Goal: Information Seeking & Learning: Learn about a topic

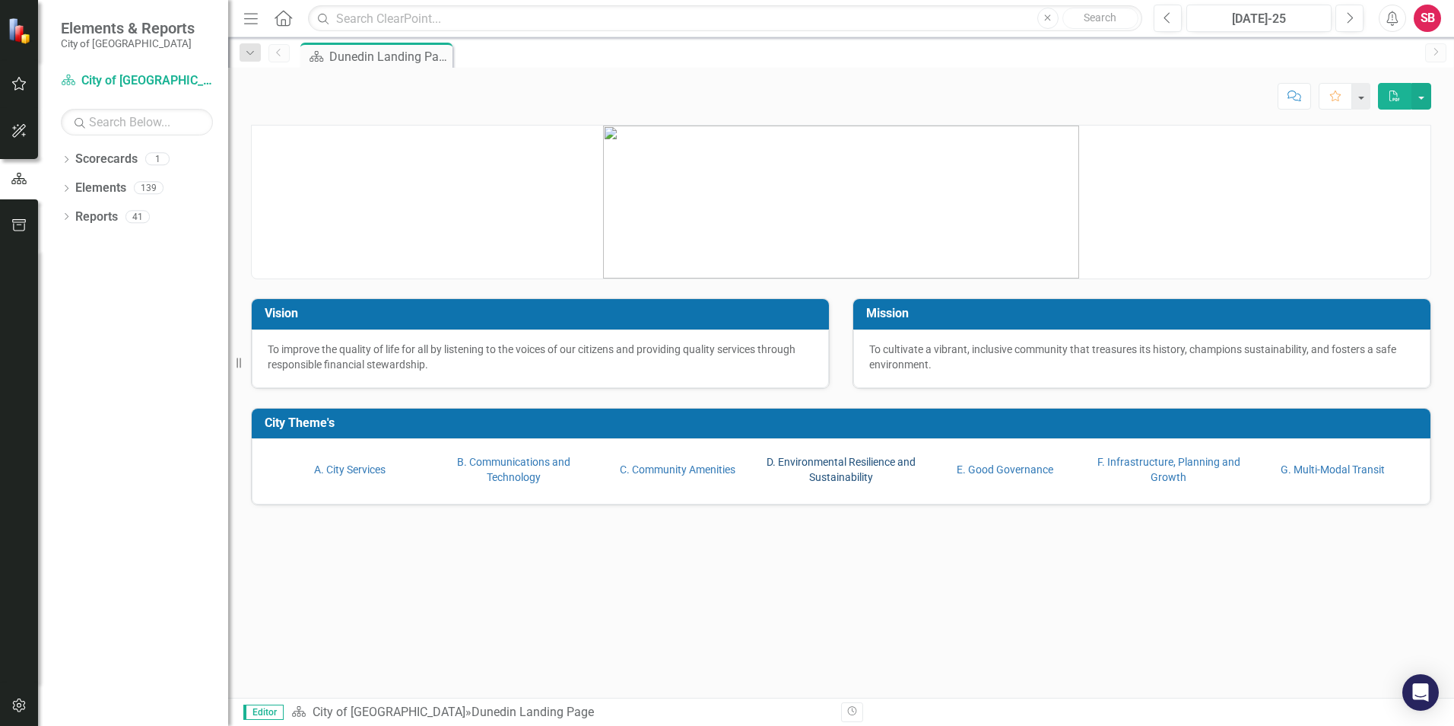
click at [827, 466] on link "D. Environmental Resilience and Sustainability" at bounding box center [841, 469] width 149 height 27
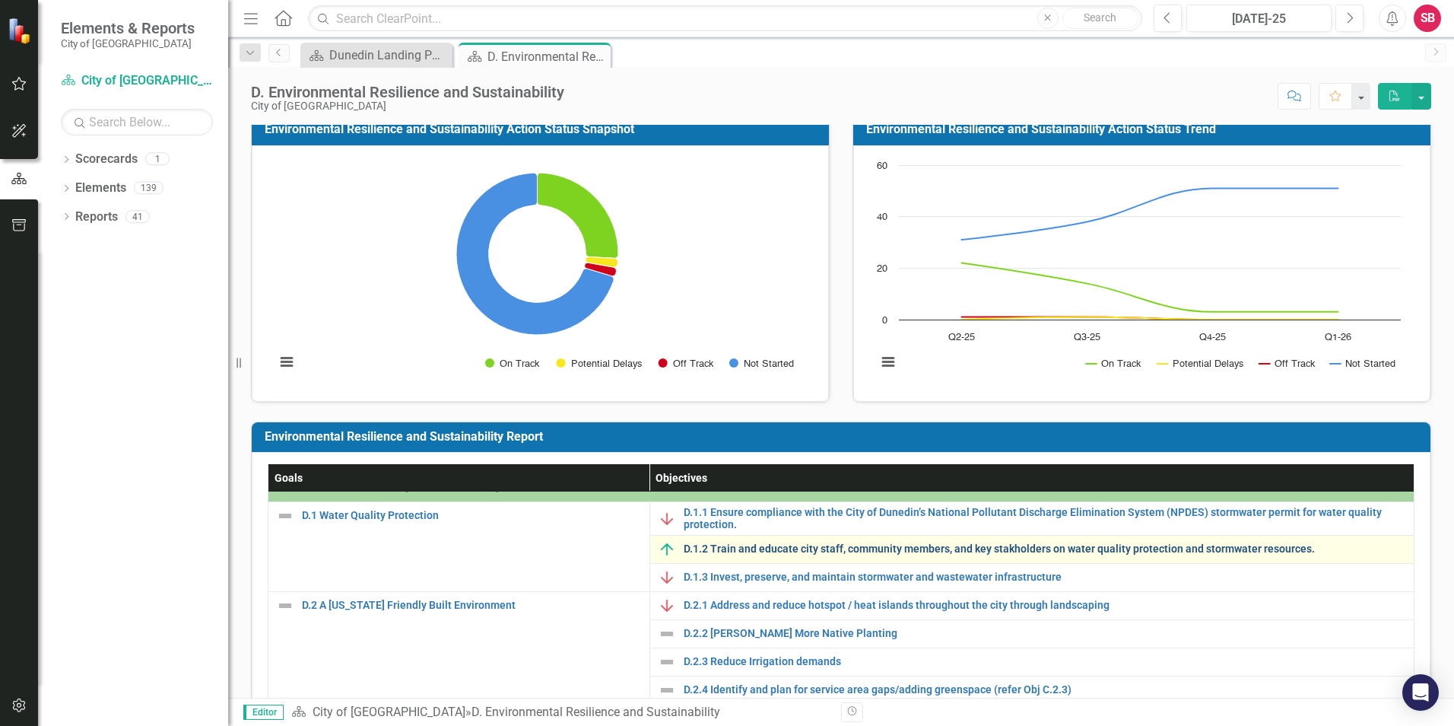
scroll to position [24, 0]
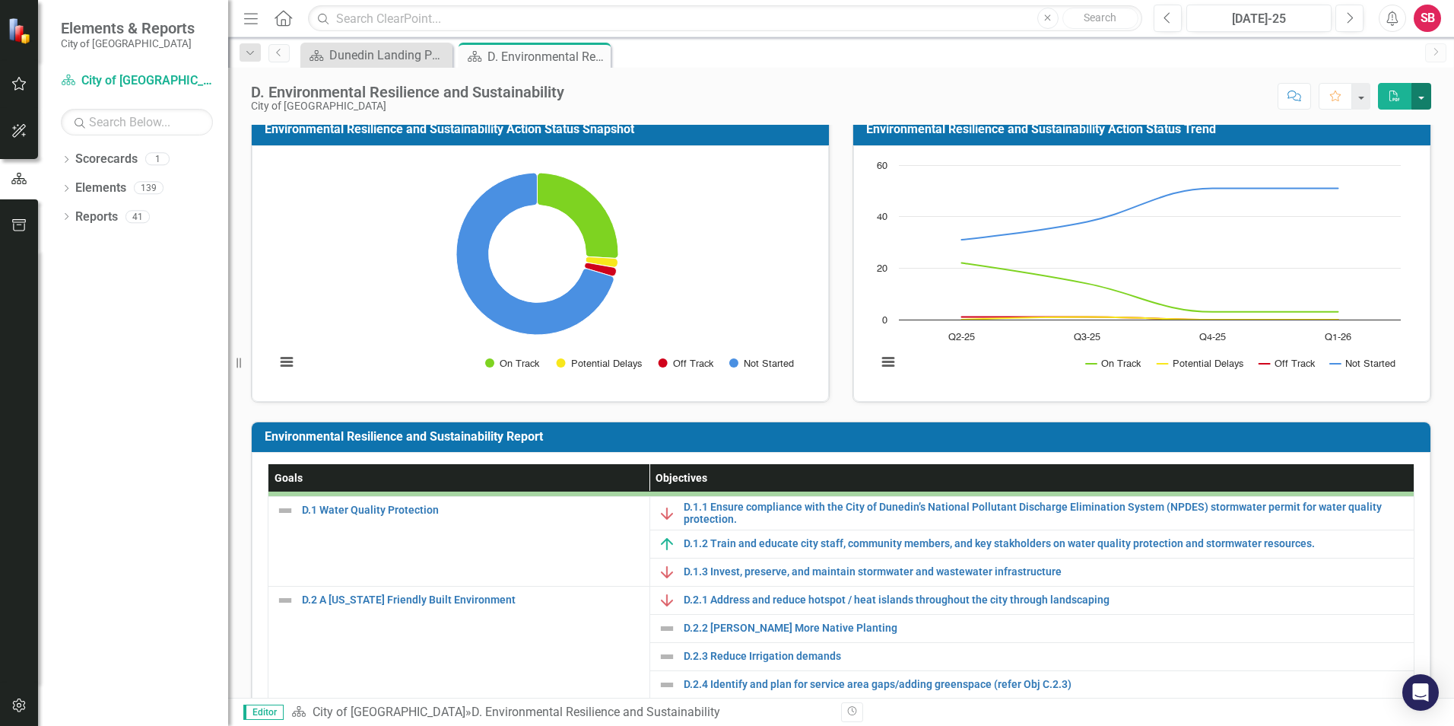
click at [1417, 103] on button "button" at bounding box center [1422, 96] width 20 height 27
click at [1410, 148] on link "PDF Export to PDF" at bounding box center [1368, 155] width 123 height 28
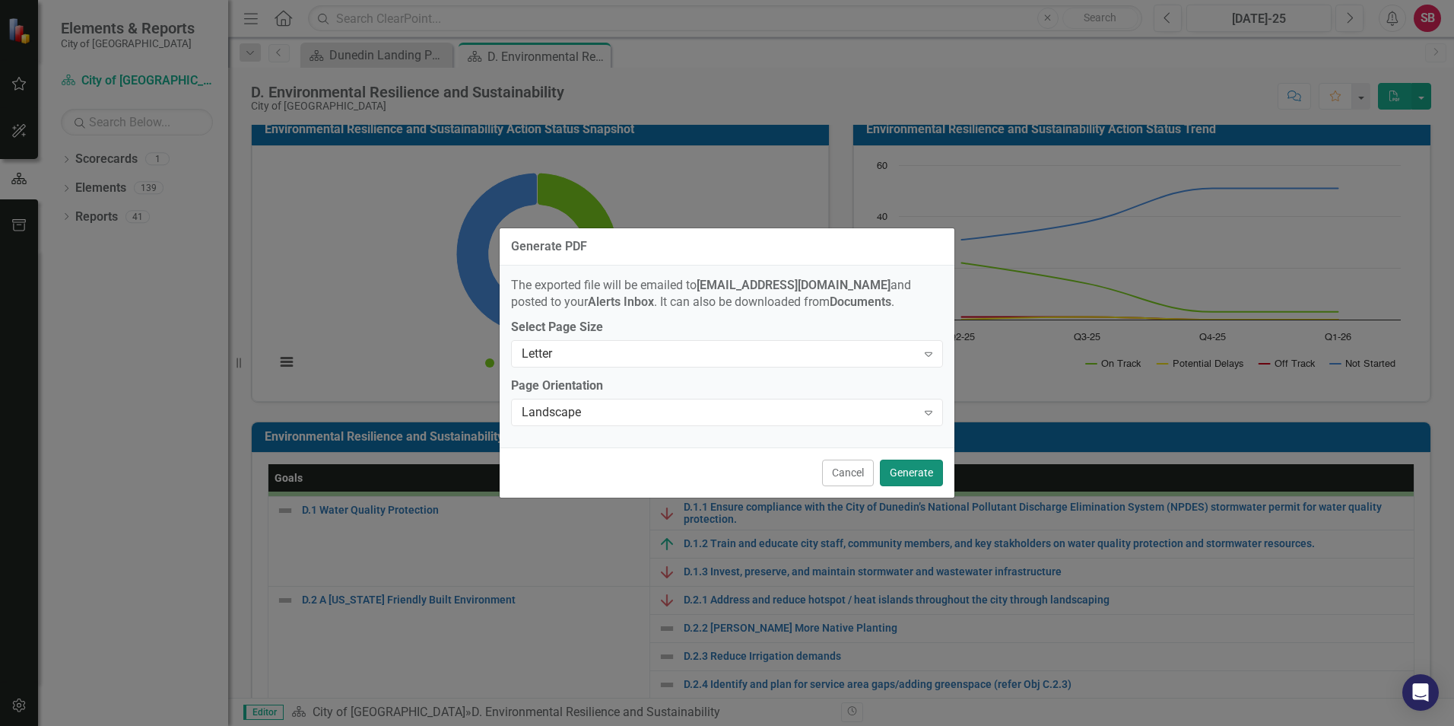
click at [897, 474] on button "Generate" at bounding box center [911, 472] width 63 height 27
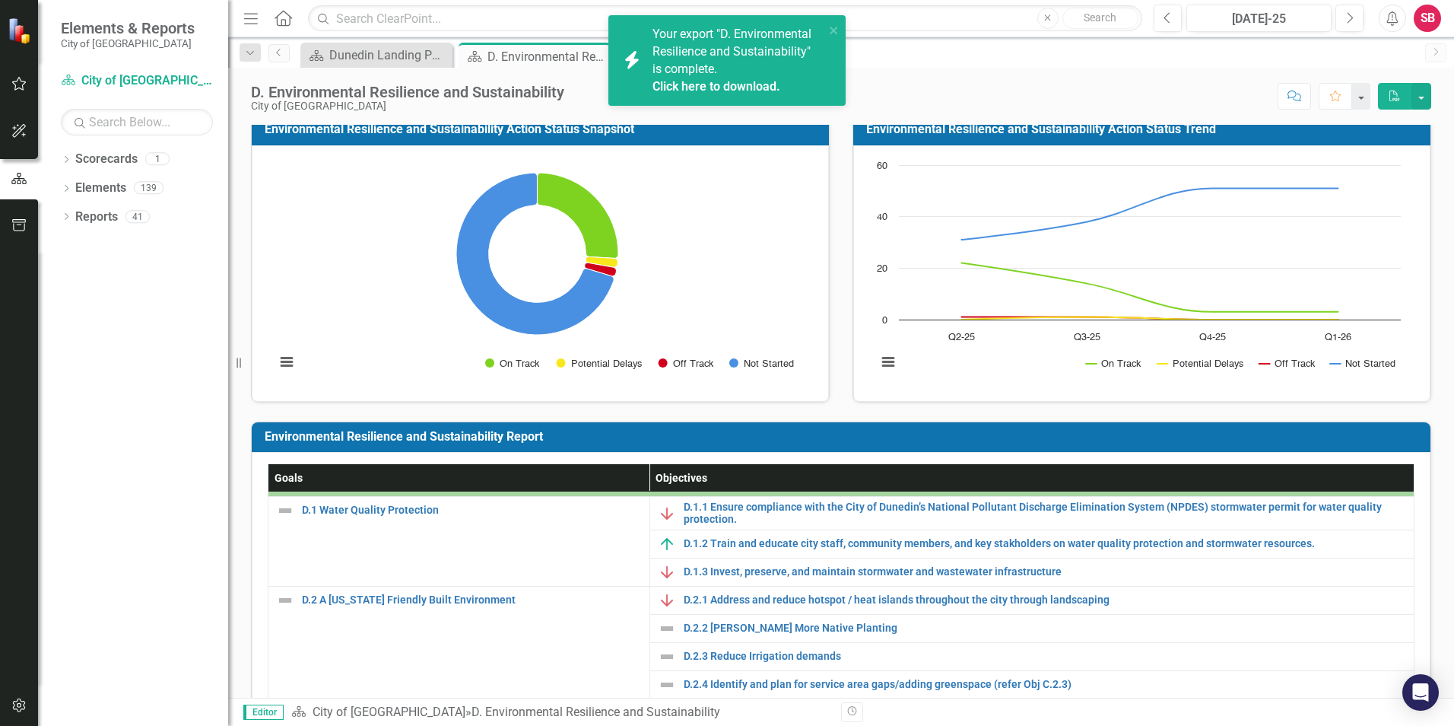
drag, startPoint x: 1278, startPoint y: 2, endPoint x: 756, endPoint y: 79, distance: 527.5
click at [756, 79] on link "Click here to download." at bounding box center [717, 86] width 128 height 14
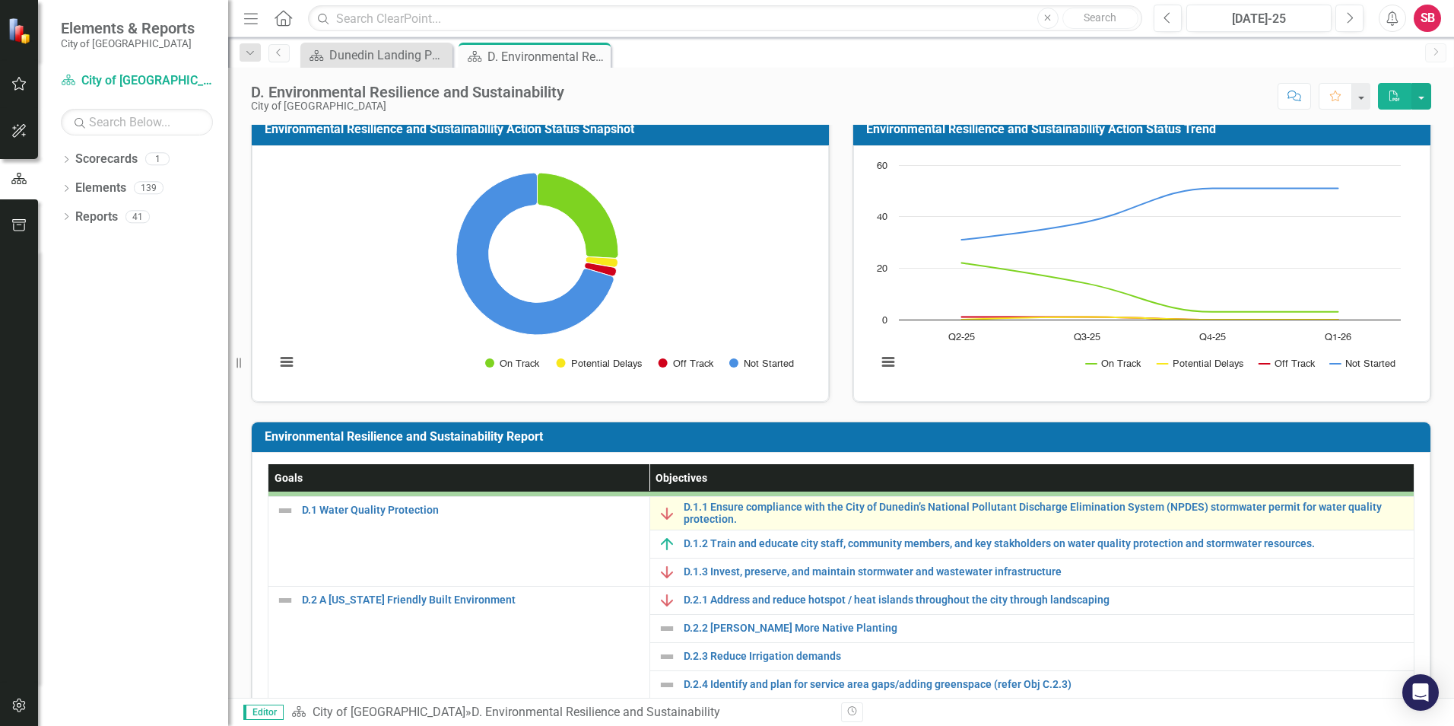
click at [945, 498] on td "D.1.1 Ensure compliance with the City of Dunedin’s National Pollutant Discharge…" at bounding box center [1032, 513] width 764 height 33
click at [945, 506] on link "D.1.1 Ensure compliance with the City of Dunedin’s National Pollutant Discharge…" at bounding box center [1045, 513] width 723 height 24
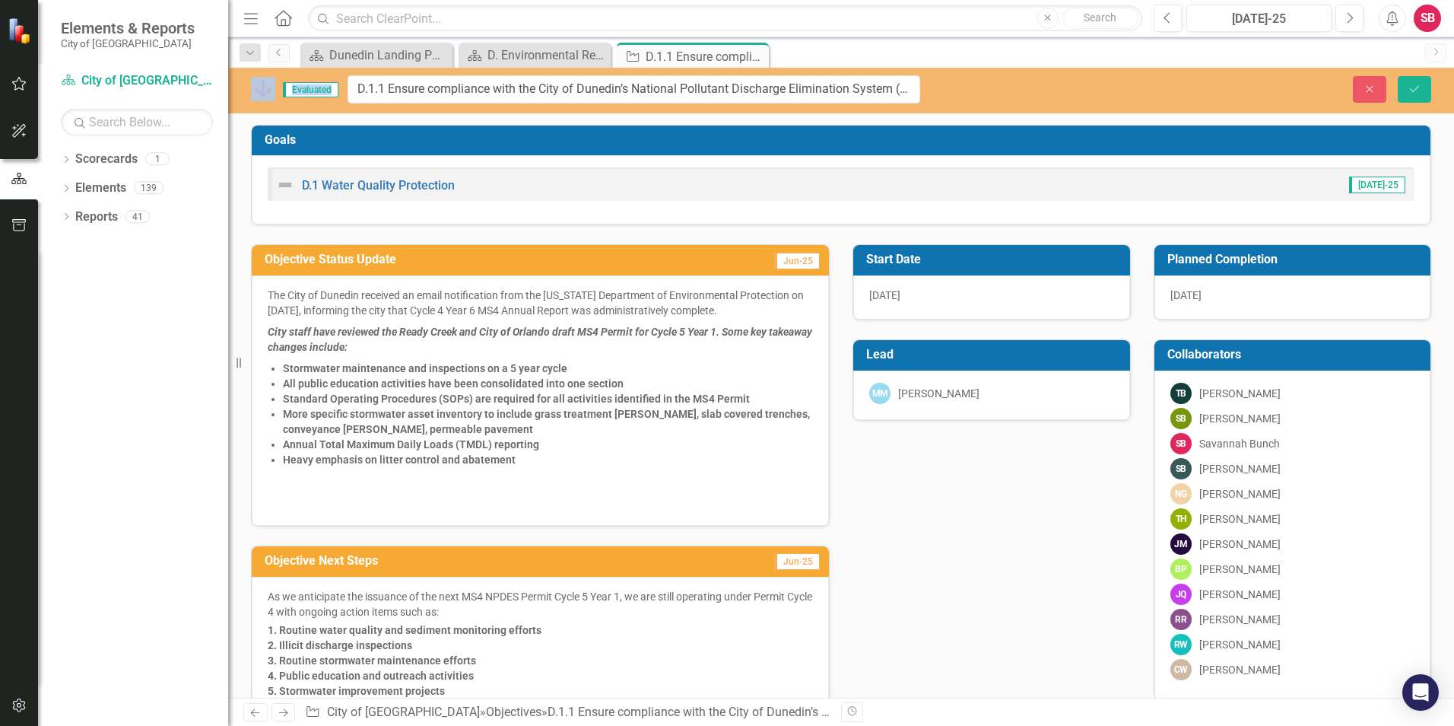
drag, startPoint x: 336, startPoint y: 103, endPoint x: 408, endPoint y: 105, distance: 71.5
drag, startPoint x: 408, startPoint y: 105, endPoint x: 369, endPoint y: 225, distance: 126.3
click at [369, 225] on div "Objective Status Update Jun-25 The City of [GEOGRAPHIC_DATA] received an email …" at bounding box center [541, 375] width 602 height 301
drag, startPoint x: 846, startPoint y: 409, endPoint x: 986, endPoint y: 386, distance: 142.7
click at [986, 386] on div "Lead MM [PERSON_NAME]" at bounding box center [991, 370] width 301 height 100
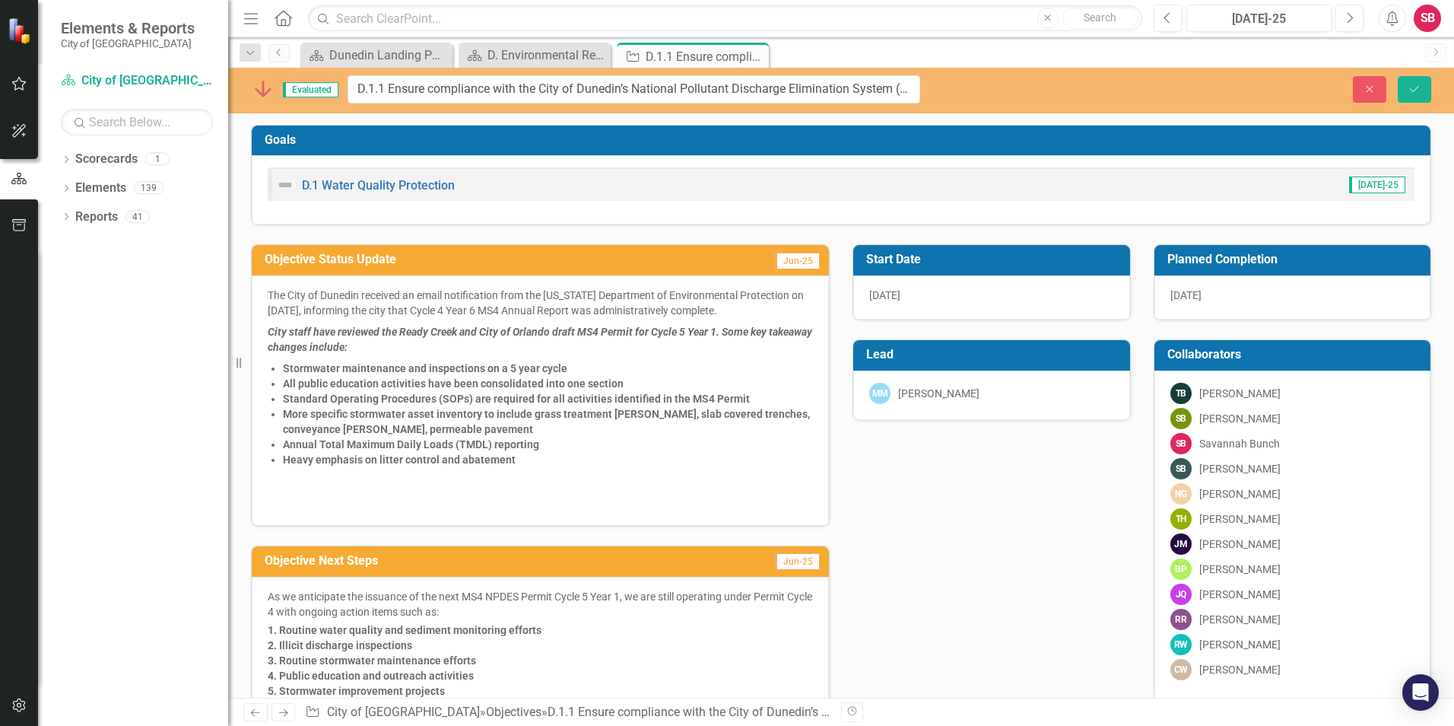
click at [977, 456] on div "Start Date [DATE] Planned Completion [DATE] Lead MM [PERSON_NAME] Collaborators…" at bounding box center [1142, 462] width 602 height 475
click at [604, 211] on div "D.1 Water Quality Protection [DATE]-25" at bounding box center [841, 189] width 1179 height 69
click at [928, 430] on div "Start Date [DATE] Planned Completion [DATE] Lead MM [PERSON_NAME] Collaborators…" at bounding box center [1142, 462] width 602 height 475
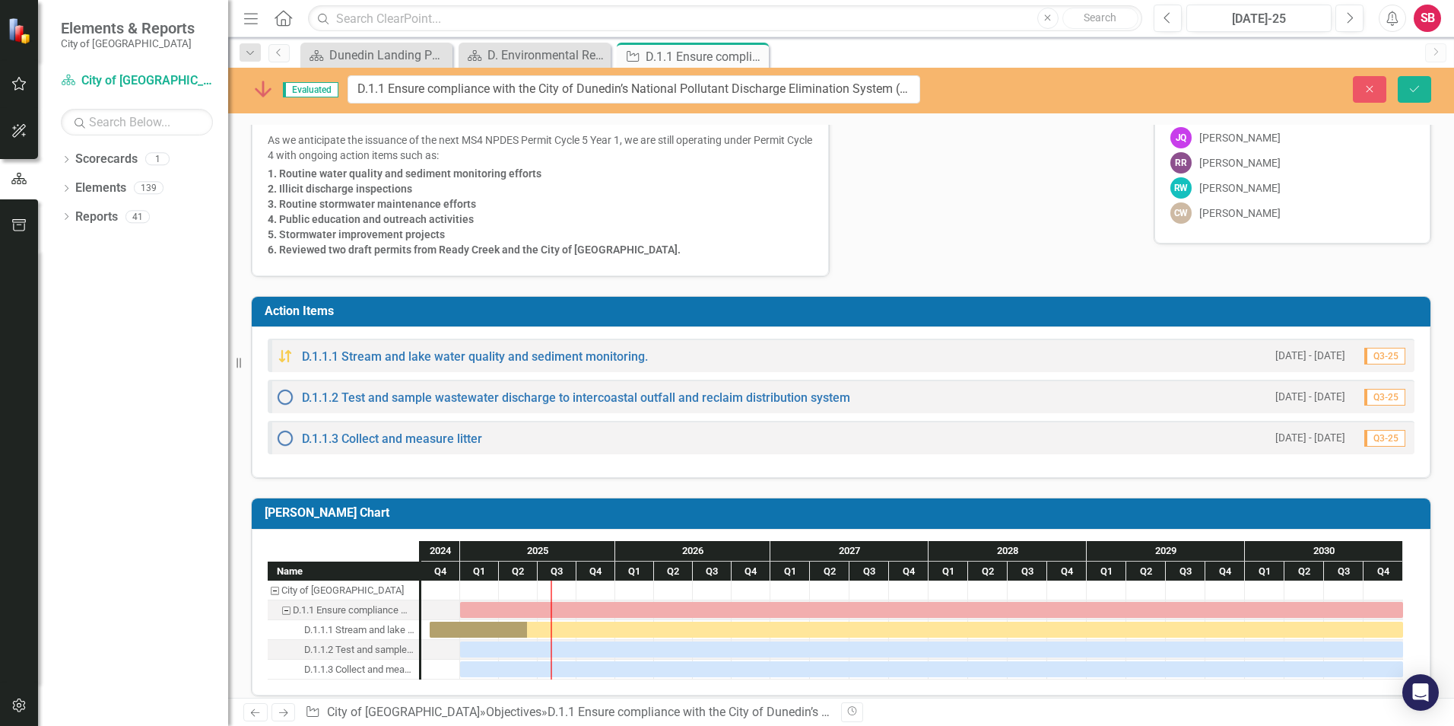
scroll to position [470, 0]
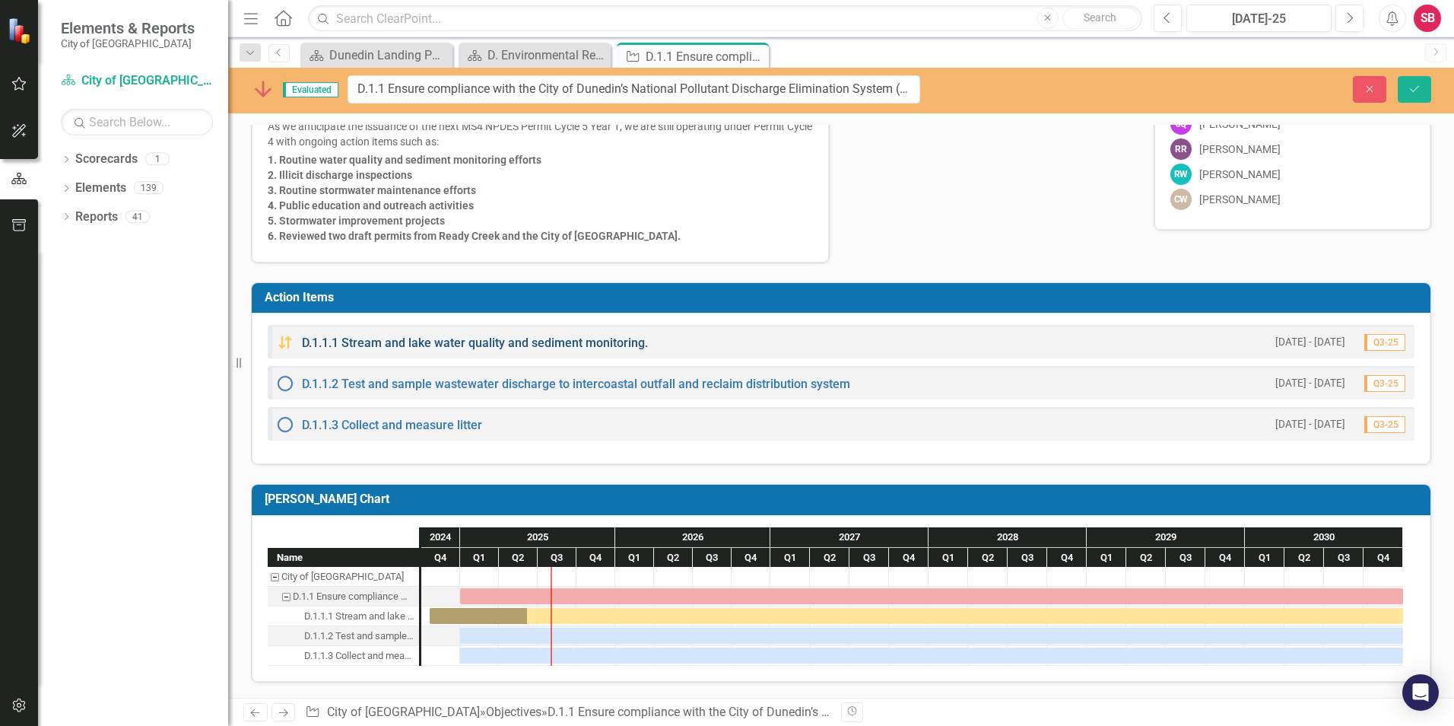
click at [444, 345] on link "D.1.1.1 Stream and lake water quality and sediment monitoring." at bounding box center [475, 342] width 346 height 14
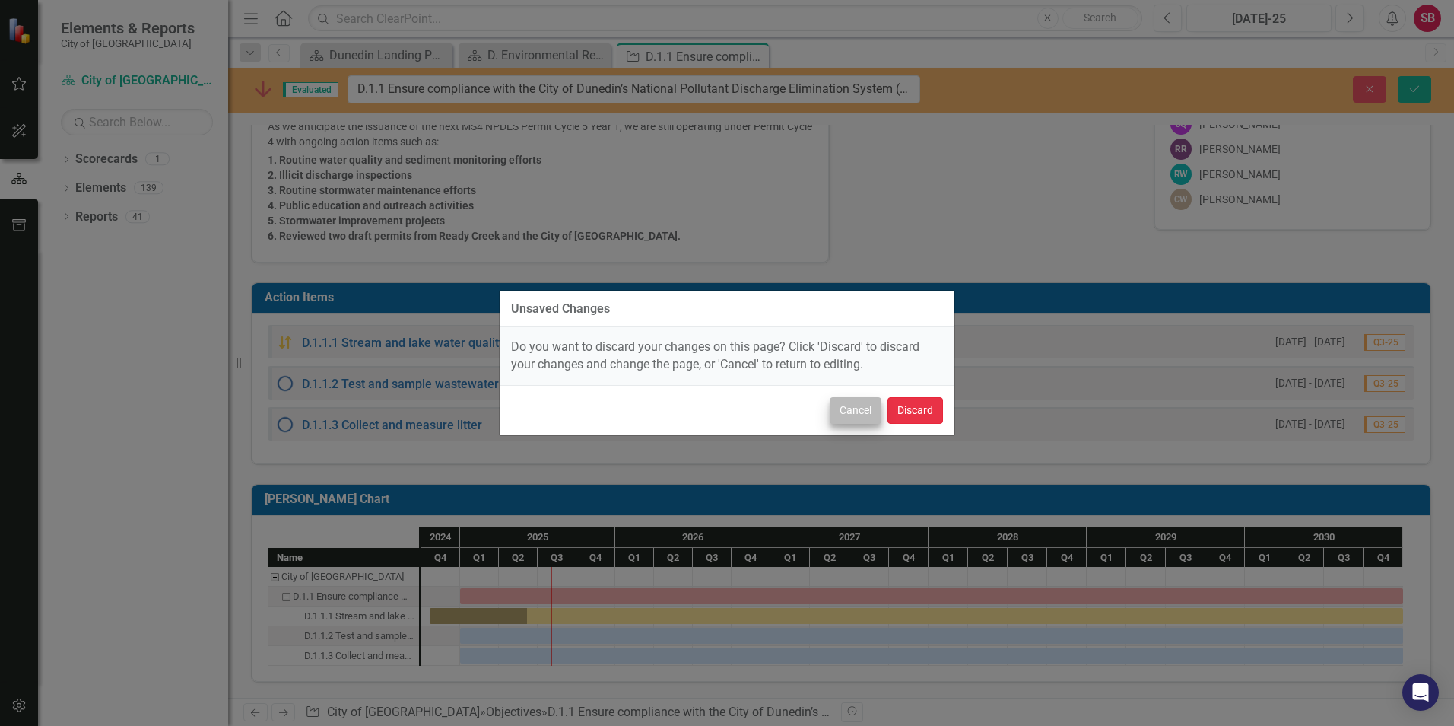
drag, startPoint x: 916, startPoint y: 405, endPoint x: 863, endPoint y: 417, distance: 54.4
click at [863, 417] on div "Cancel Discard" at bounding box center [727, 410] width 455 height 50
click at [900, 407] on button "Discard" at bounding box center [916, 410] width 56 height 27
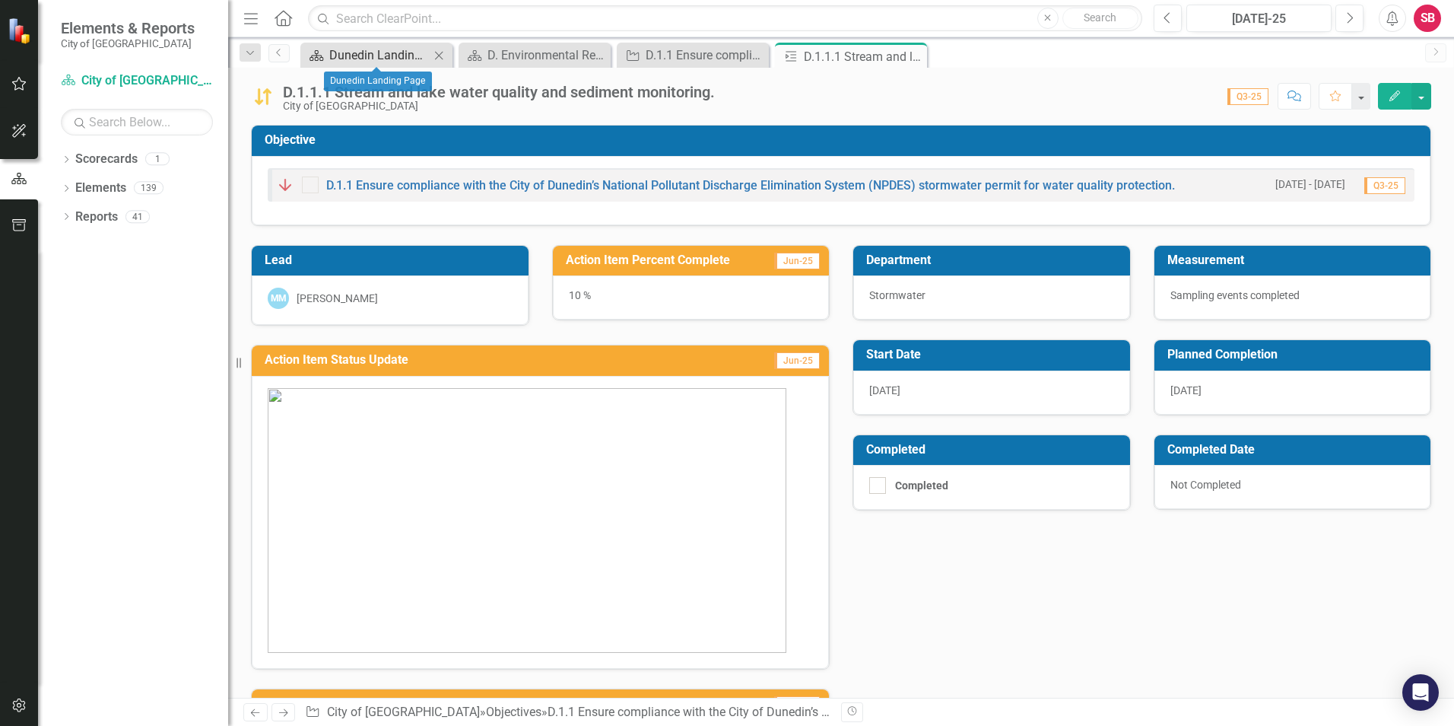
click at [383, 52] on div "Dunedin Landing Page" at bounding box center [379, 55] width 100 height 19
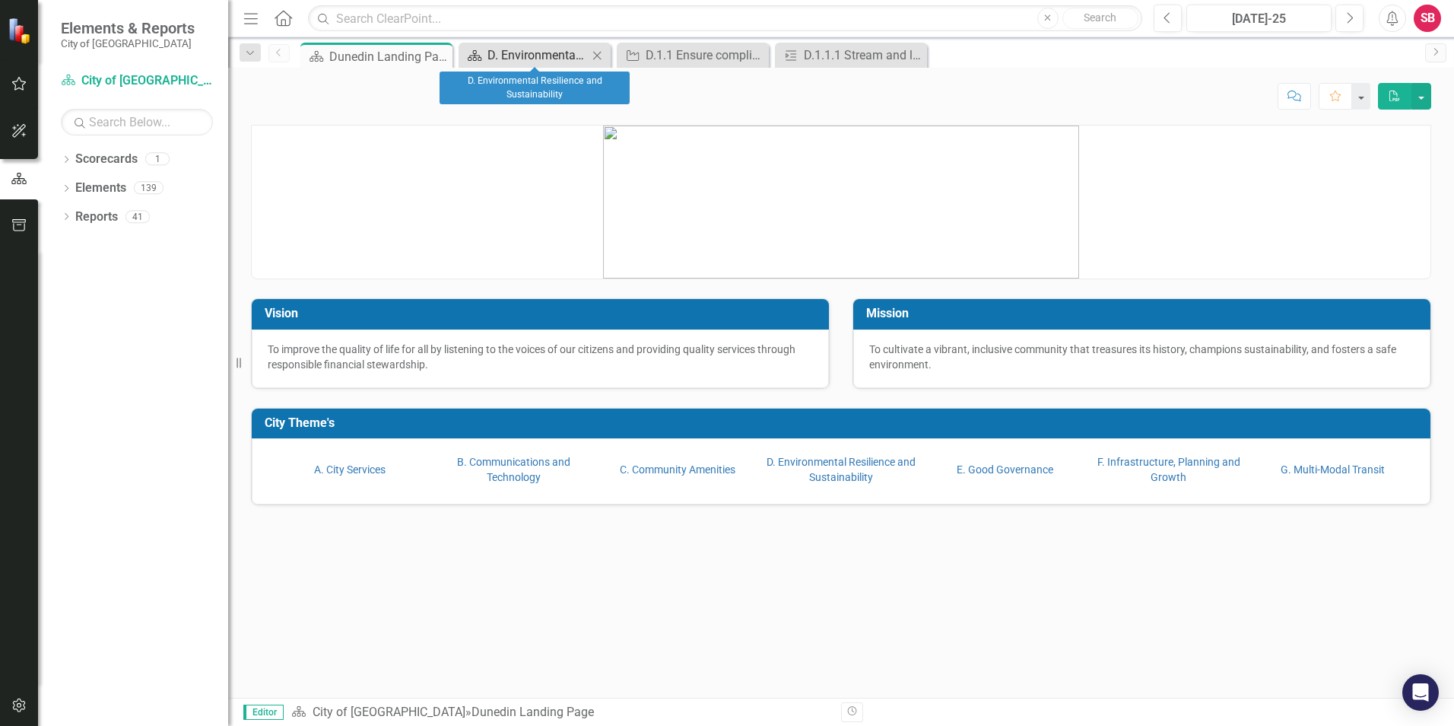
click at [499, 51] on div "D. Environmental Resilience and Sustainability" at bounding box center [538, 55] width 100 height 19
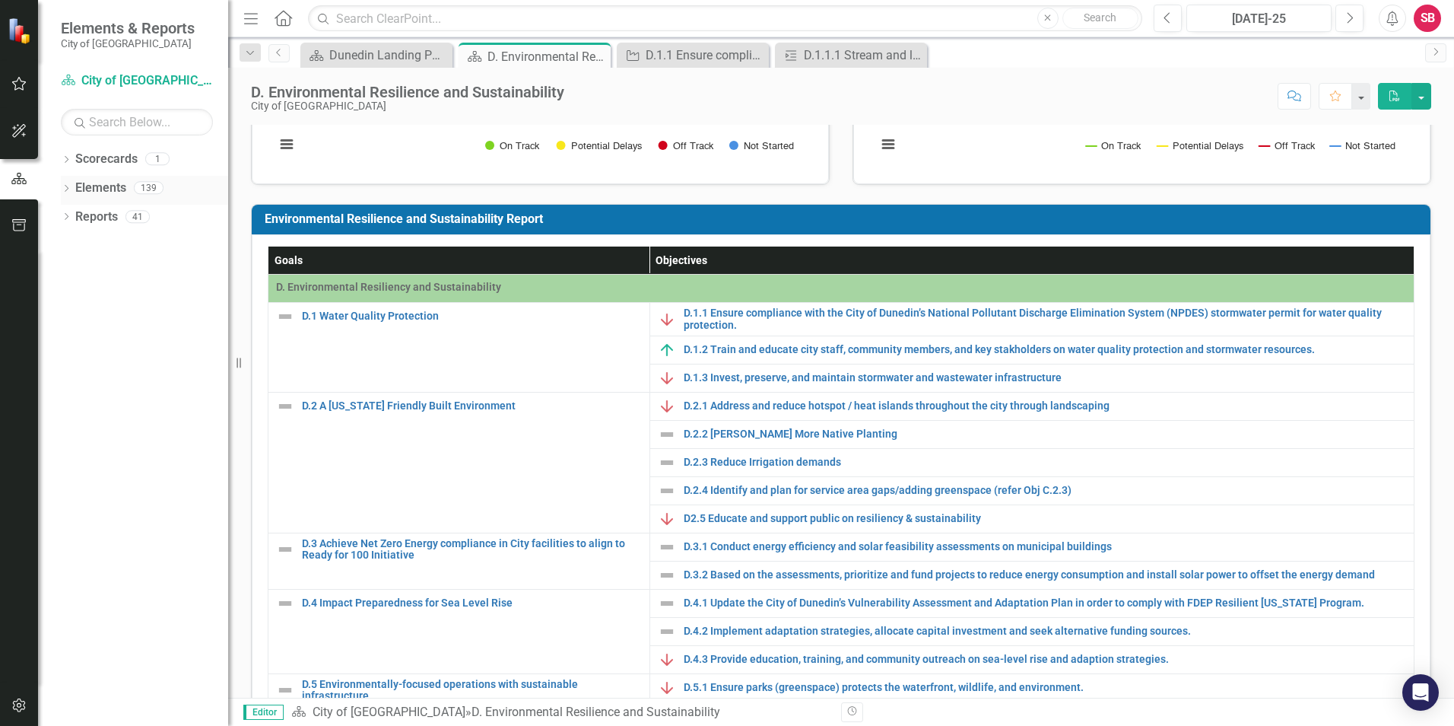
click at [94, 185] on link "Elements" at bounding box center [100, 187] width 51 height 17
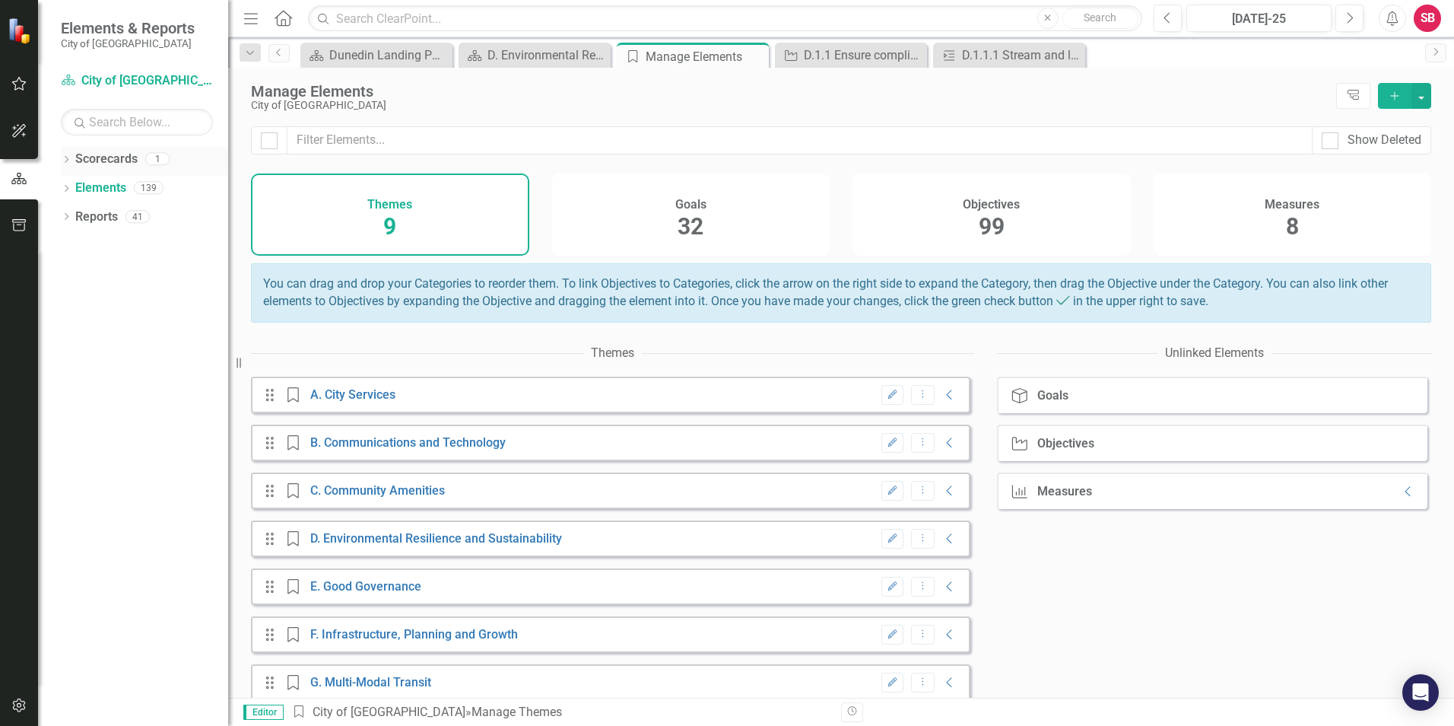
click at [94, 152] on link "Scorecards" at bounding box center [106, 159] width 62 height 17
click at [89, 75] on link "Scorecard City of [GEOGRAPHIC_DATA]" at bounding box center [137, 80] width 152 height 17
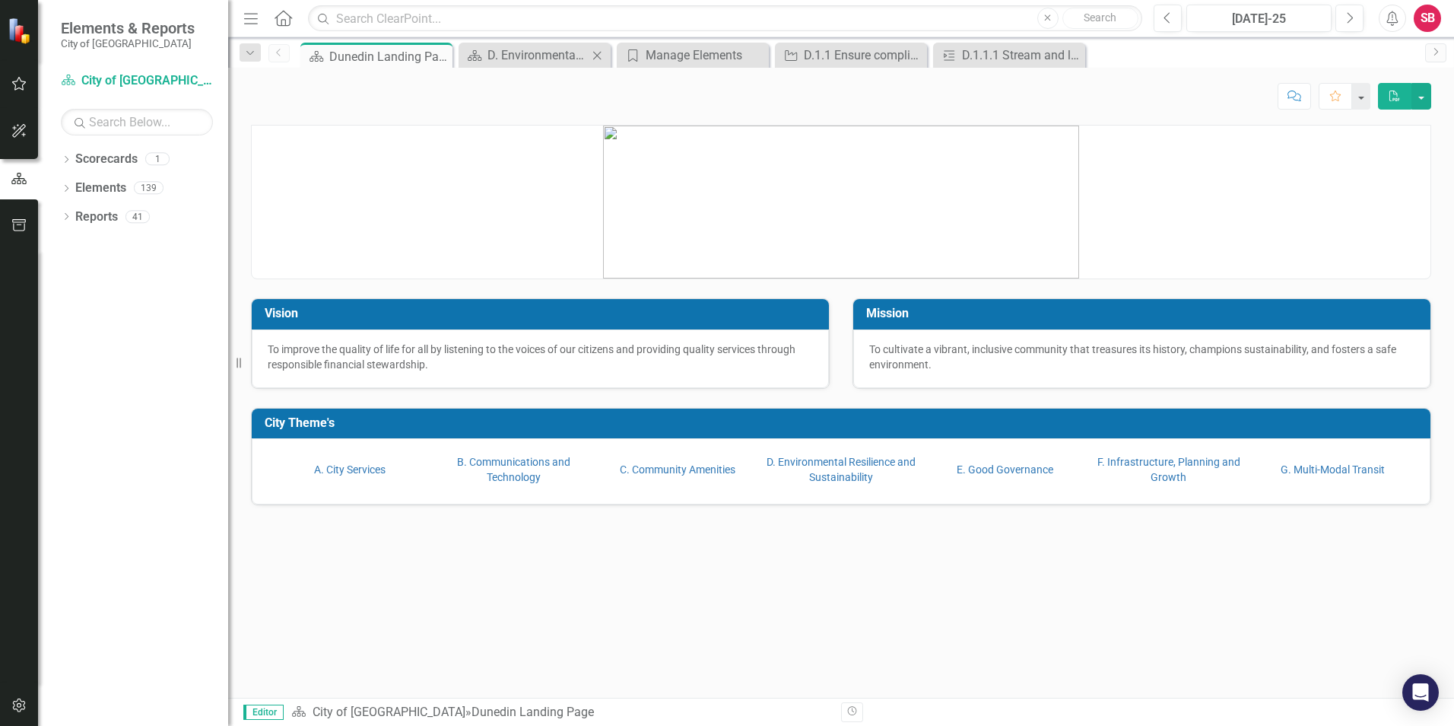
click at [534, 43] on div "Scorecard D. Environmental Resilience and Sustainability Close" at bounding box center [535, 55] width 152 height 25
click at [535, 59] on div "D. Environmental Resilience and Sustainability" at bounding box center [538, 55] width 100 height 19
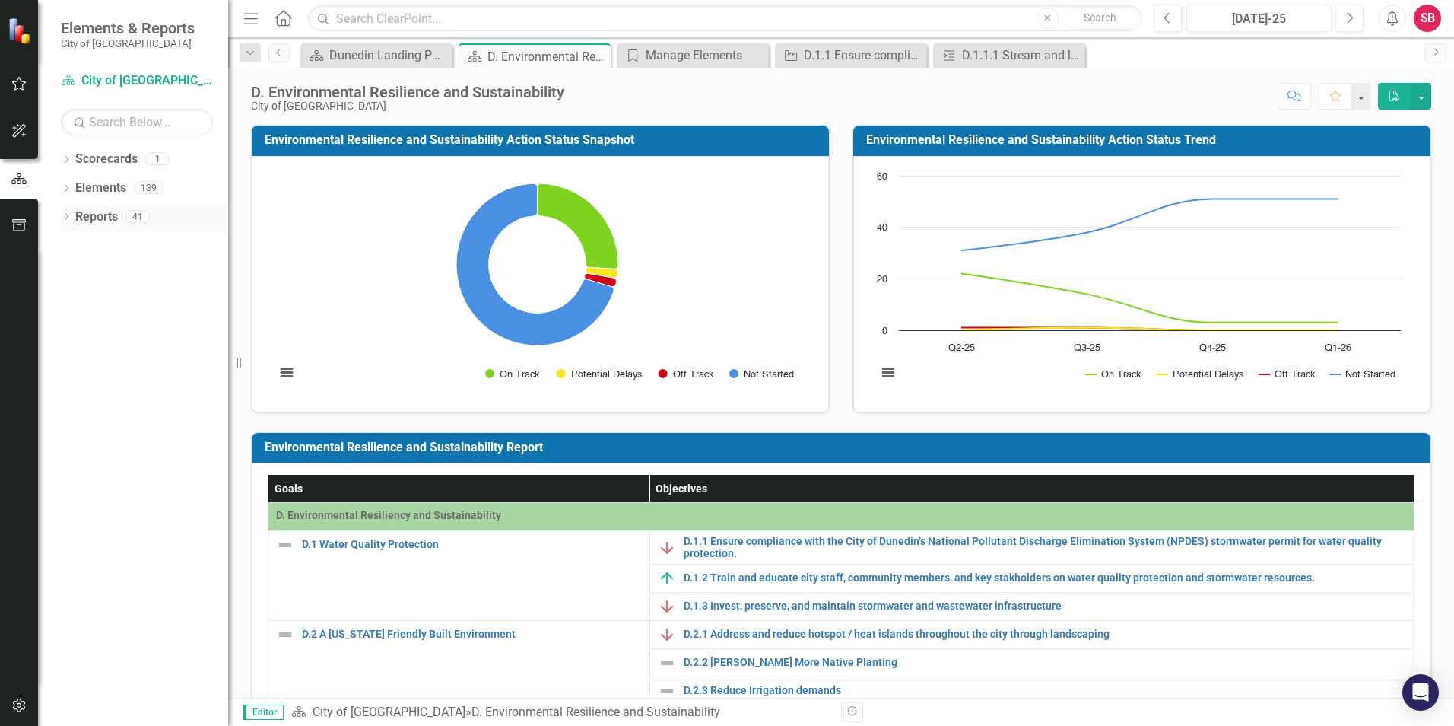
click at [88, 230] on div "Reports 41" at bounding box center [151, 219] width 153 height 29
click at [82, 221] on link "Reports" at bounding box center [96, 216] width 43 height 17
click at [82, 195] on link "Elements" at bounding box center [100, 187] width 51 height 17
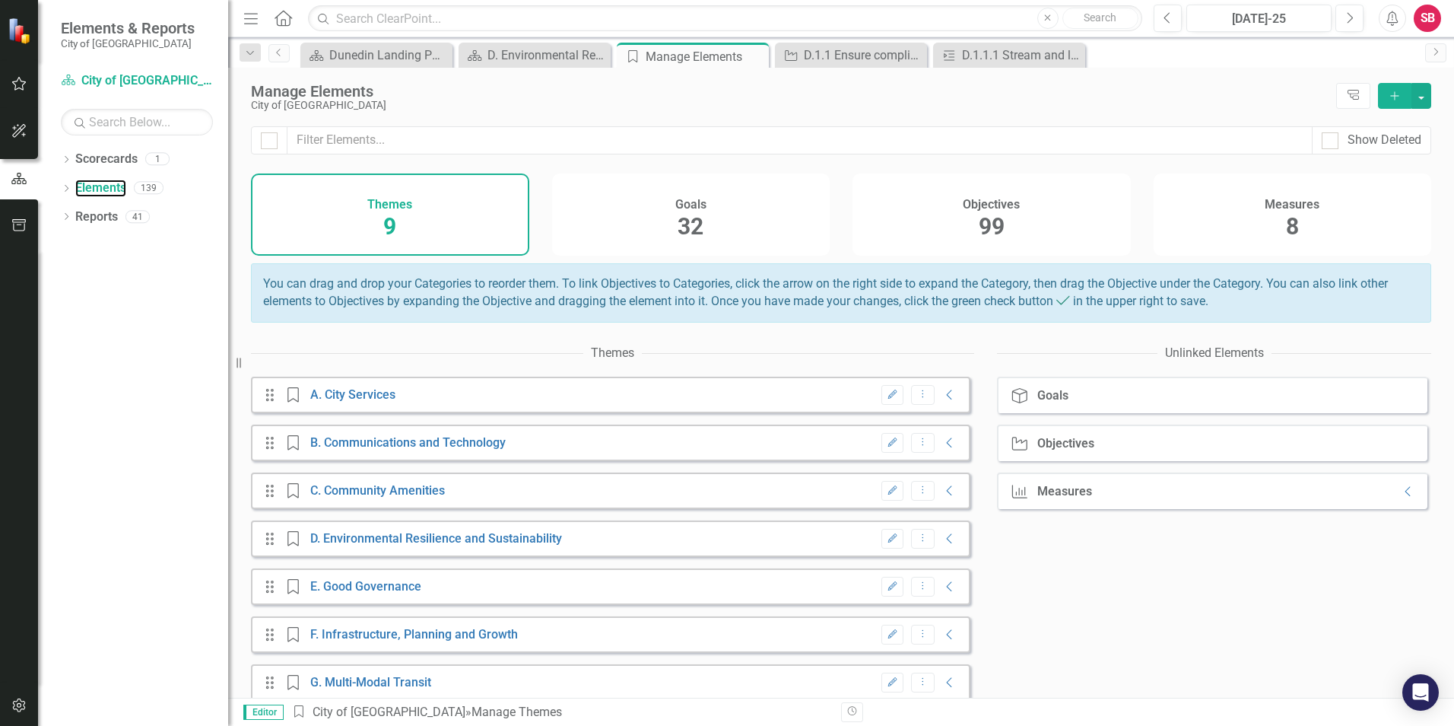
scroll to position [122, 0]
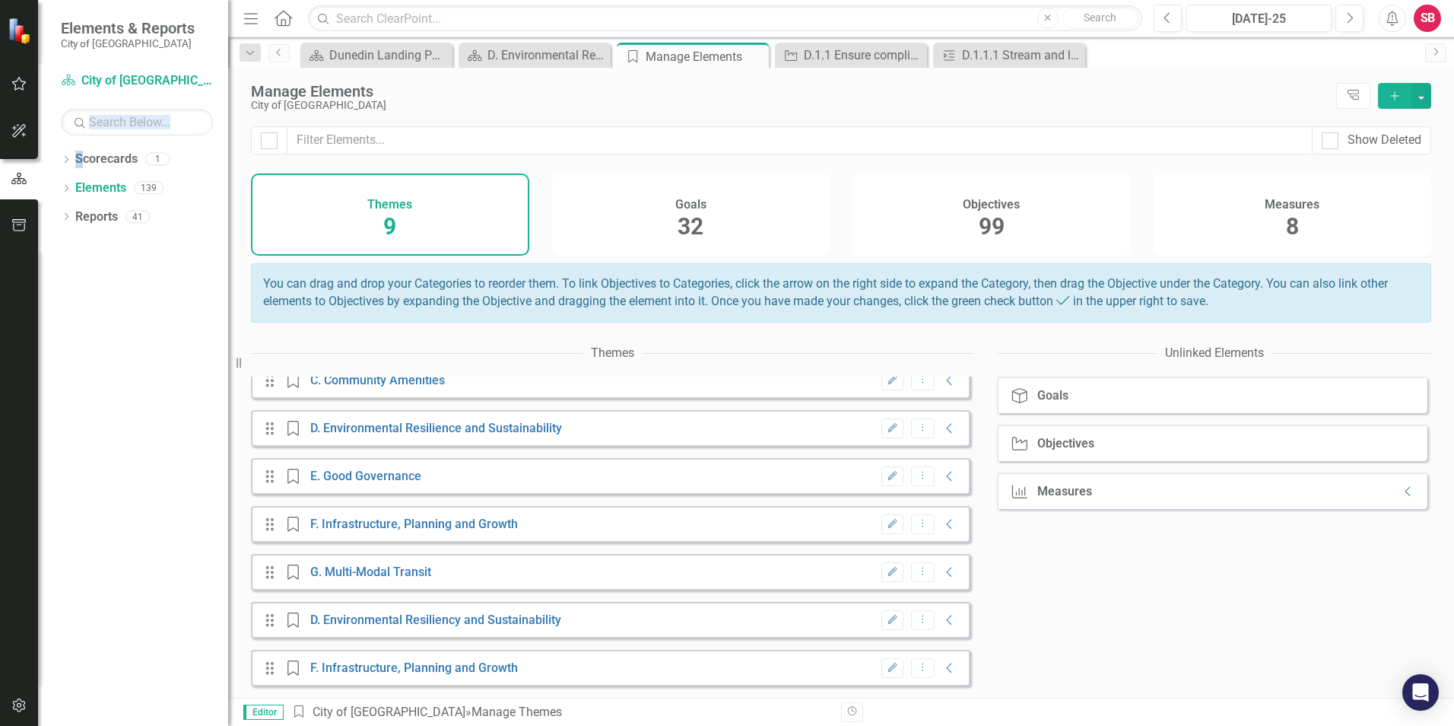
click at [80, 144] on div "Scorecard City of Dunedin Search Dropdown Scorecards 1 City of Dunedin Dropdown…" at bounding box center [133, 396] width 190 height 657
drag, startPoint x: 80, startPoint y: 144, endPoint x: 80, endPoint y: 153, distance: 9.1
click at [80, 153] on link "Scorecards" at bounding box center [106, 159] width 62 height 17
click at [87, 166] on link "Scorecards" at bounding box center [106, 159] width 62 height 17
click at [16, 83] on icon "button" at bounding box center [19, 84] width 16 height 12
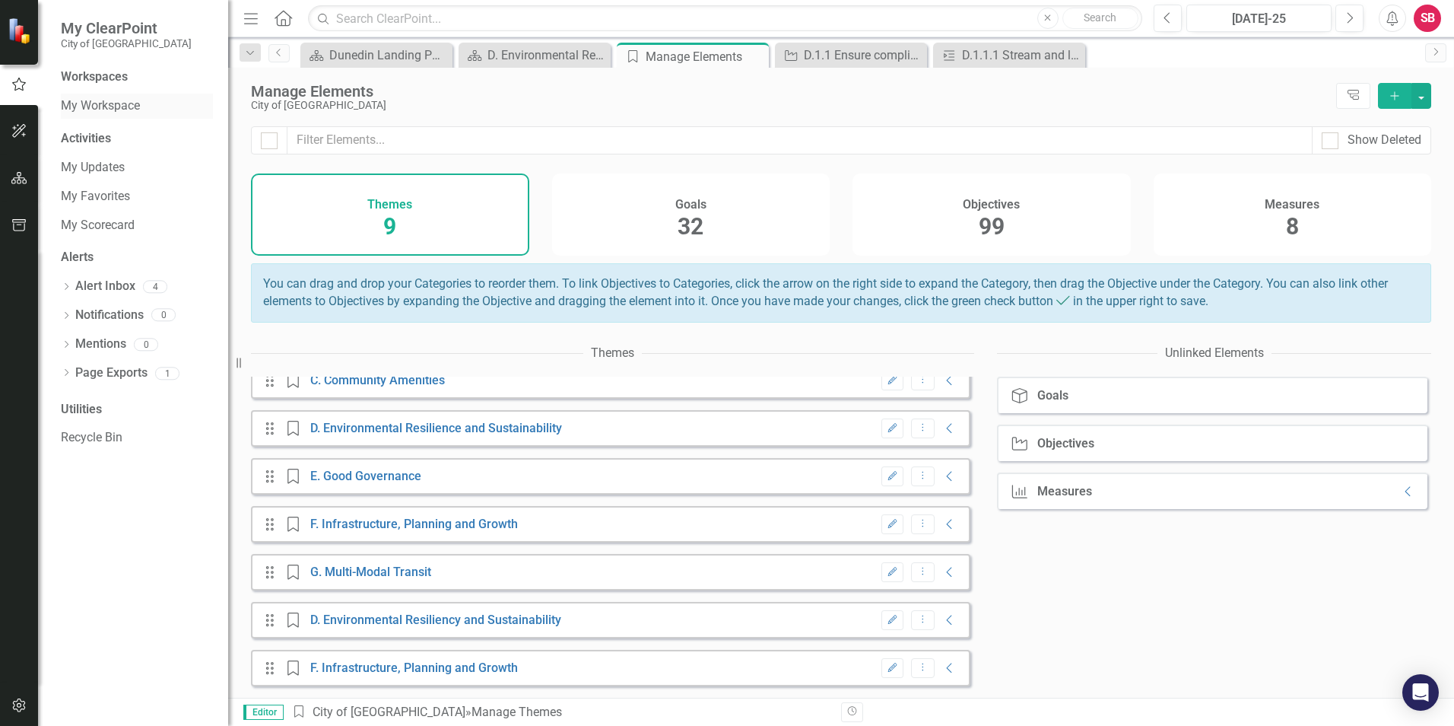
click at [118, 109] on link "My Workspace" at bounding box center [137, 105] width 152 height 17
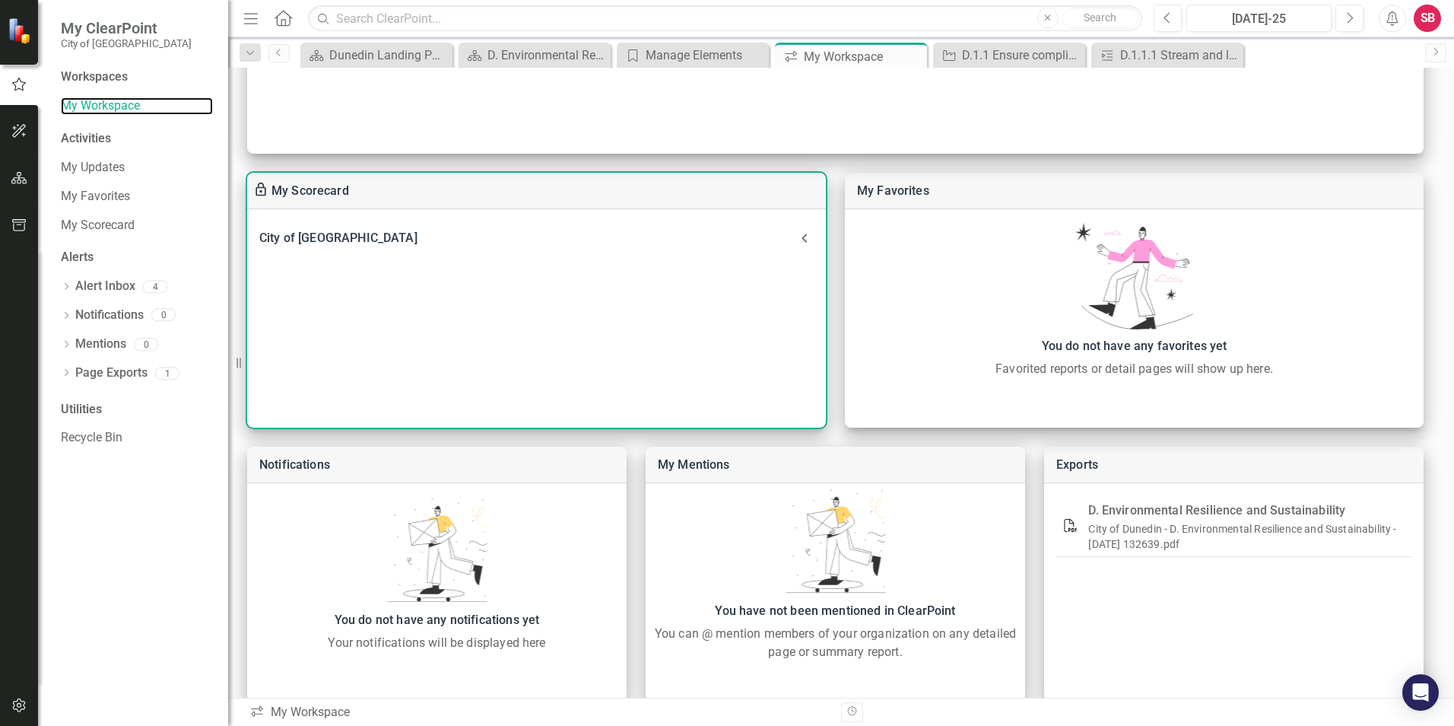
scroll to position [327, 0]
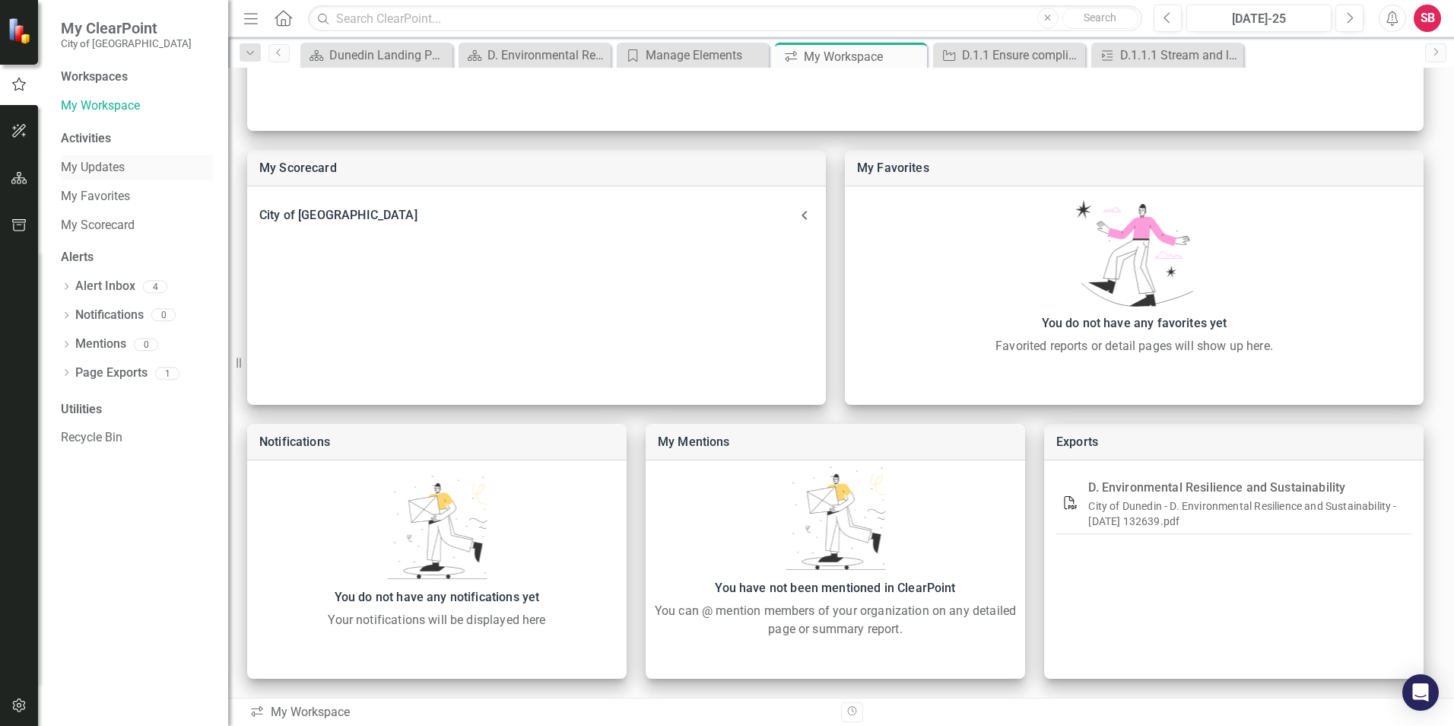
click at [135, 158] on div "My Updates" at bounding box center [137, 167] width 152 height 25
click at [134, 176] on link "My Updates" at bounding box center [137, 167] width 152 height 17
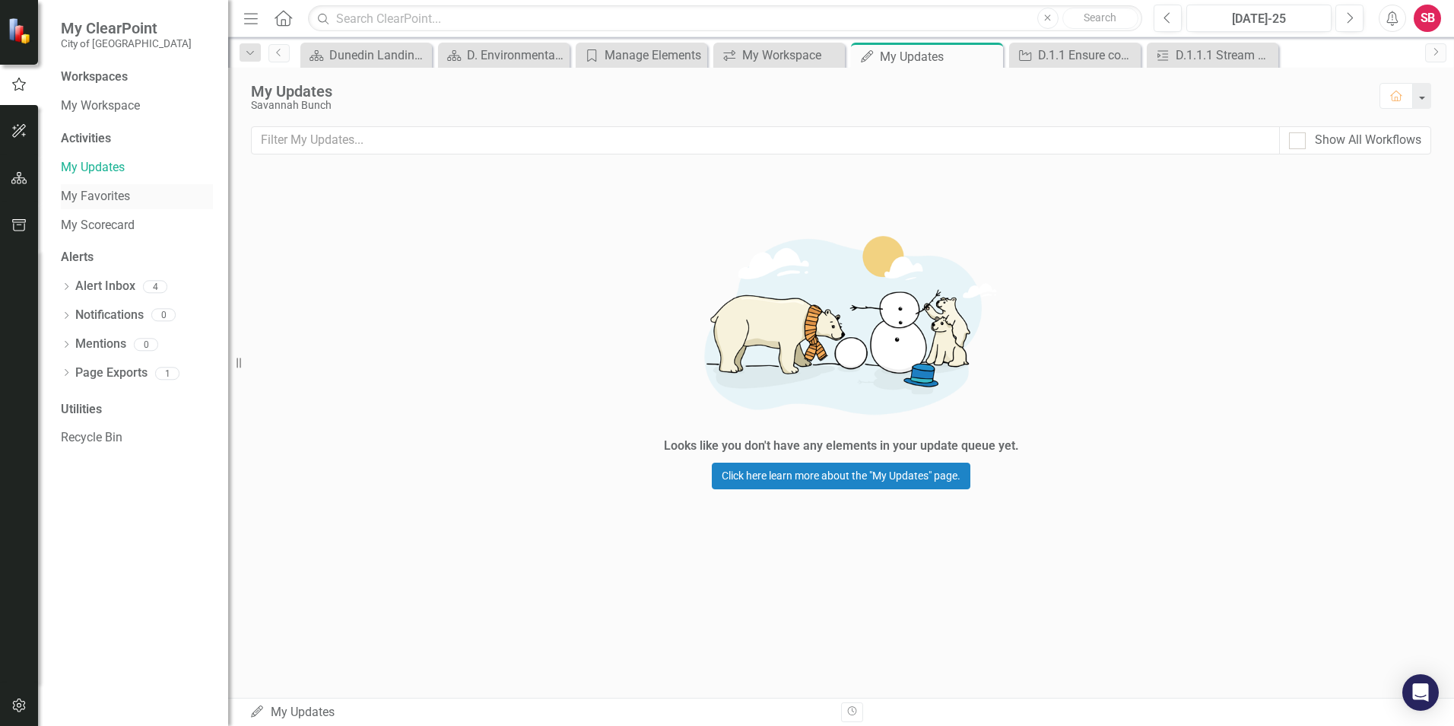
click at [132, 192] on link "My Favorites" at bounding box center [137, 196] width 152 height 17
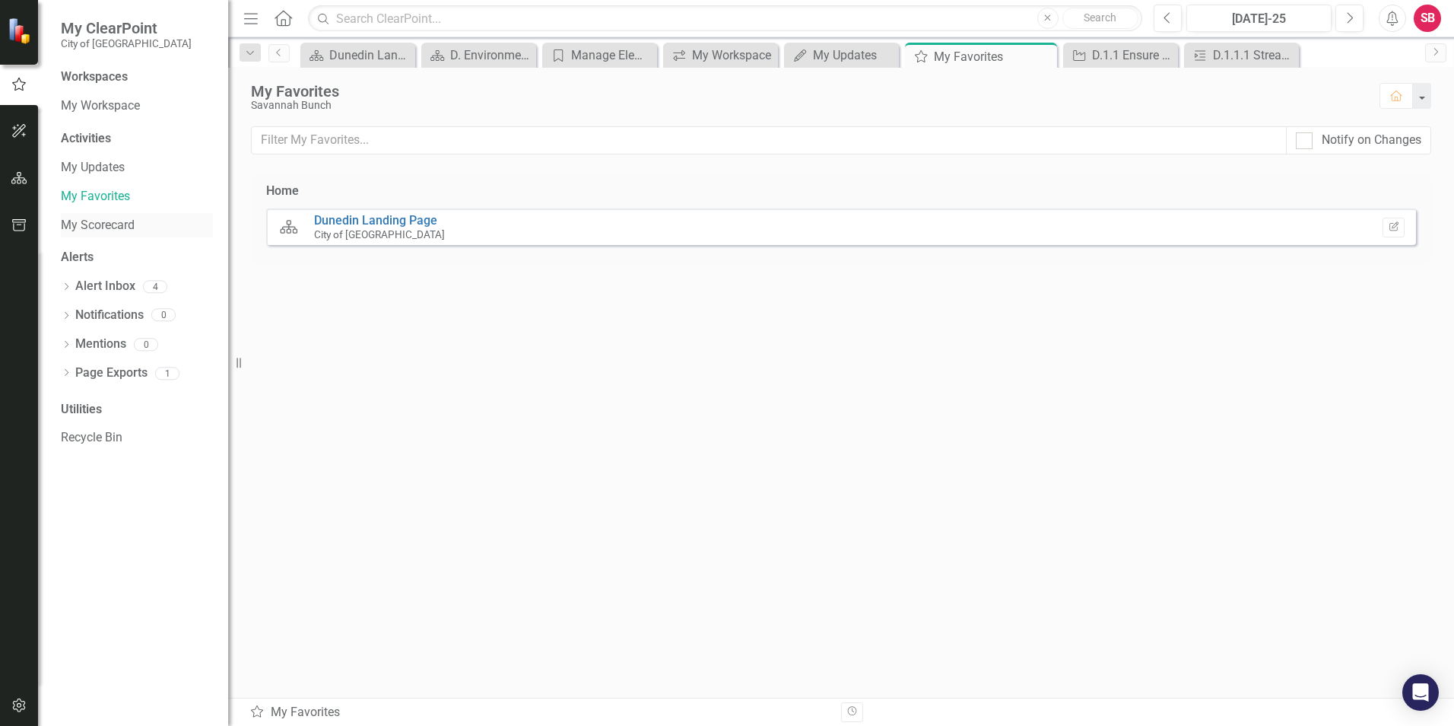
click at [132, 221] on link "My Scorecard" at bounding box center [137, 225] width 152 height 17
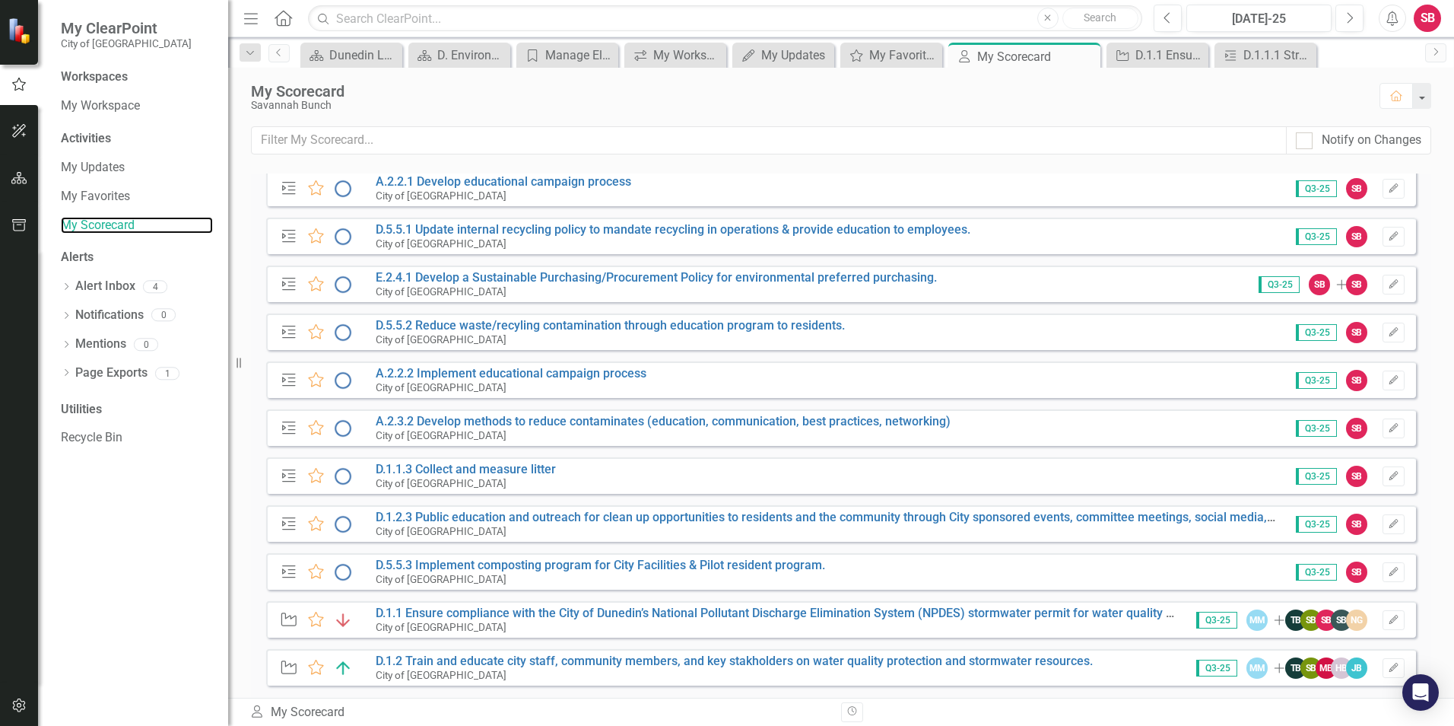
scroll to position [61, 0]
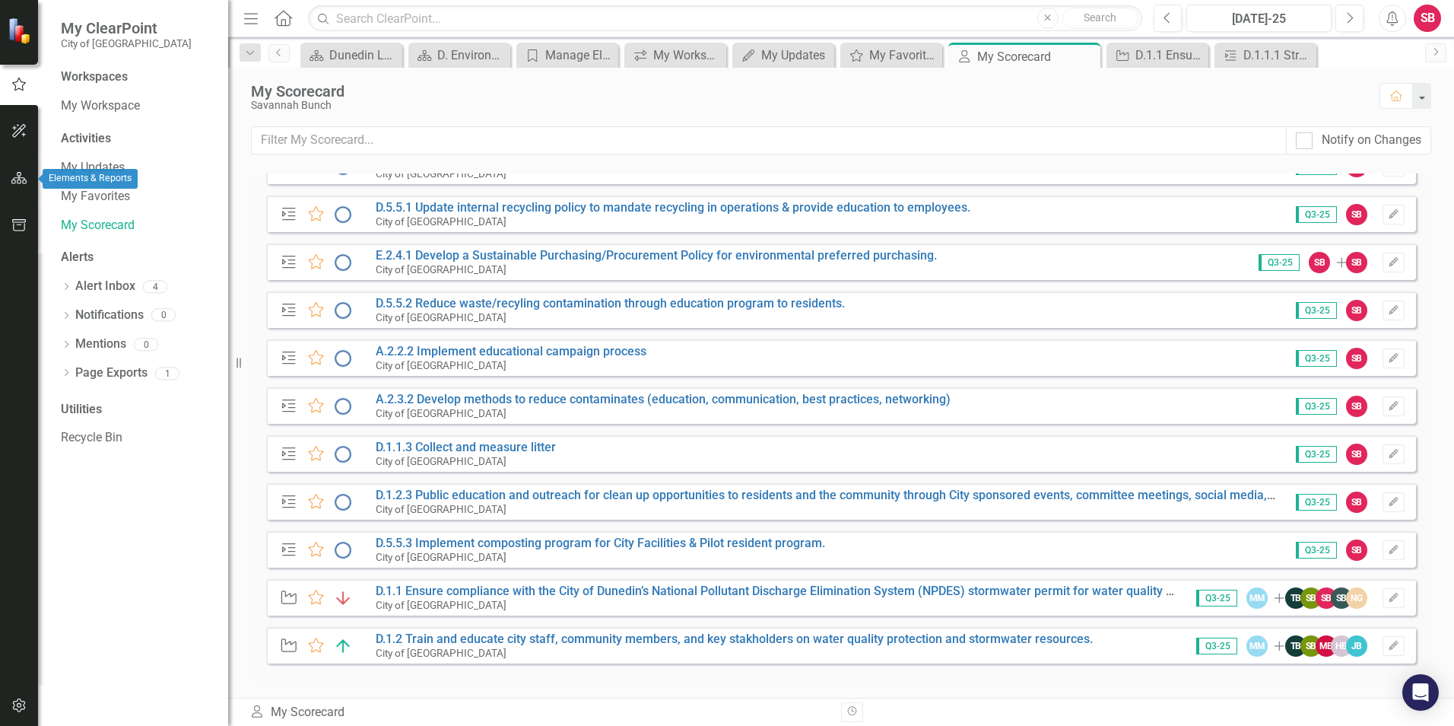
click at [18, 179] on icon "button" at bounding box center [19, 178] width 16 height 12
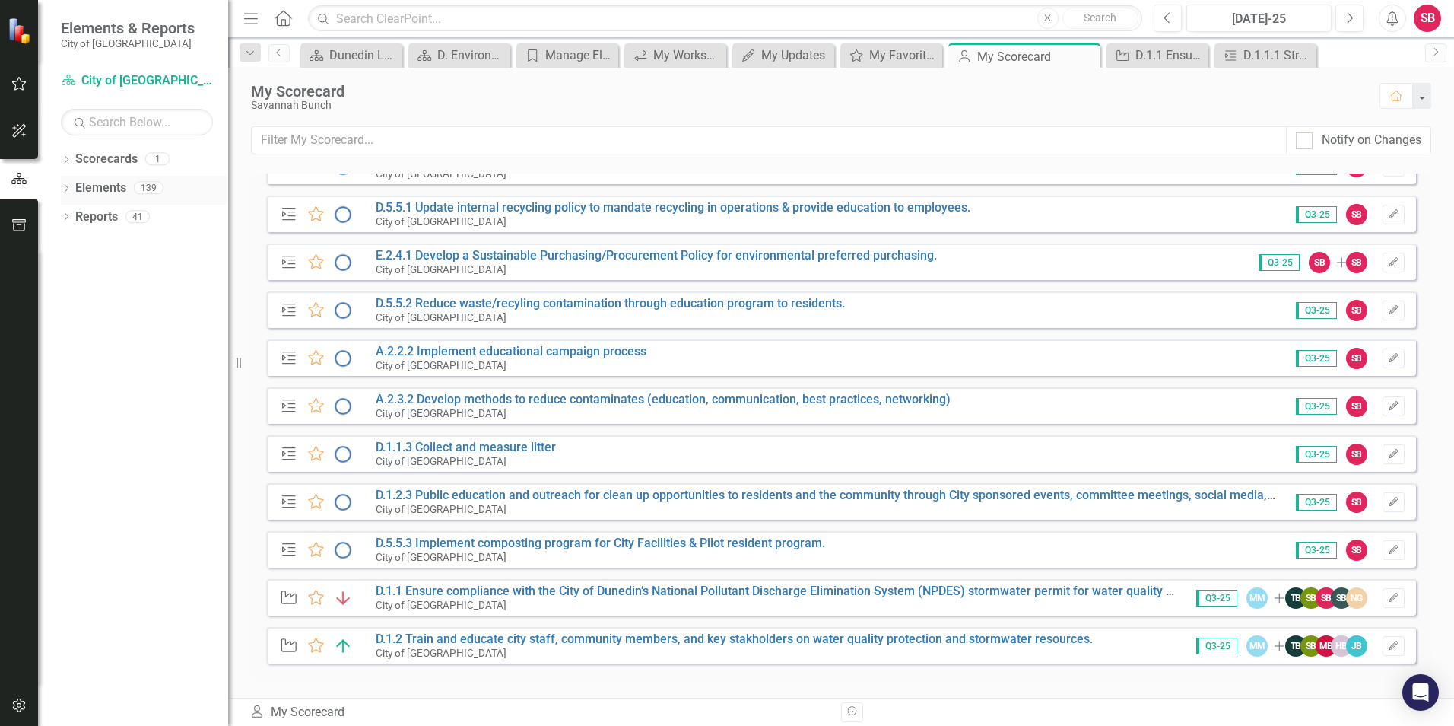
click at [110, 192] on link "Elements" at bounding box center [100, 187] width 51 height 17
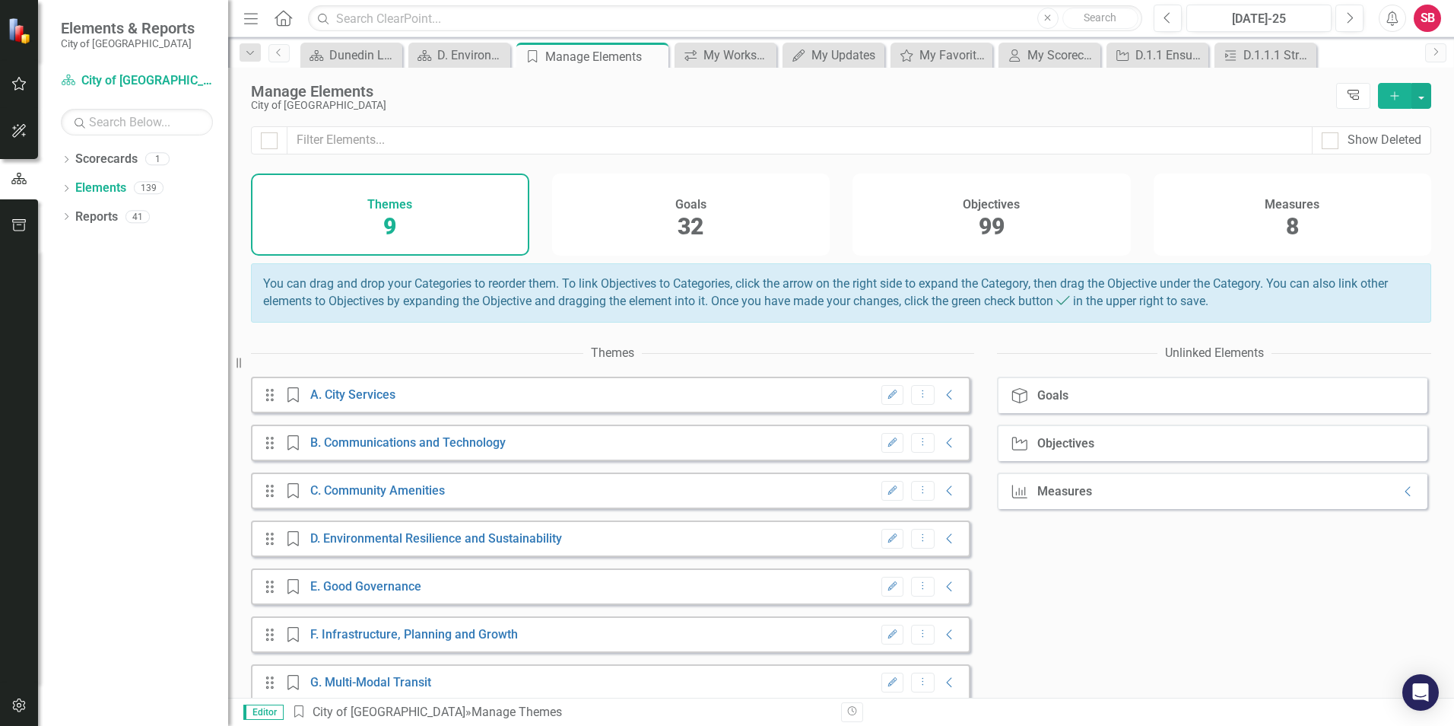
click at [1342, 98] on link "Tree Explorer" at bounding box center [1353, 96] width 34 height 26
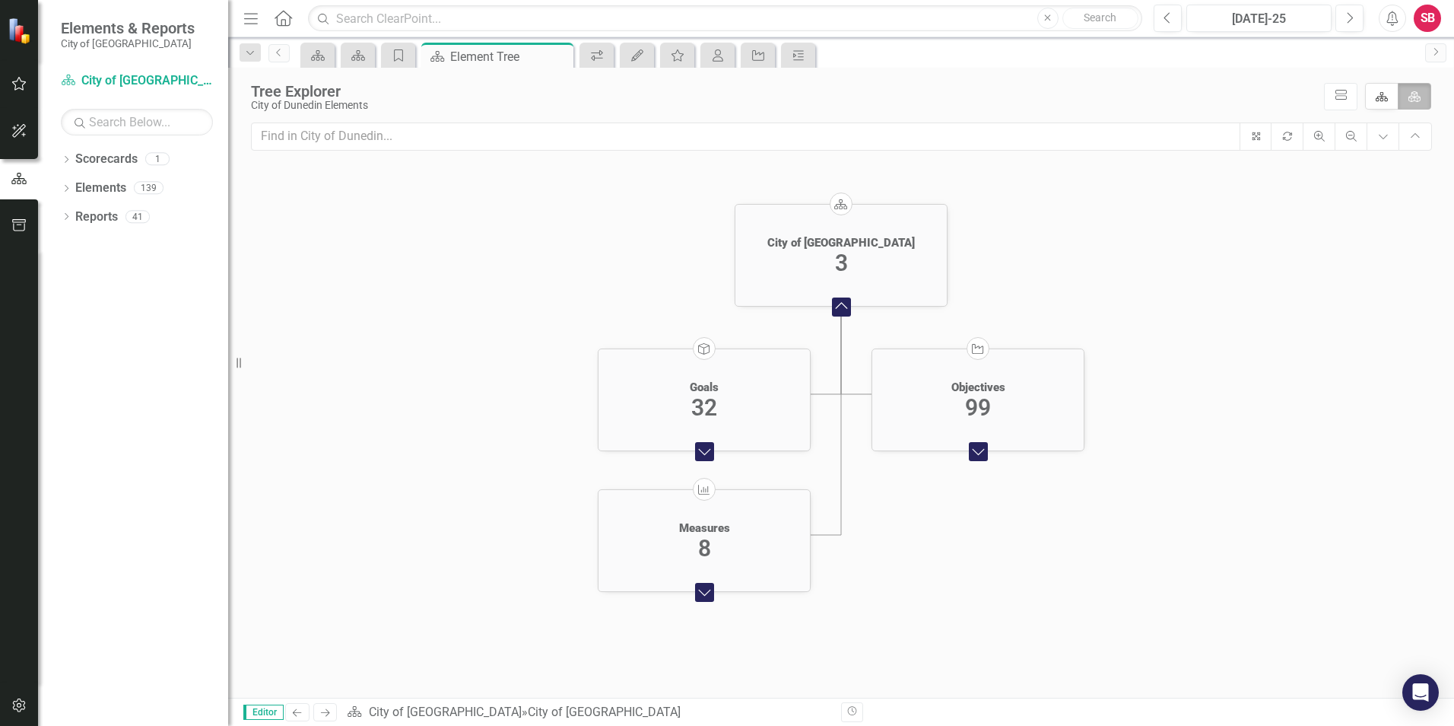
click at [711, 373] on div "Goals 32" at bounding box center [704, 400] width 211 height 59
click at [708, 383] on div "Goals" at bounding box center [704, 387] width 29 height 14
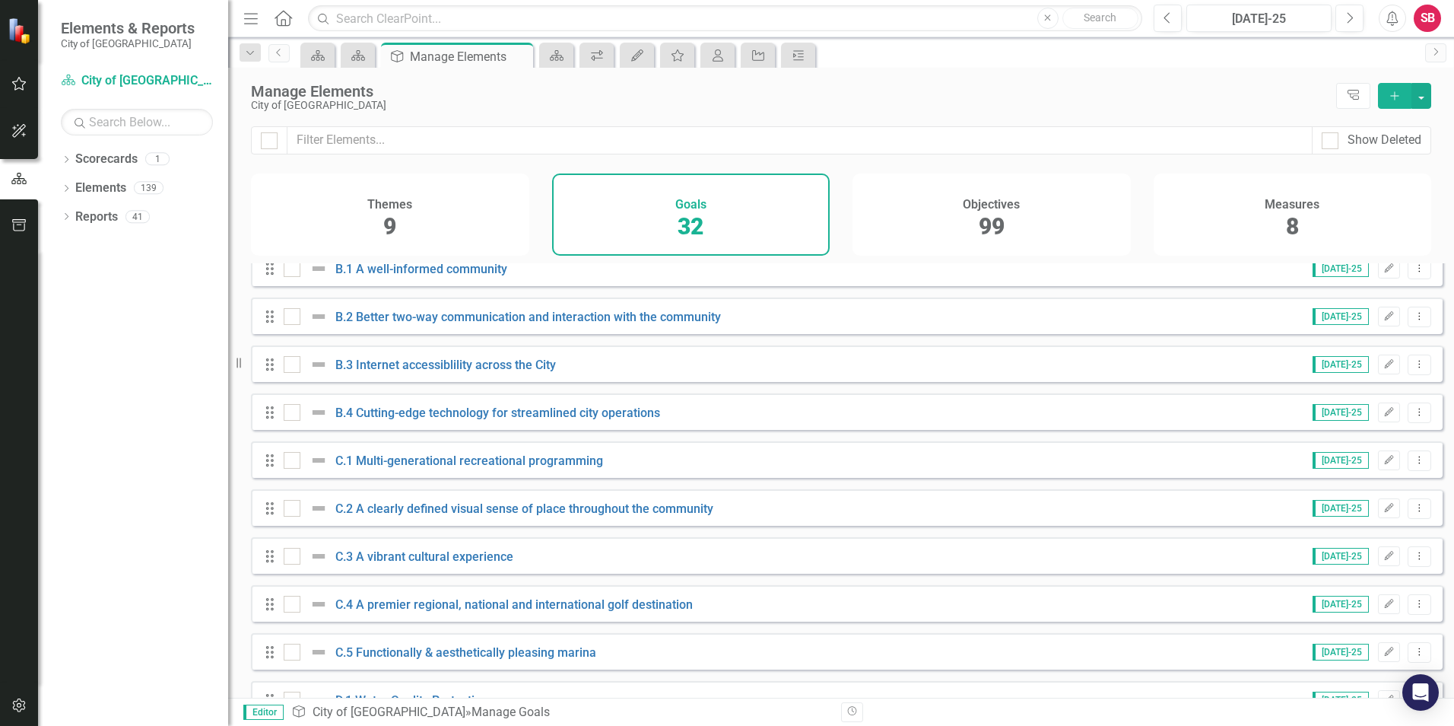
scroll to position [304, 0]
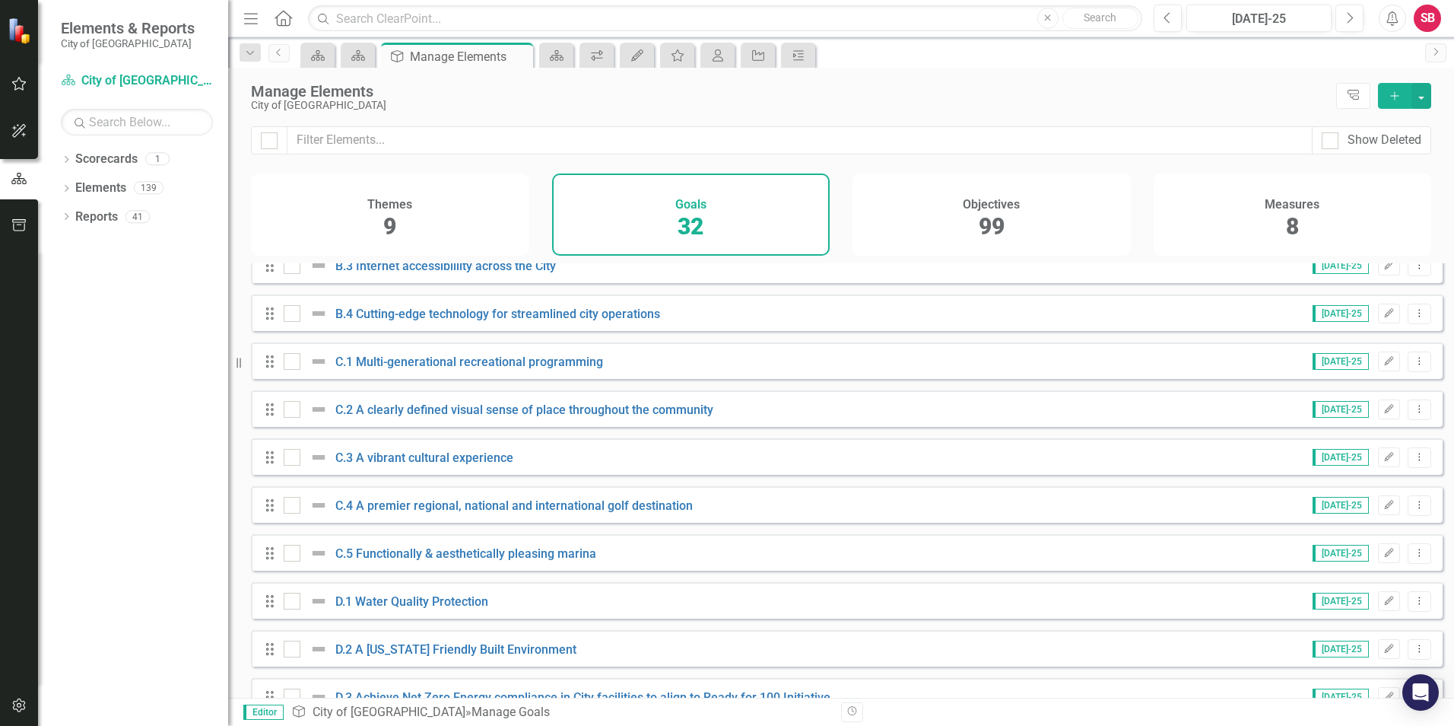
drag, startPoint x: 574, startPoint y: 499, endPoint x: 541, endPoint y: 173, distance: 327.2
click at [541, 173] on div "Show Deleted Themes 9 Goals 32 Objectives 99 Measures 8 Looks like you don't ha…" at bounding box center [841, 411] width 1226 height 571
click at [541, 173] on div "Themes 9 Goals 32 Objectives 99 Measures 8" at bounding box center [841, 214] width 1180 height 82
click at [264, 53] on div "Dropdown Search Scorecard Dunedin Landing Page Close Scorecard D. Environmental…" at bounding box center [250, 52] width 37 height 17
click at [268, 53] on link "Previous" at bounding box center [278, 53] width 21 height 18
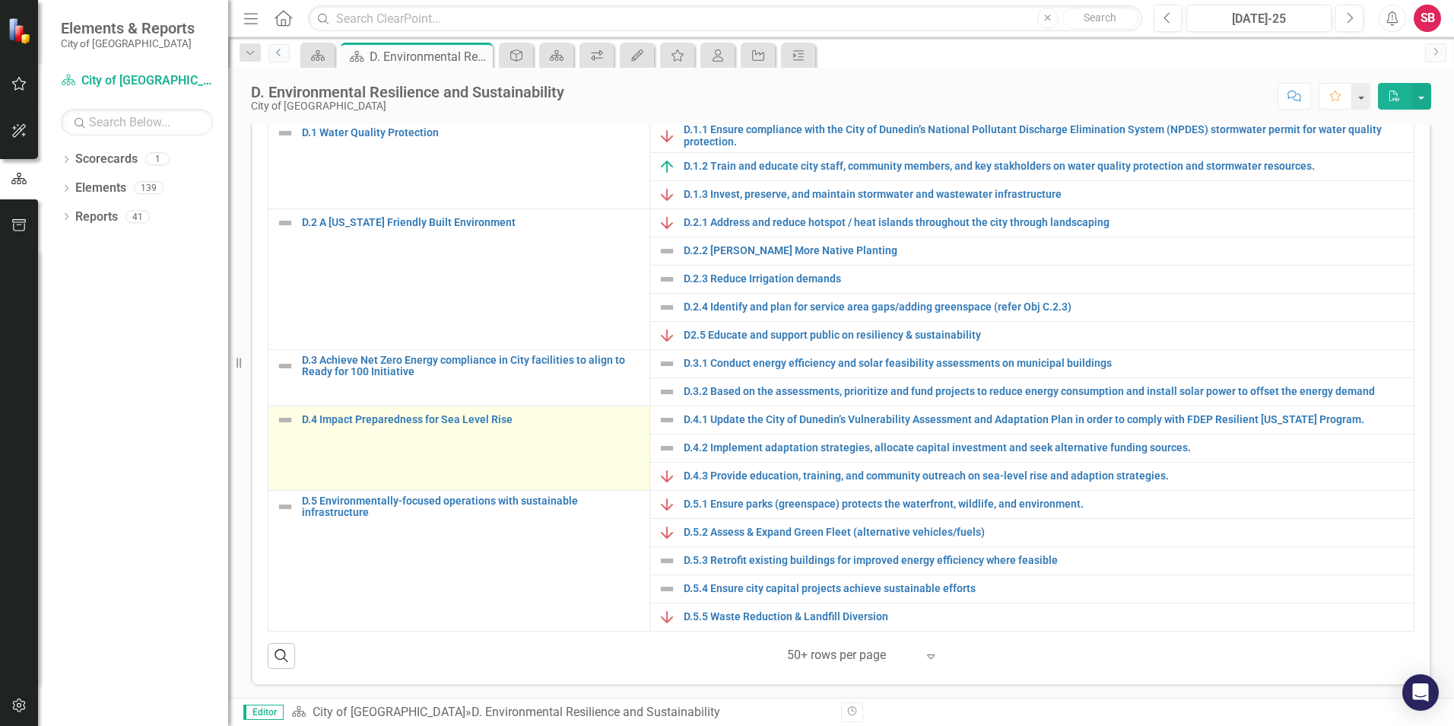
scroll to position [391, 0]
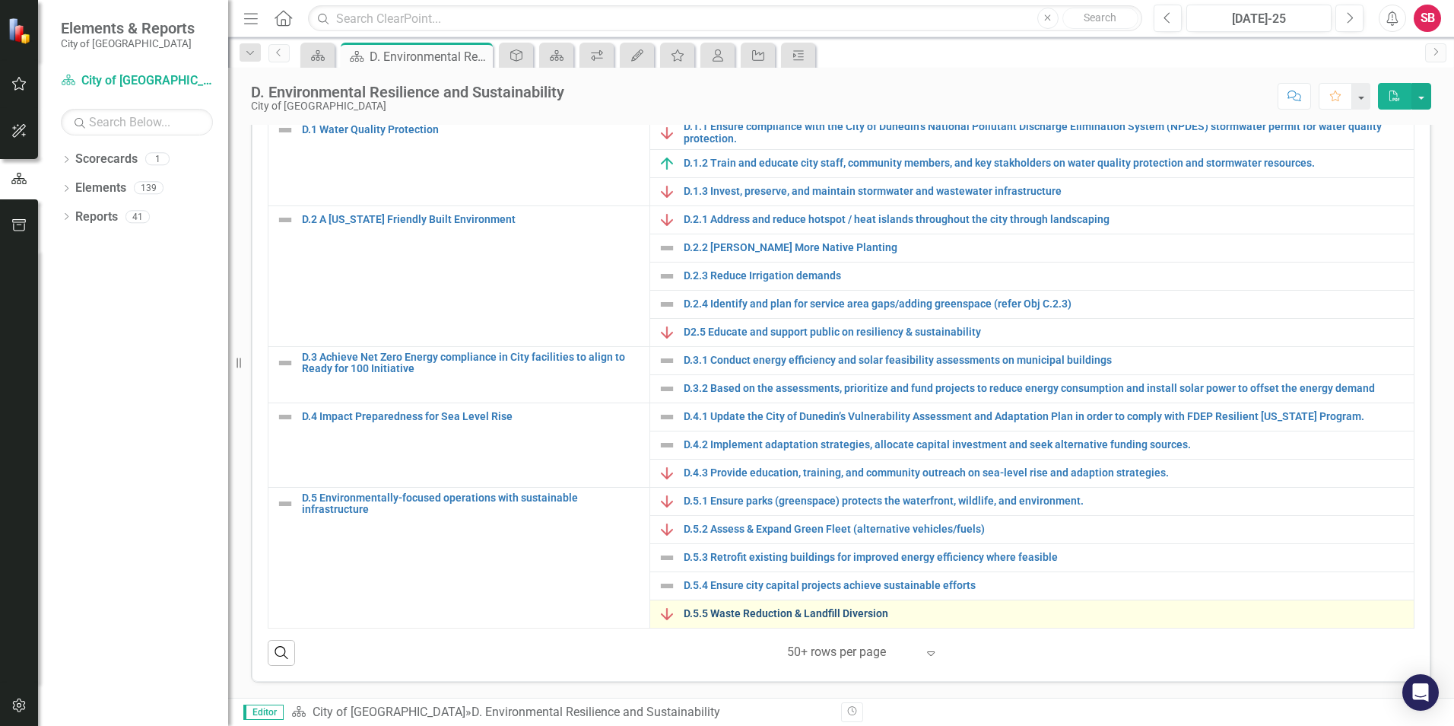
click at [769, 615] on link "D.5.5 Waste Reduction & Landfill Diversion" at bounding box center [1045, 613] width 723 height 11
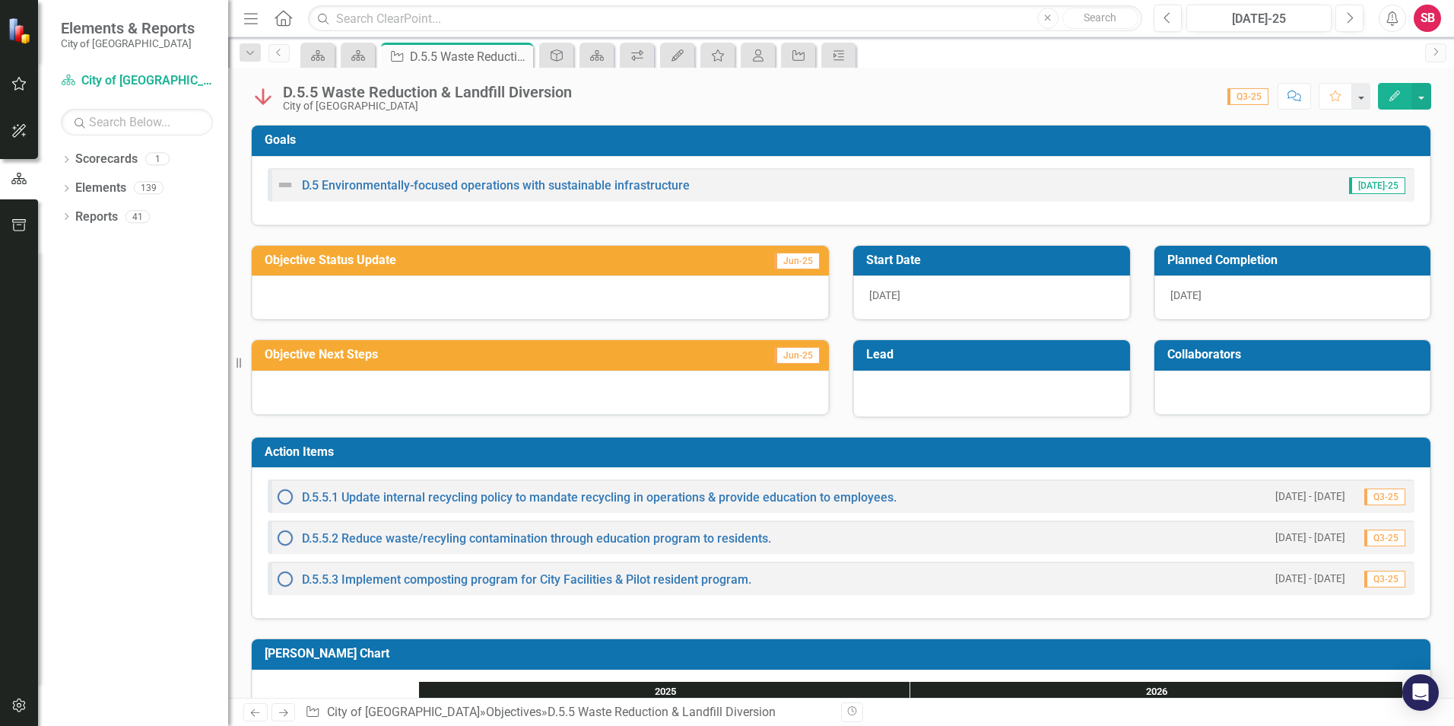
click at [153, 380] on div "Dropdown Scorecards 1 City of Dunedin Dropdown Elements 139 Dropdown Goal Goals…" at bounding box center [133, 436] width 190 height 579
click at [63, 220] on icon "Dropdown" at bounding box center [66, 218] width 11 height 8
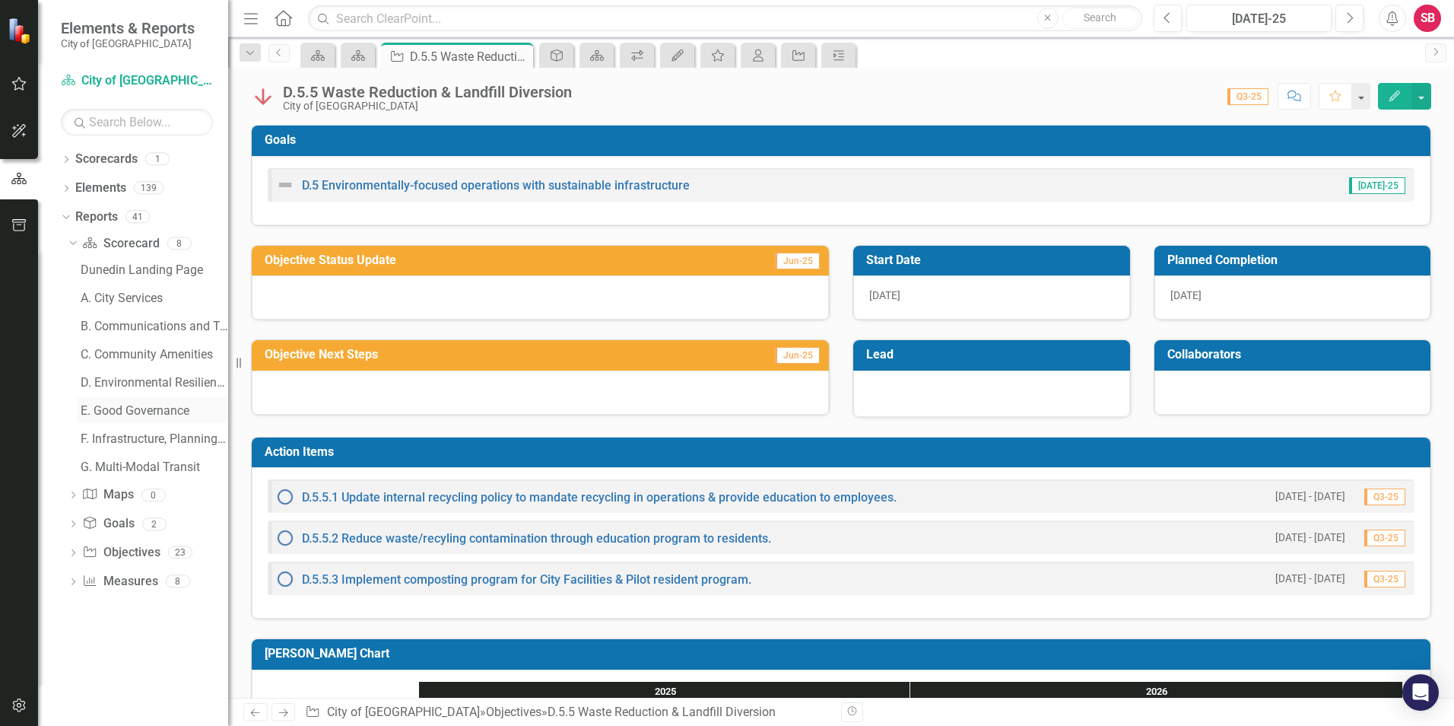
click at [151, 414] on div "E. Good Governance" at bounding box center [155, 411] width 148 height 14
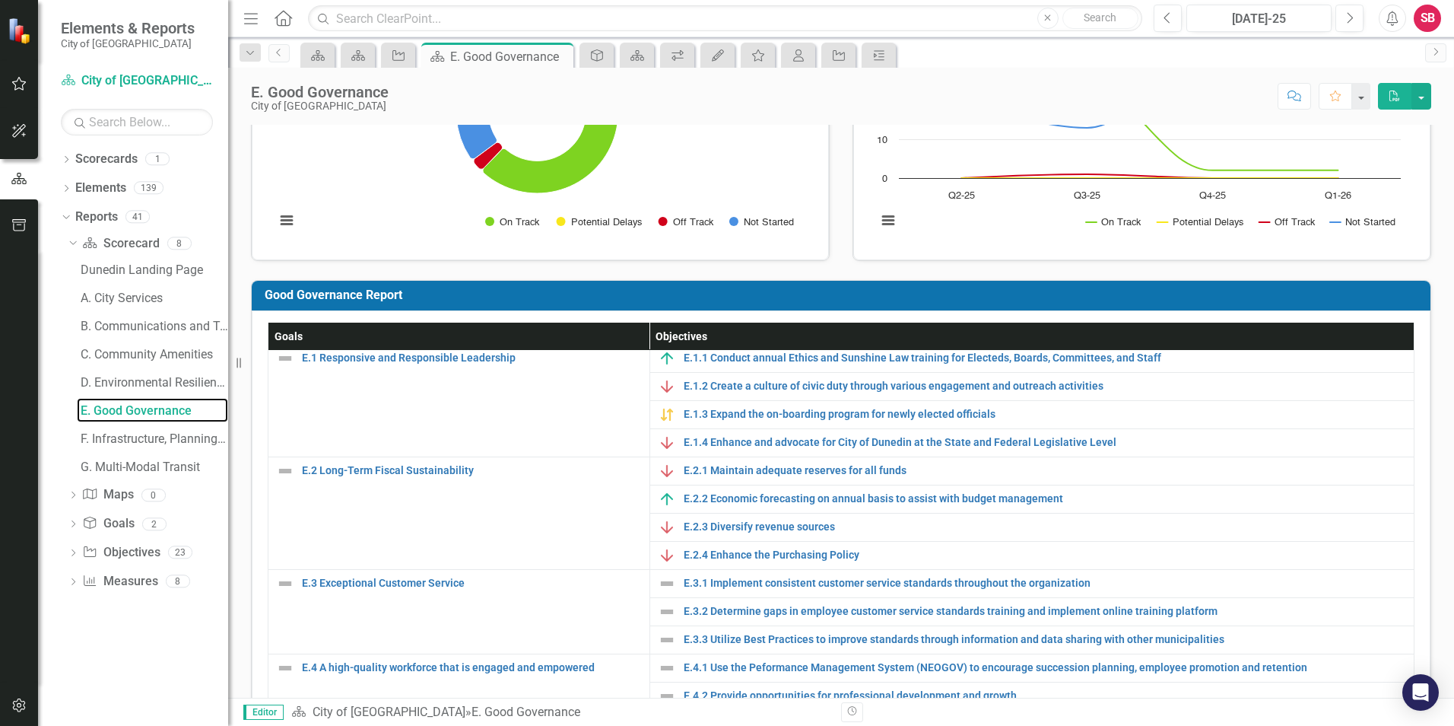
scroll to position [46, 0]
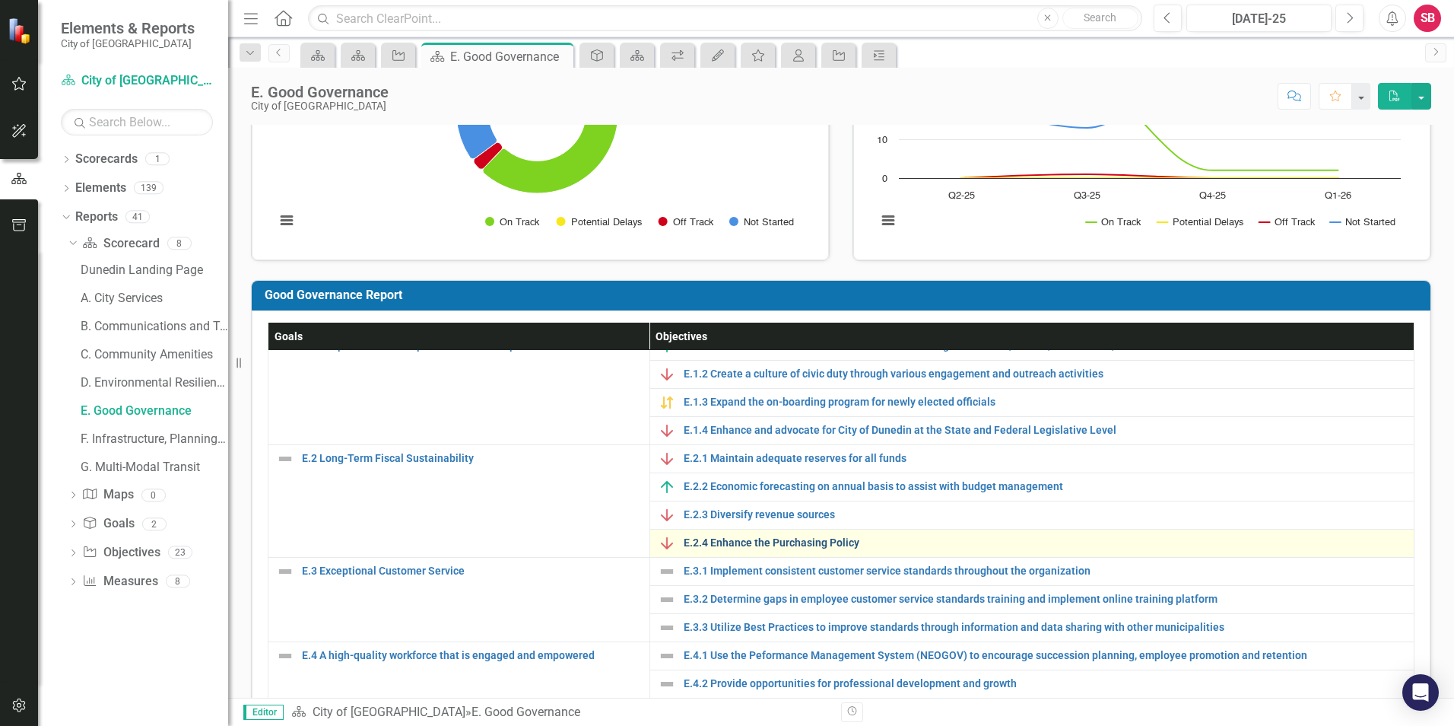
click at [758, 542] on link "E.2.4 Enhance the Purchasing Policy" at bounding box center [1045, 542] width 723 height 11
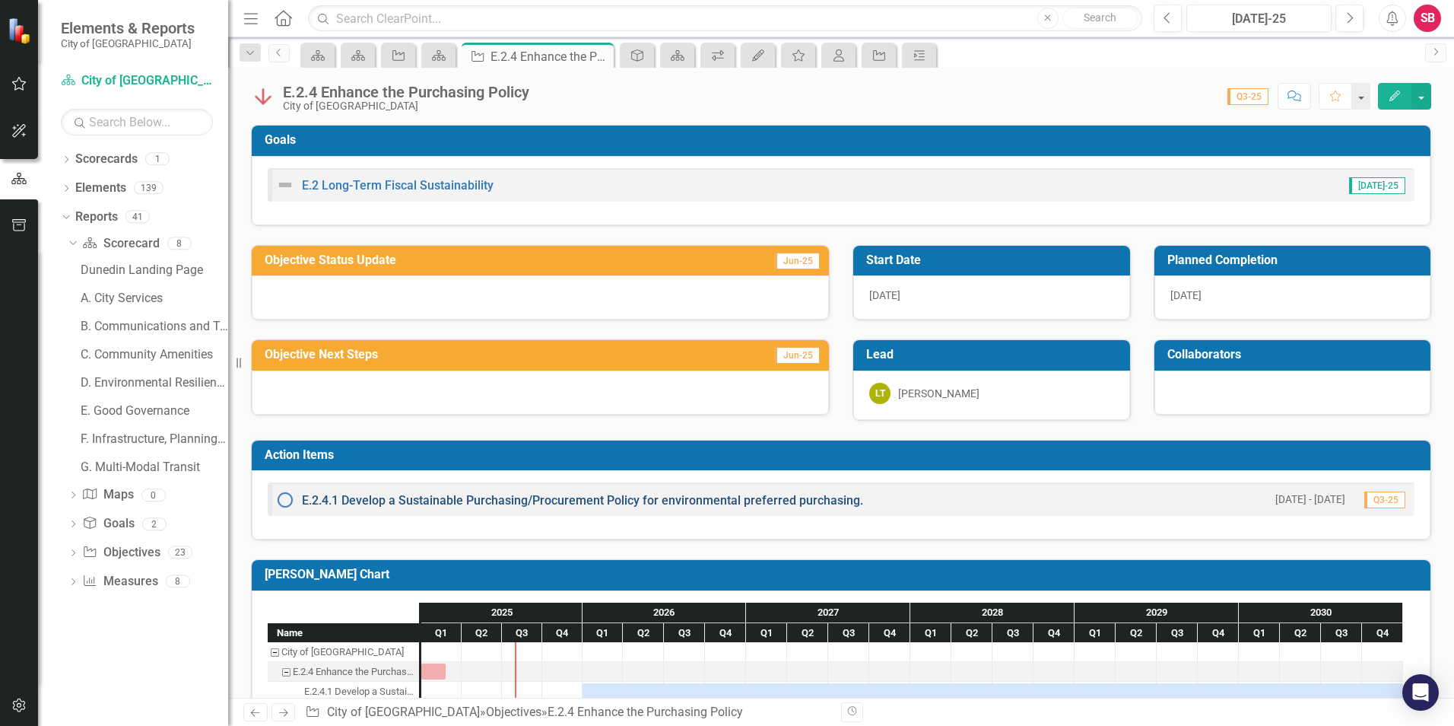
click at [757, 497] on link "E.2.4.1 Develop a Sustainable Purchasing/Procurement Policy for environmental p…" at bounding box center [582, 500] width 561 height 14
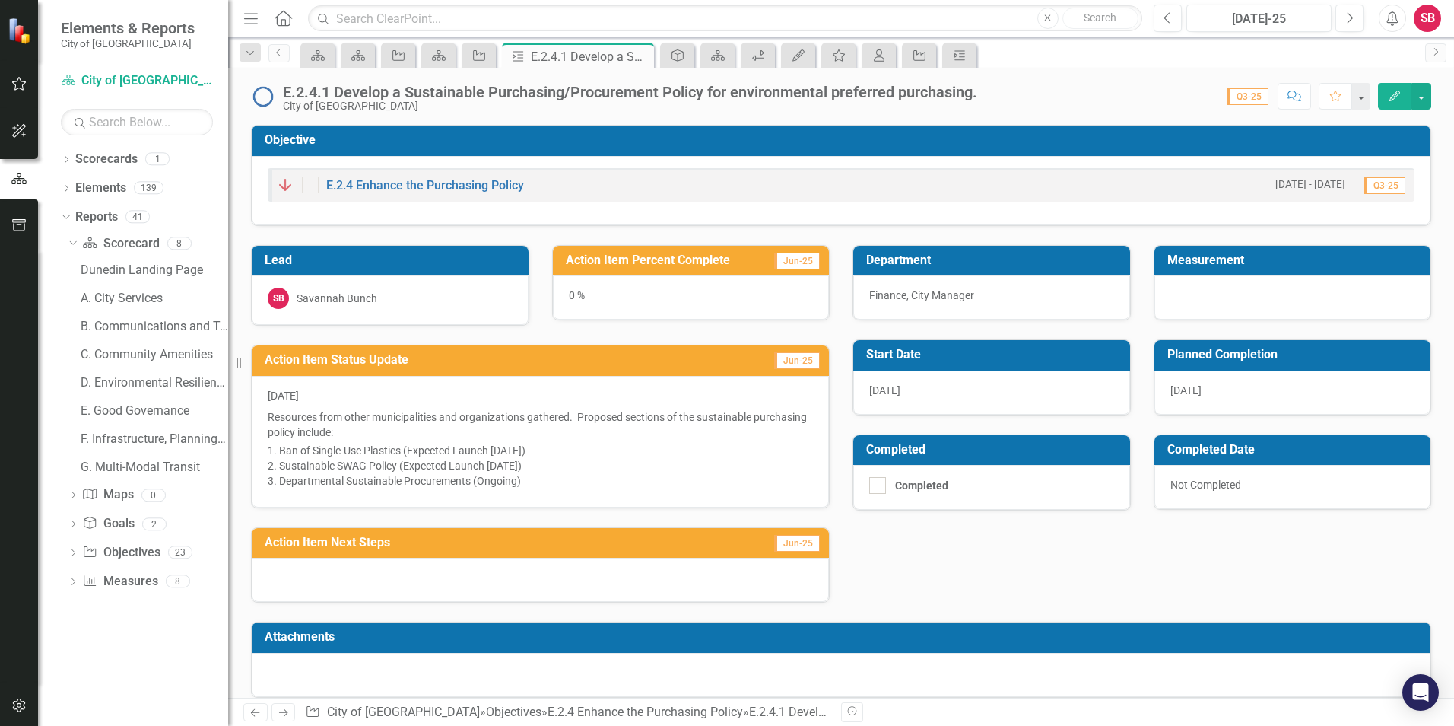
drag, startPoint x: 554, startPoint y: 450, endPoint x: 494, endPoint y: 447, distance: 60.2
click at [499, 450] on li "Ban of Single-Use Plastics (Expected Launch [DATE])" at bounding box center [546, 450] width 534 height 15
click at [494, 446] on li "Ban of Single-Use Plastics (Expected Launch [DATE])" at bounding box center [546, 450] width 534 height 15
click at [510, 339] on div "Action Item Status Update Jun-25 [DATE] Resources from other municipalities and…" at bounding box center [541, 417] width 602 height 183
drag, startPoint x: 274, startPoint y: 449, endPoint x: 328, endPoint y: 440, distance: 54.8
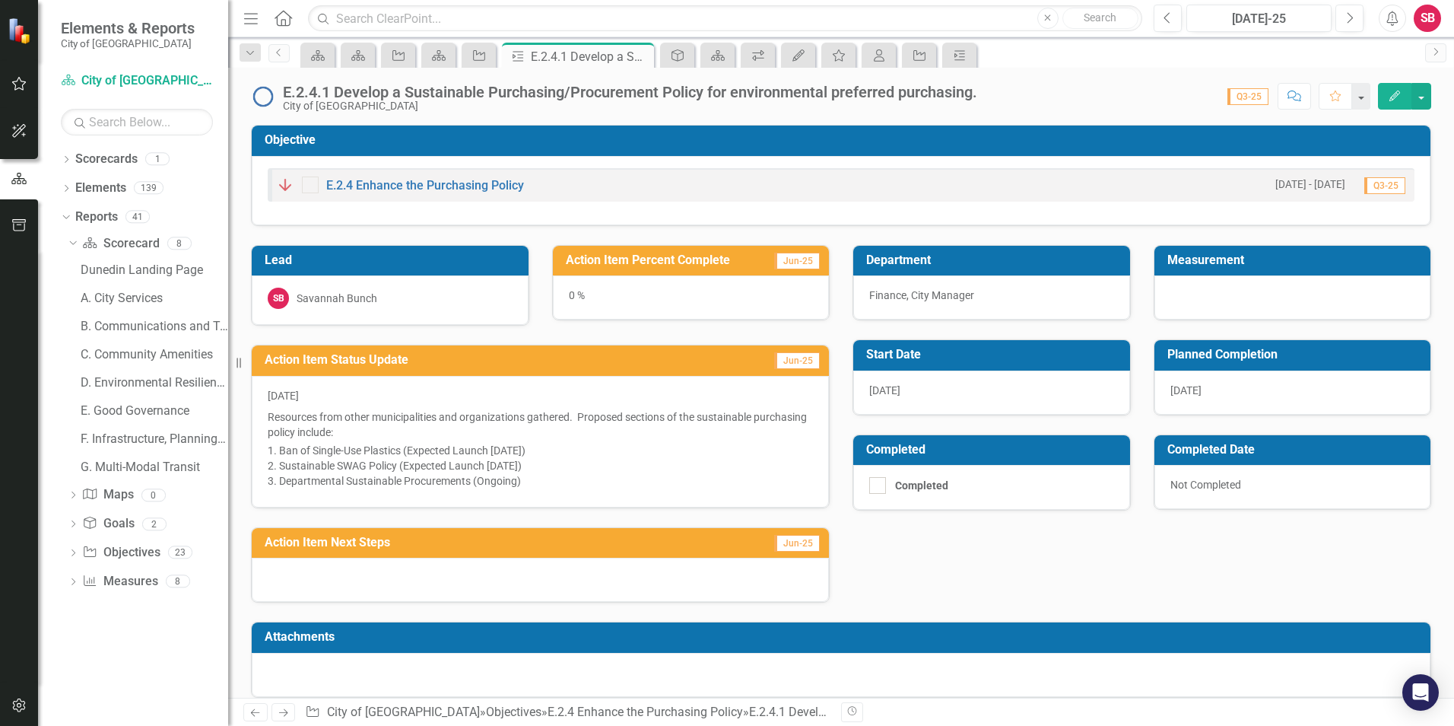
click at [328, 435] on span "[DATE] Resources from other municipalities and organizations gathered. Proposed…" at bounding box center [540, 439] width 545 height 103
drag, startPoint x: 326, startPoint y: 452, endPoint x: 394, endPoint y: 446, distance: 68.0
click at [394, 446] on li "Ban of Single-Use Plastics (Expected Launch [DATE])" at bounding box center [546, 450] width 534 height 15
click at [389, 447] on li "Ban of Single-Use Plastics (Expected Launch [DATE])" at bounding box center [546, 450] width 534 height 15
click at [380, 453] on li "Ban of Single-Use Plastics (Expected Launch [DATE])" at bounding box center [546, 450] width 534 height 15
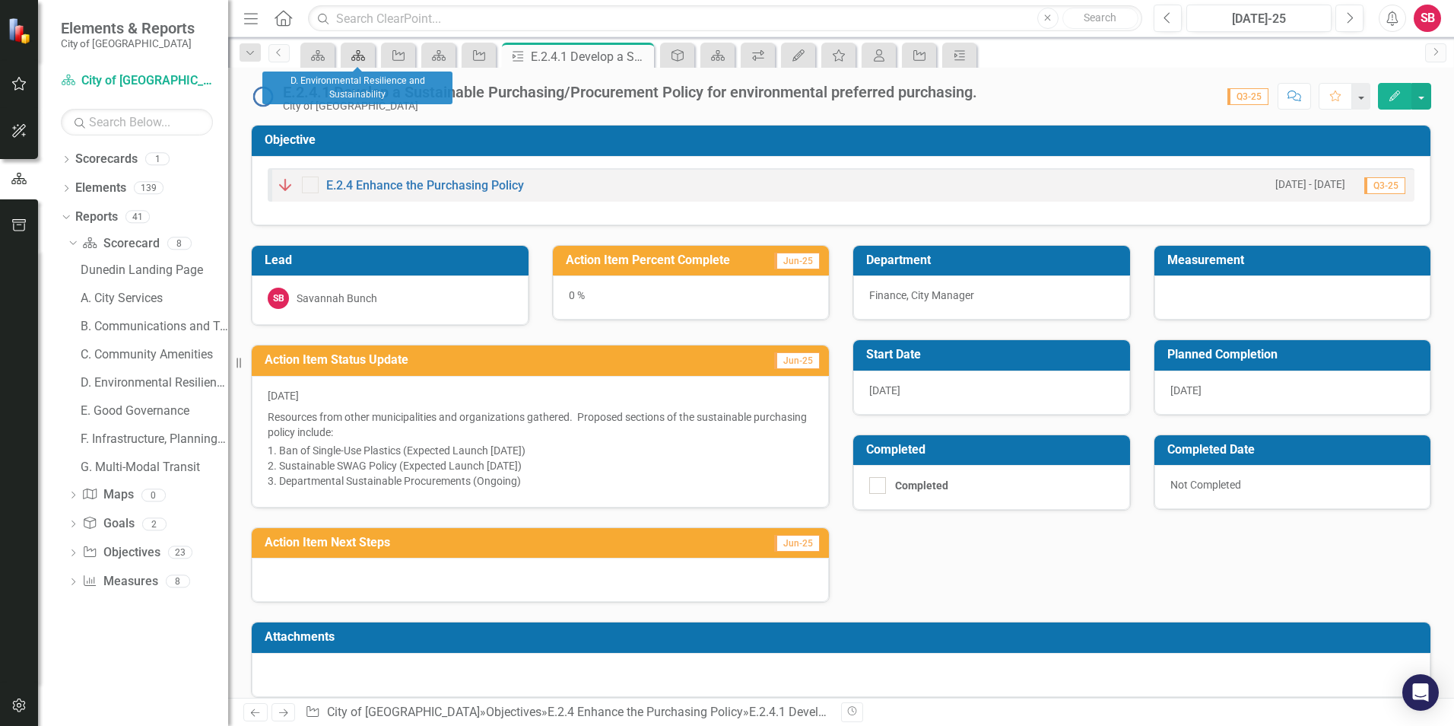
click at [351, 54] on icon "Scorecard" at bounding box center [358, 55] width 15 height 12
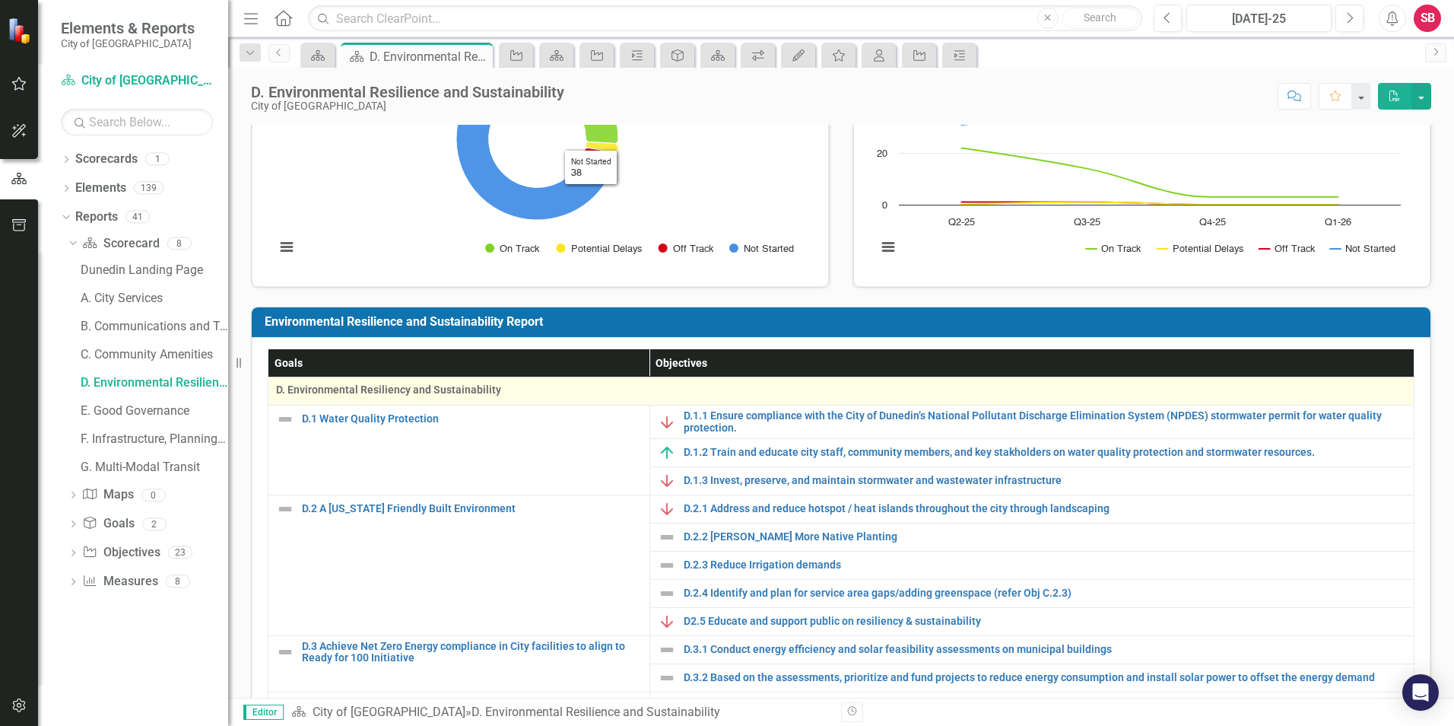
scroll to position [152, 0]
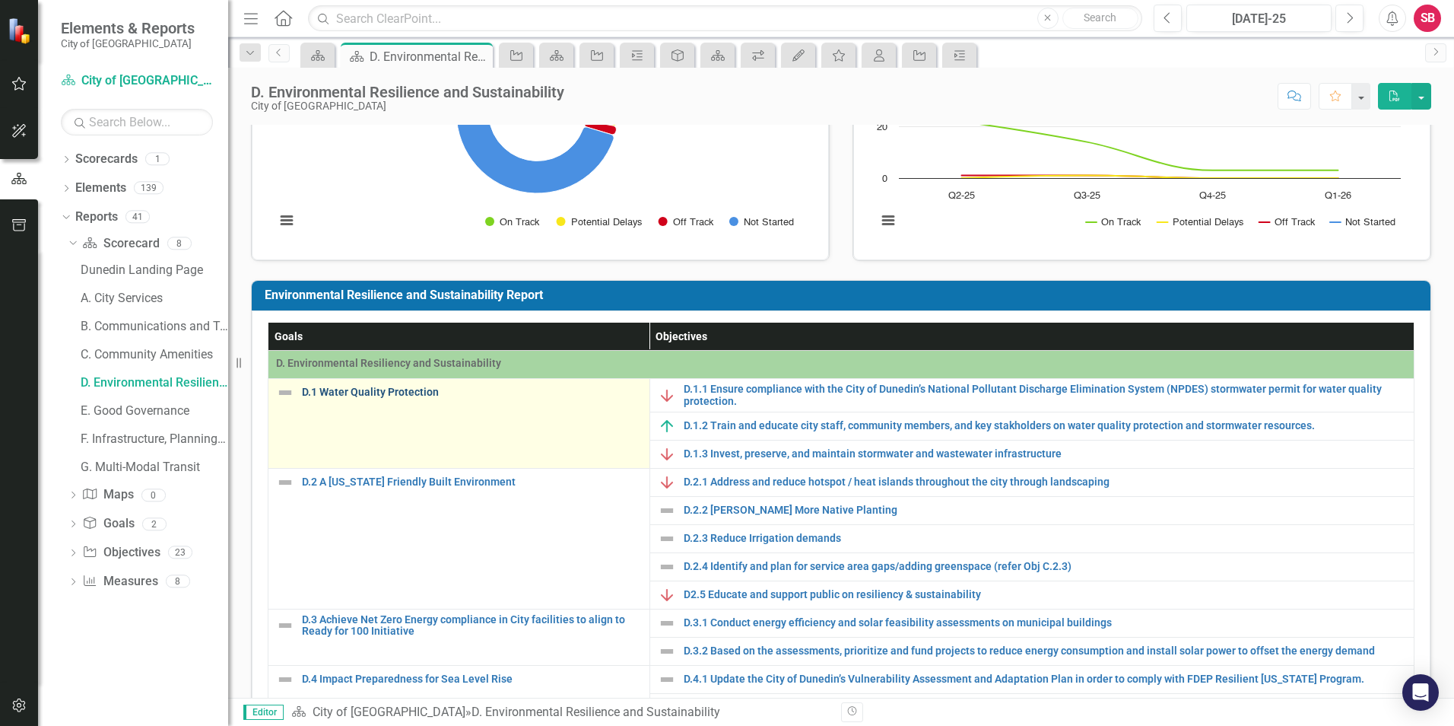
click at [417, 392] on link "D.1 Water Quality Protection" at bounding box center [472, 391] width 340 height 11
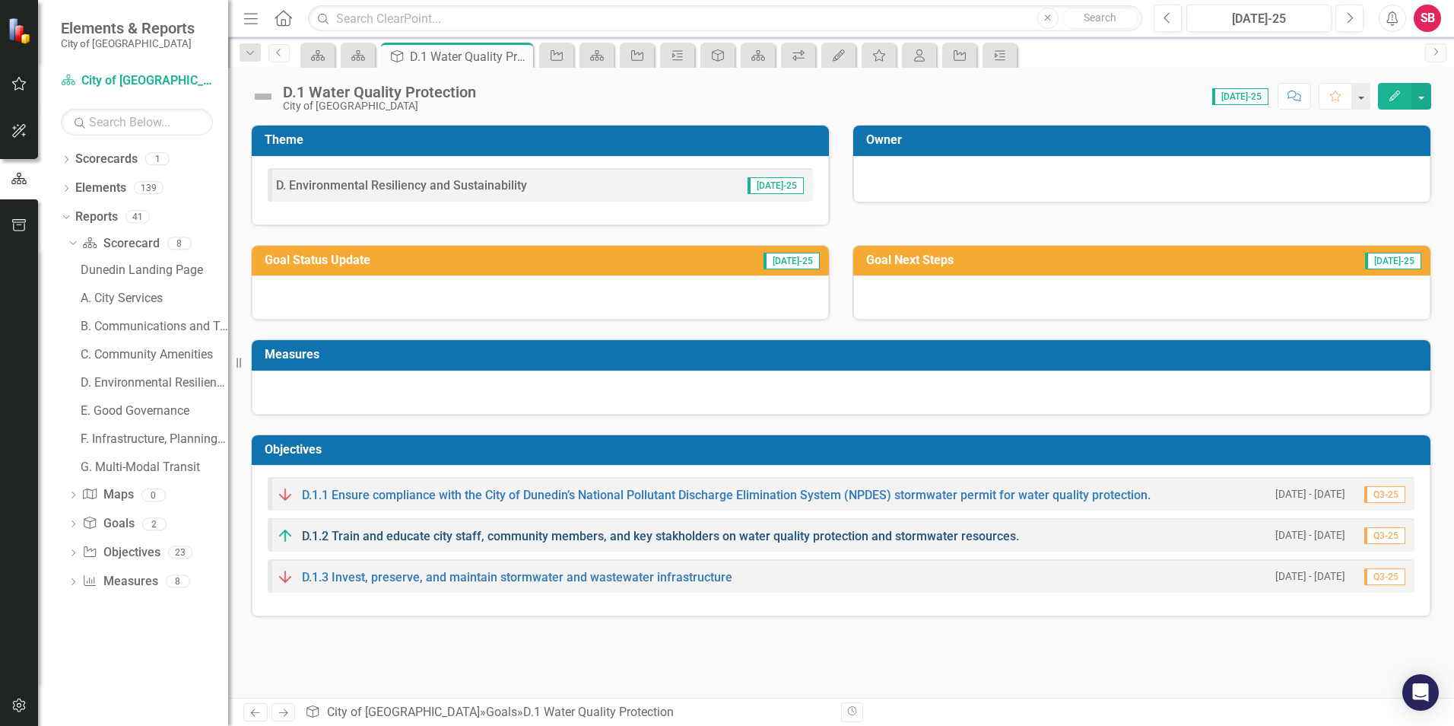
click at [500, 541] on link "D.1.2 Train and educate city staff, community members, and key stakholders on w…" at bounding box center [660, 536] width 717 height 14
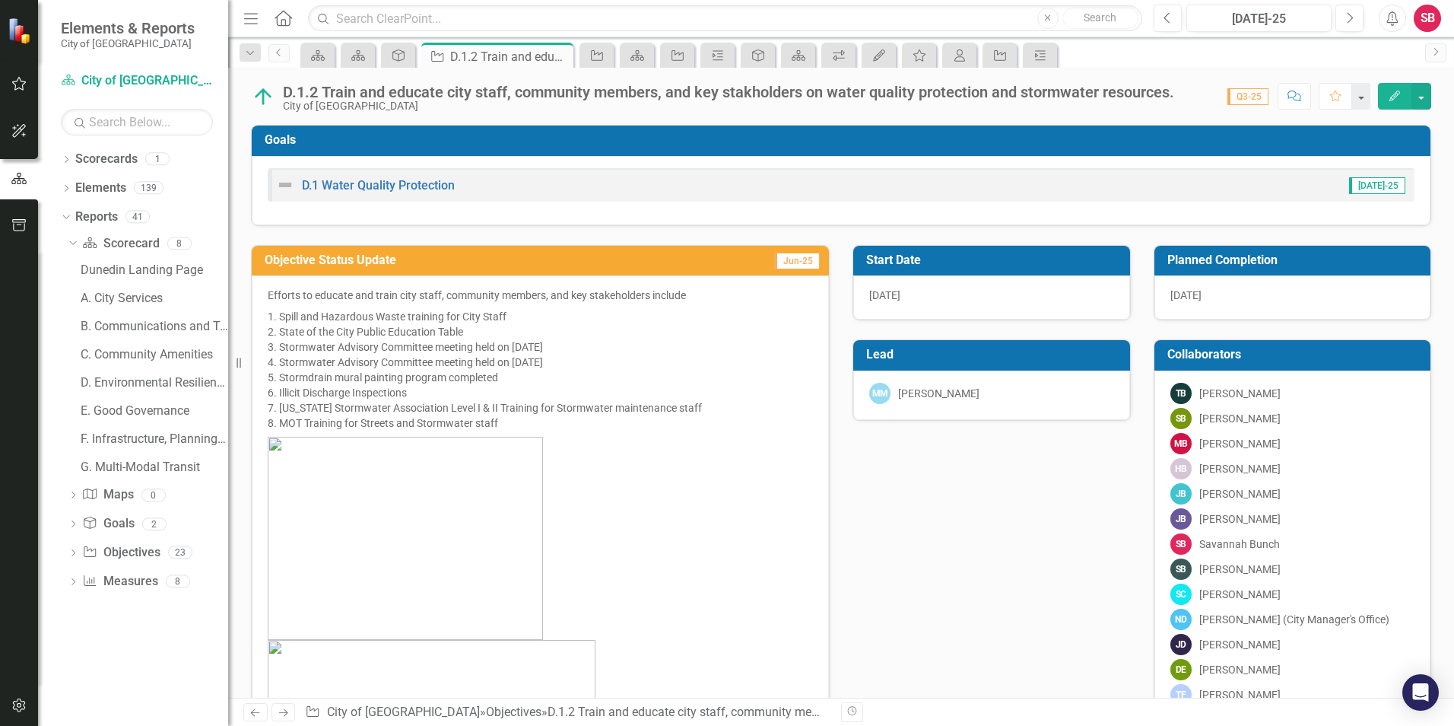
click at [327, 86] on div "D.1.2 Train and educate city staff, community members, and key stakholders on w…" at bounding box center [728, 92] width 891 height 17
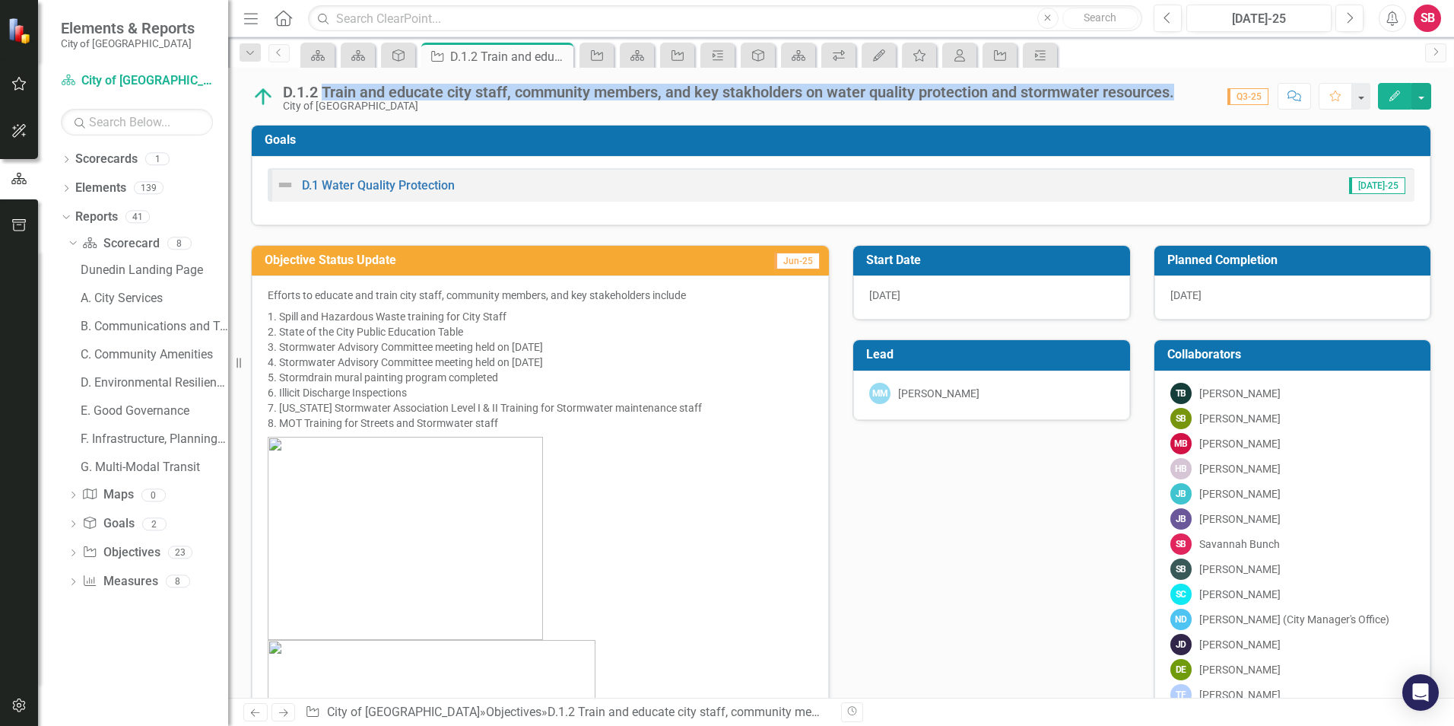
drag, startPoint x: 324, startPoint y: 87, endPoint x: 1180, endPoint y: 80, distance: 856.4
click at [1180, 80] on div "D.1.2 Train and educate city staff, community members, and key stakholders on w…" at bounding box center [841, 91] width 1226 height 46
click at [884, 97] on div "D.1.2 Train and educate city staff, community members, and key stakholders on w…" at bounding box center [728, 92] width 891 height 17
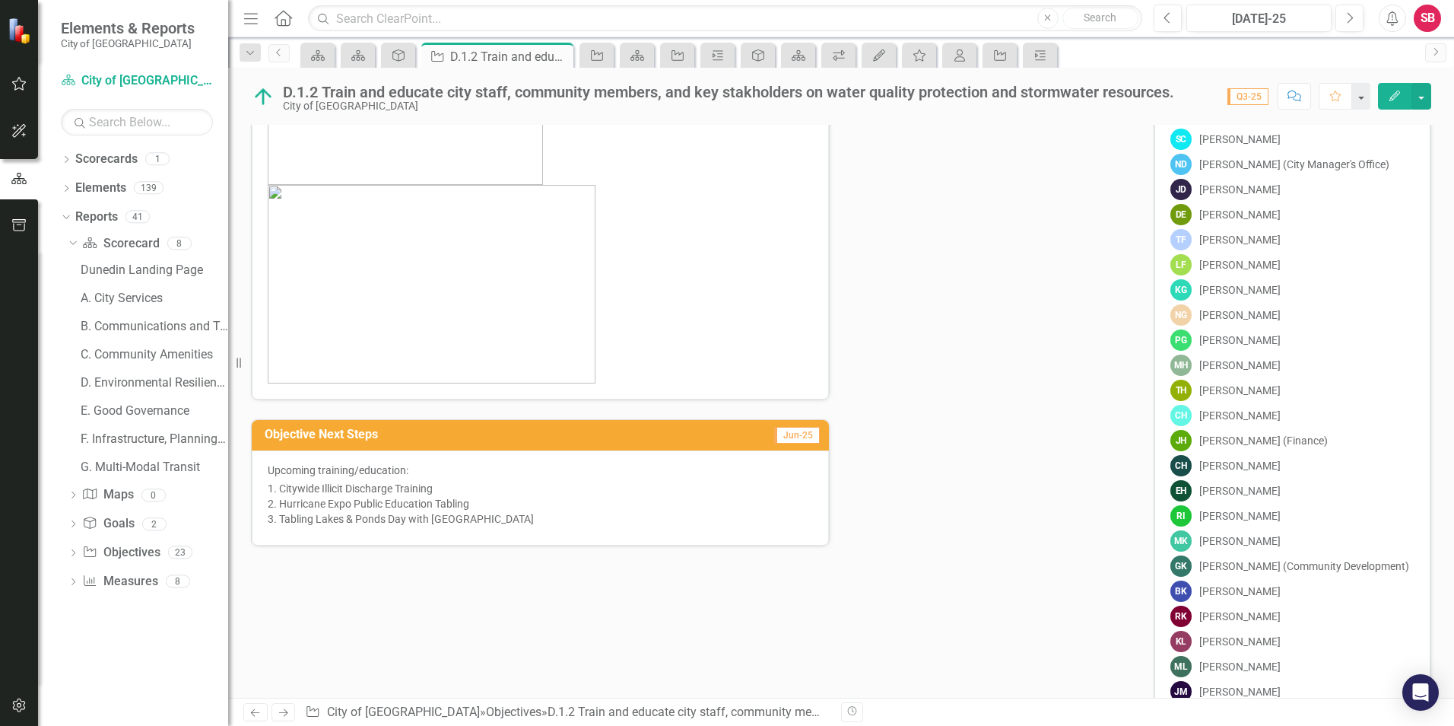
scroll to position [456, 0]
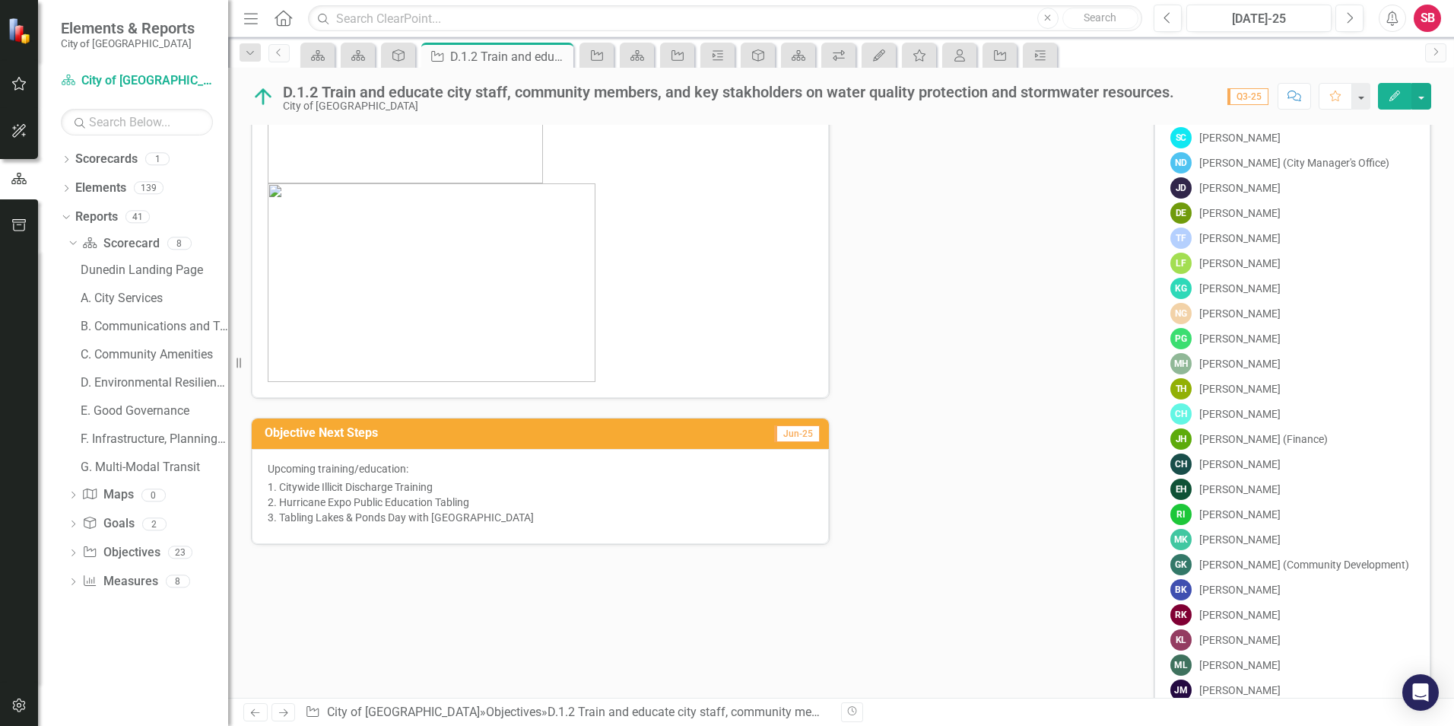
click at [337, 479] on li "Citywide Illicit Discharge Training" at bounding box center [546, 486] width 534 height 15
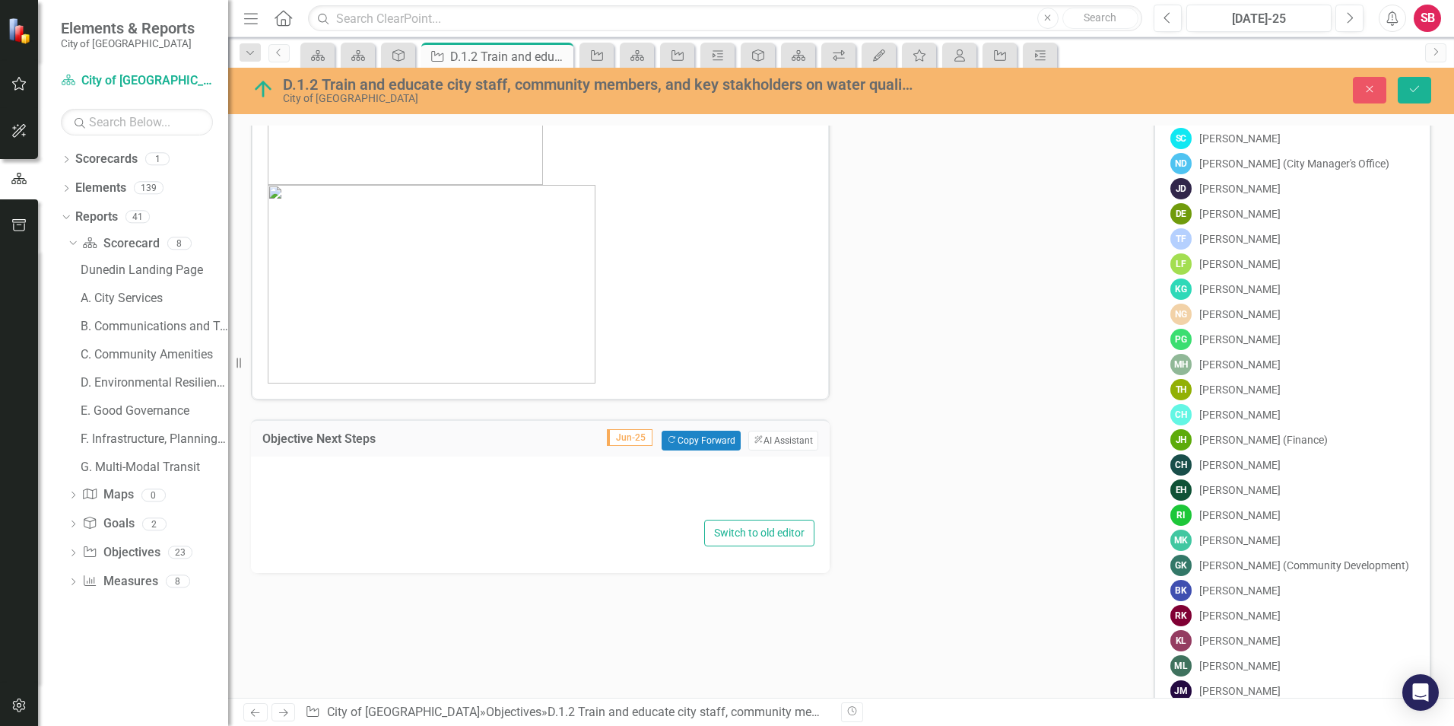
type textarea "<p>Upcoming training/education:</p> <ol> <li>Citywide Illicit Discharge Trainin…"
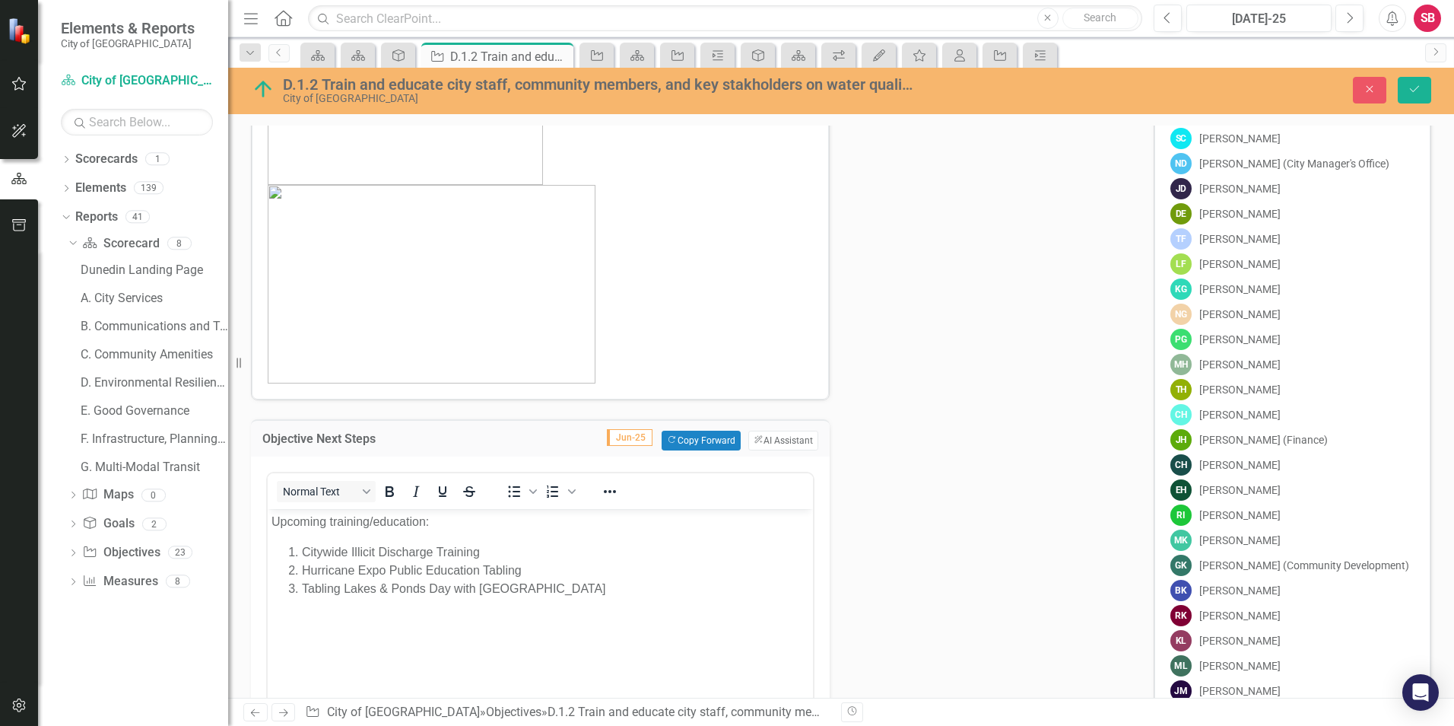
scroll to position [0, 0]
click at [885, 391] on div "Start Date [DATE] Planned Completion [DATE] Lead MM [PERSON_NAME] Collaborators…" at bounding box center [1142, 534] width 602 height 1529
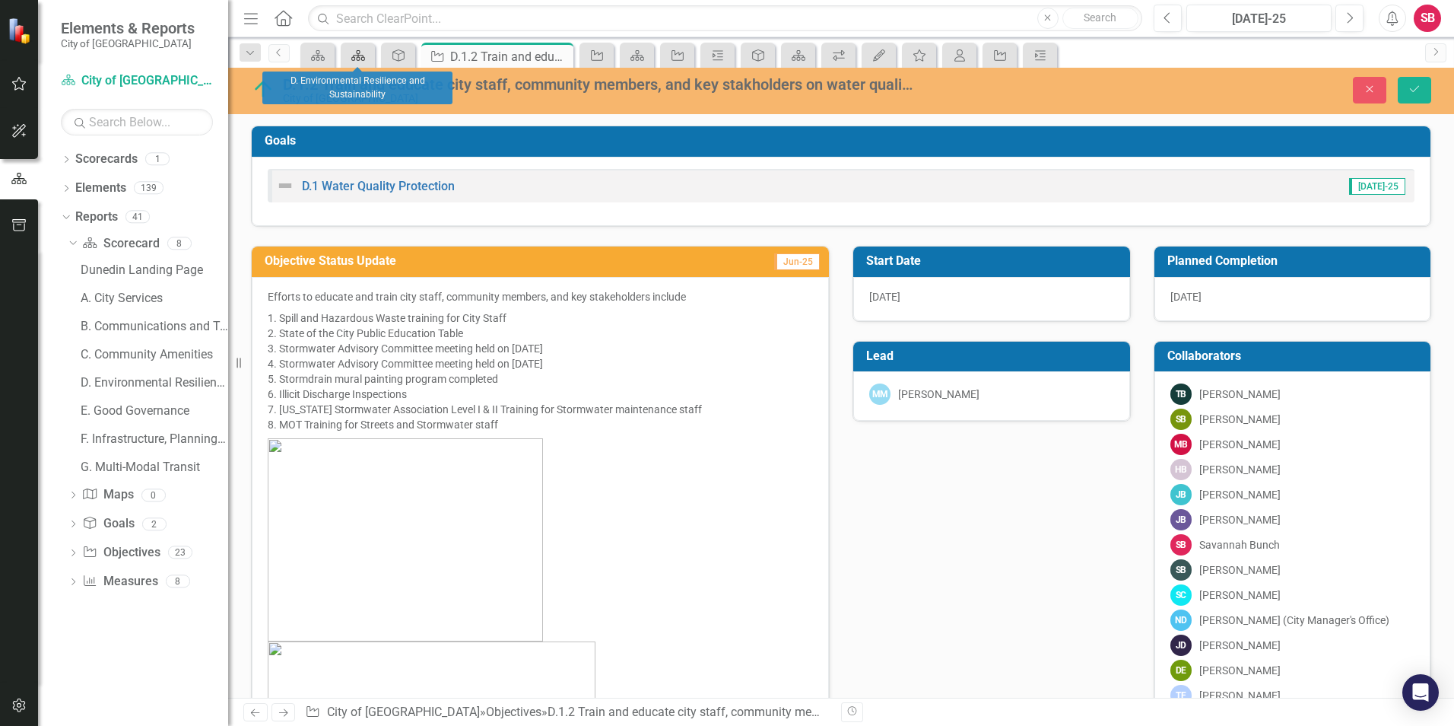
click at [360, 50] on icon at bounding box center [358, 55] width 14 height 11
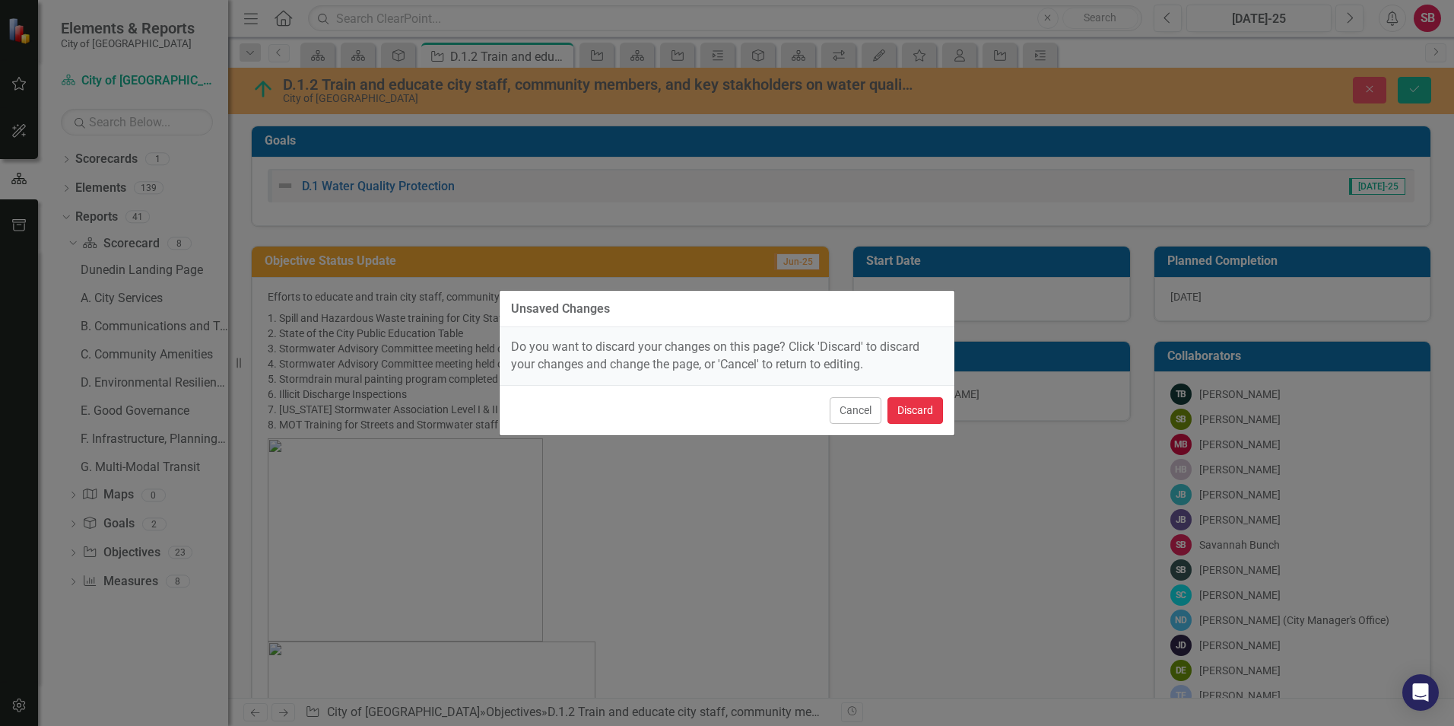
click at [917, 423] on button "Discard" at bounding box center [916, 410] width 56 height 27
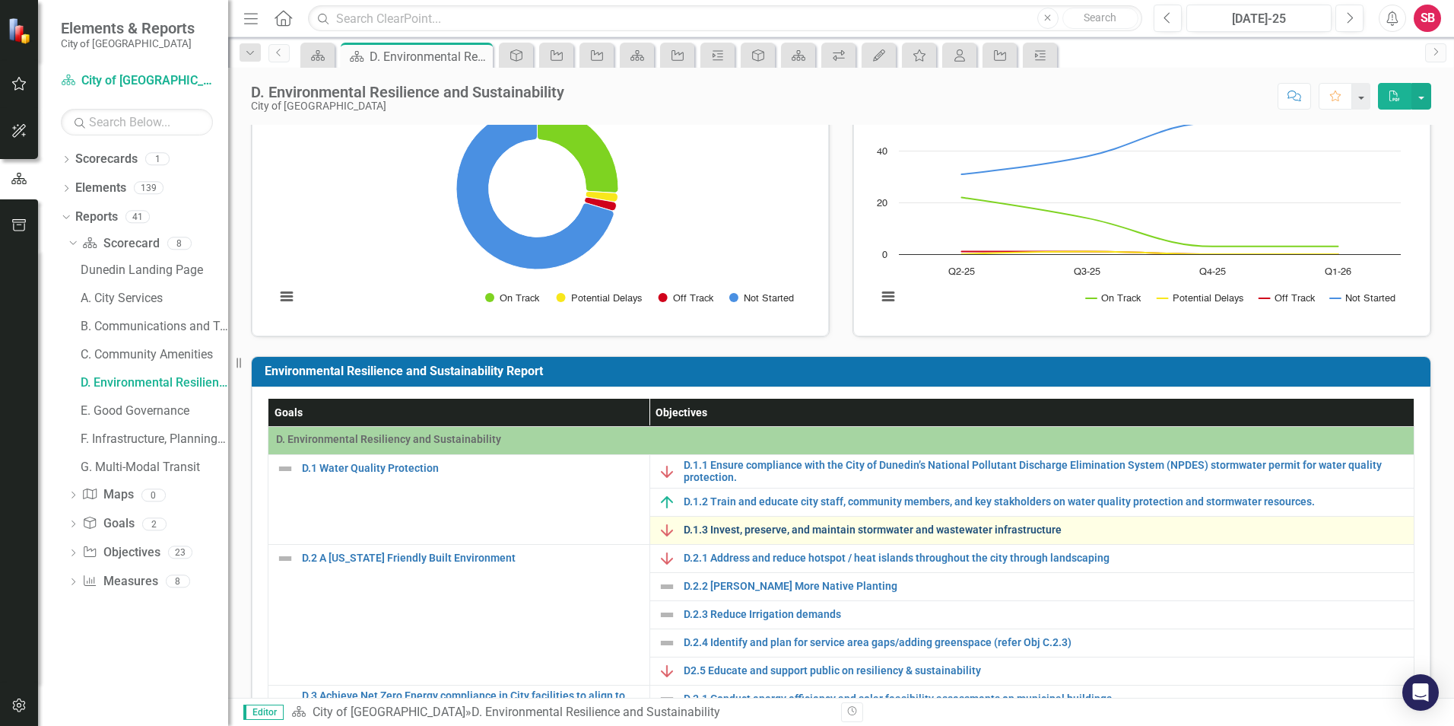
click at [745, 529] on link "D.1.3 Invest, preserve, and maintain stormwater and wastewater infrastructure" at bounding box center [1045, 529] width 723 height 11
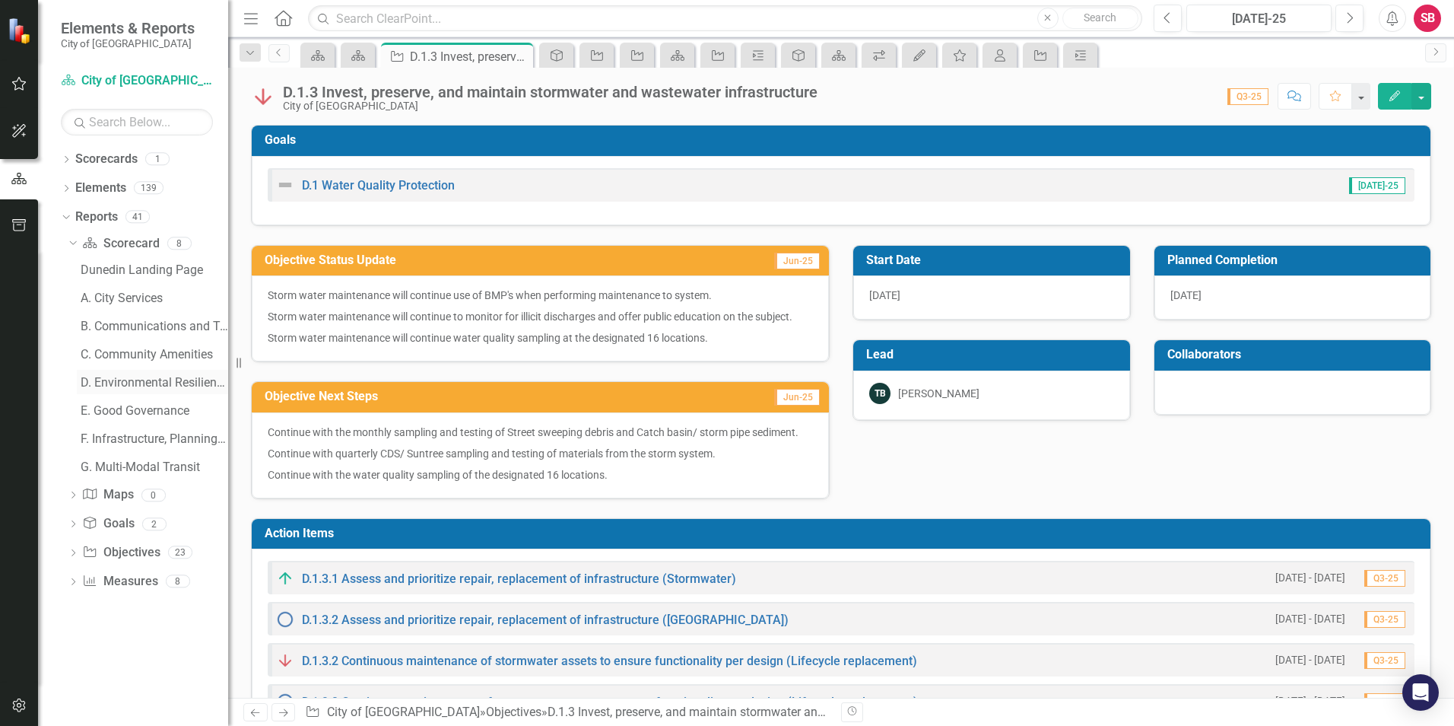
click at [122, 384] on div "D. Environmental Resilience and Sustainability" at bounding box center [155, 383] width 148 height 14
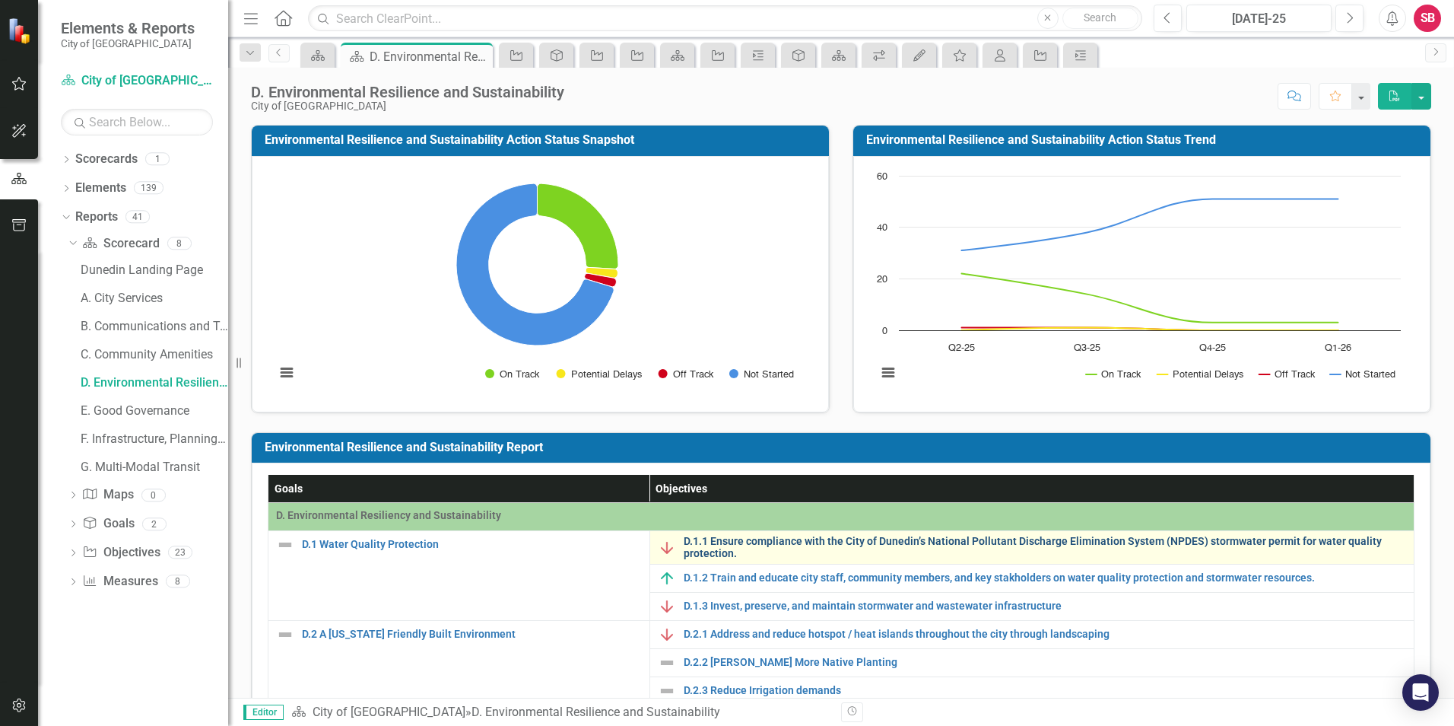
click at [748, 544] on link "D.1.1 Ensure compliance with the City of Dunedin’s National Pollutant Discharge…" at bounding box center [1045, 547] width 723 height 24
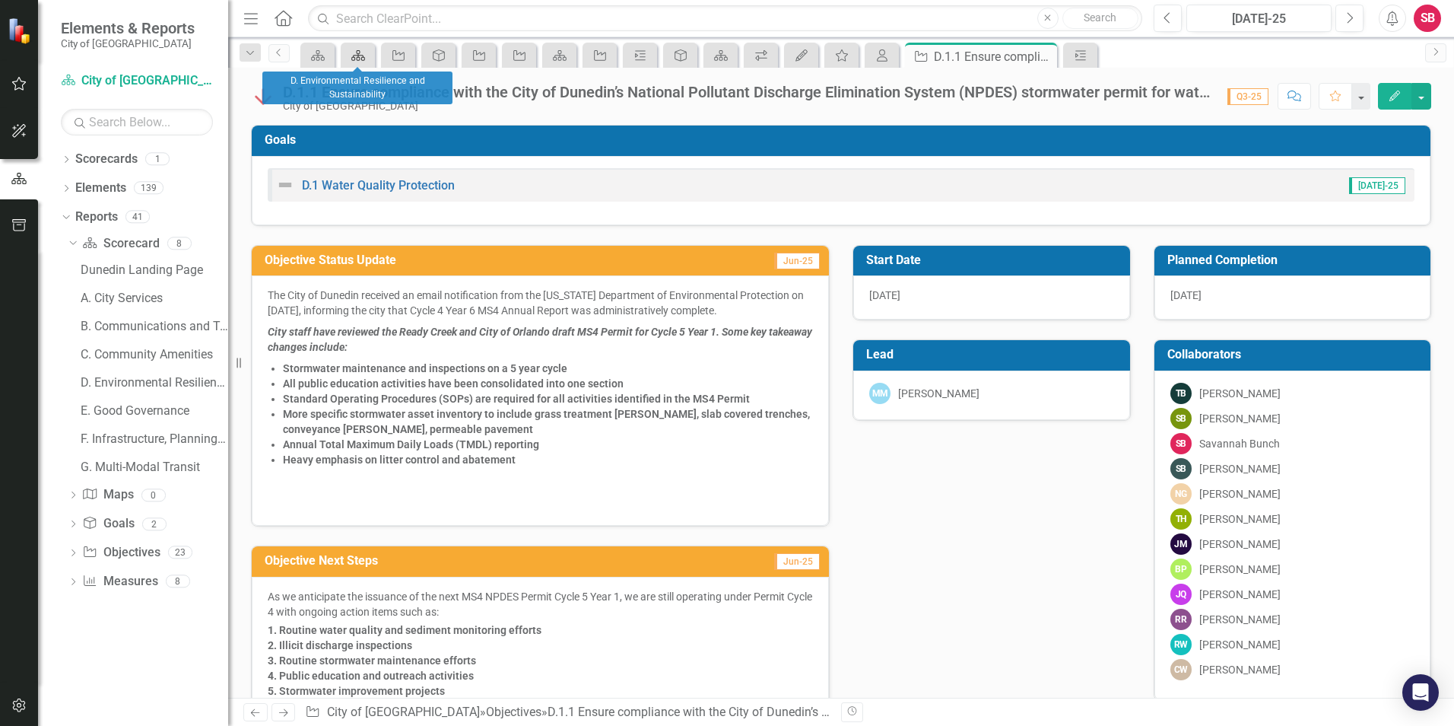
click at [362, 54] on icon "Scorecard" at bounding box center [358, 55] width 15 height 12
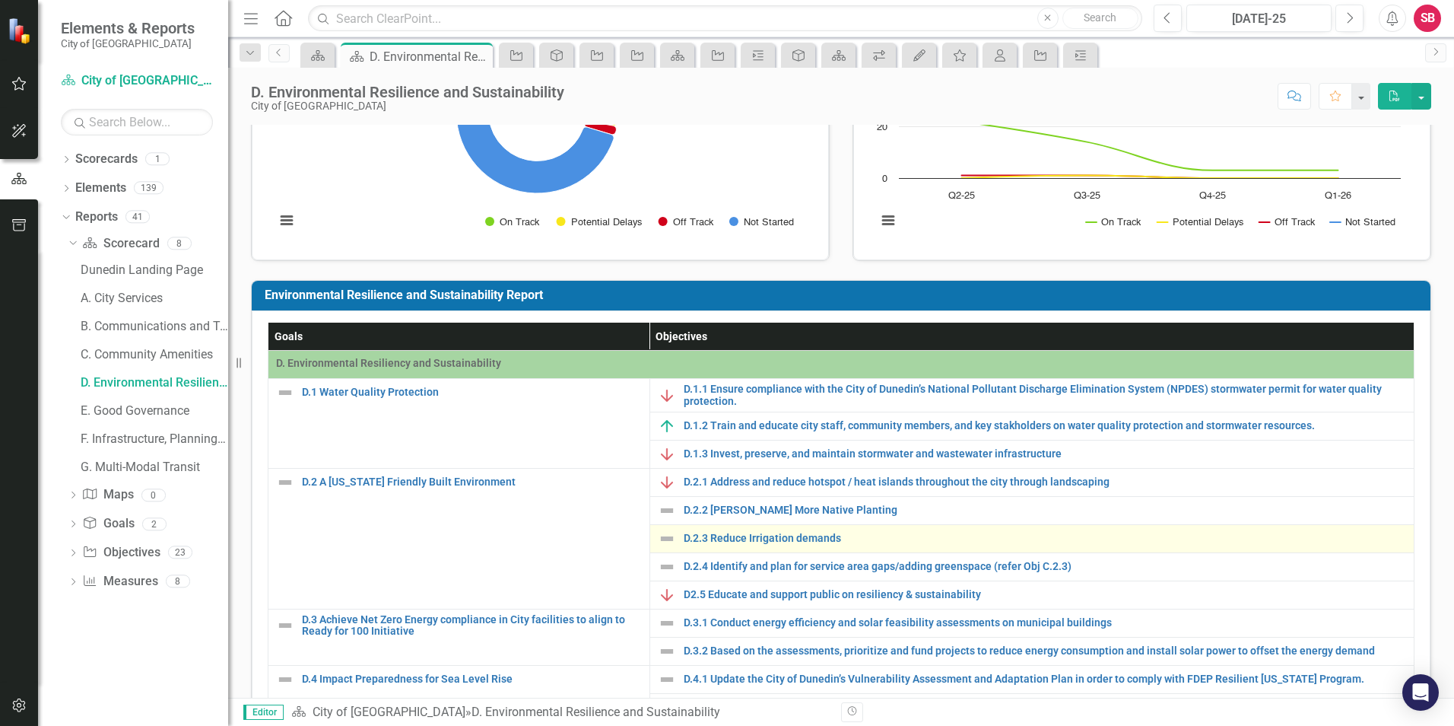
scroll to position [24, 0]
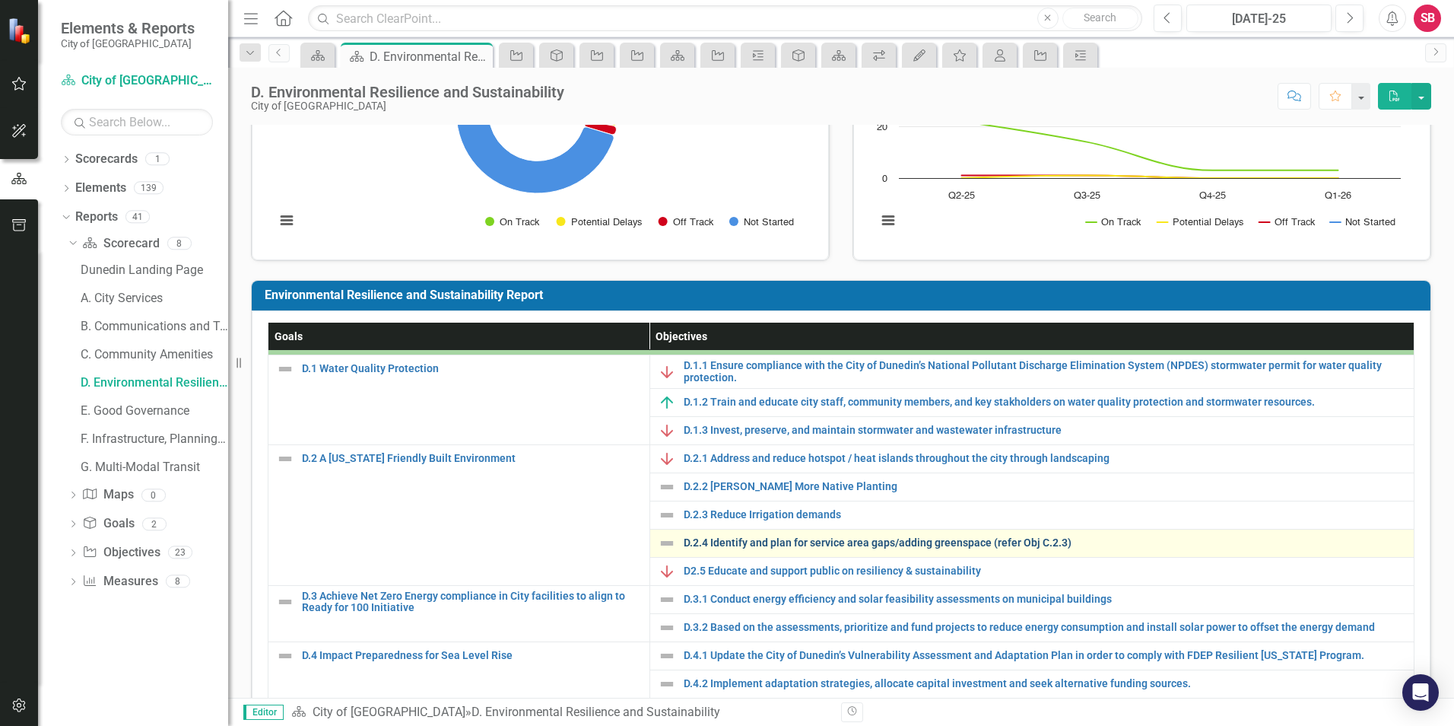
click at [1013, 546] on link "D.2.4 Identify and plan for service area gaps/adding greenspace (refer Obj C.2.…" at bounding box center [1045, 542] width 723 height 11
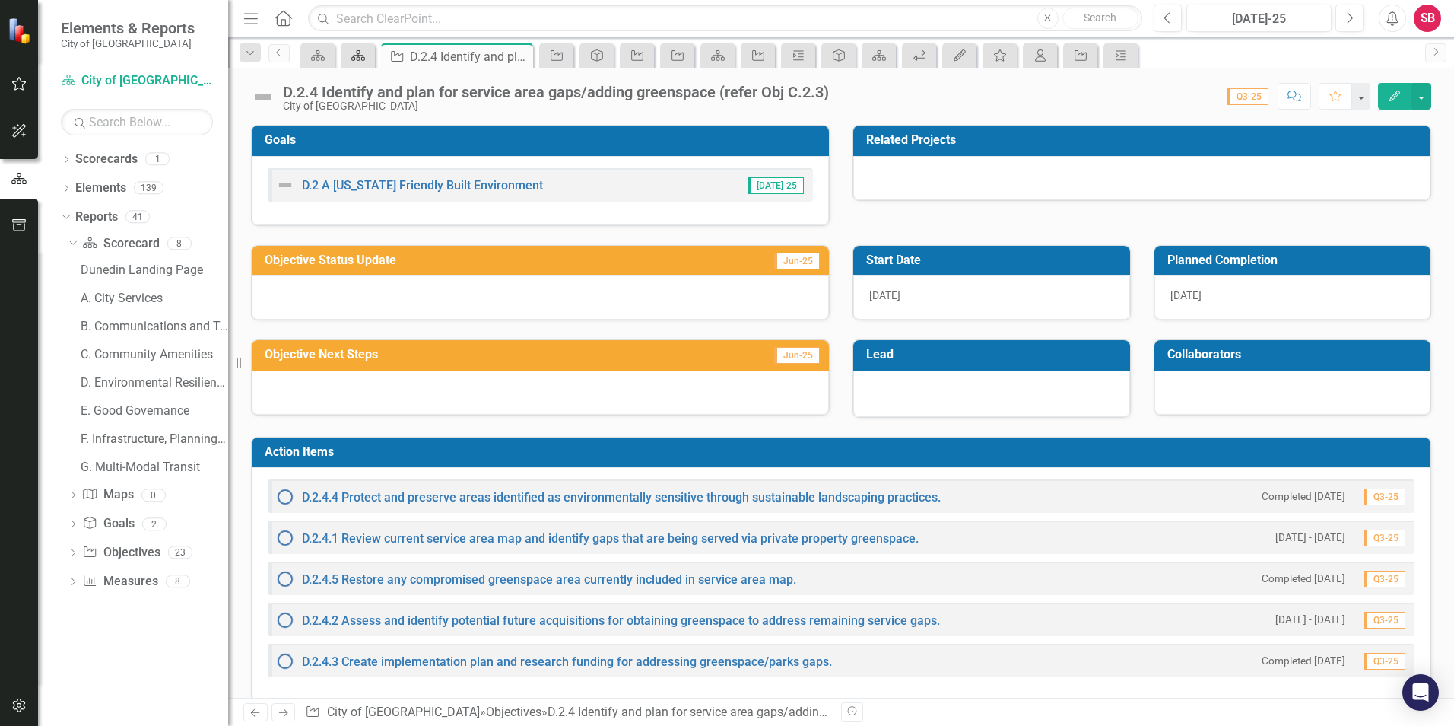
click at [364, 62] on div "Scorecard" at bounding box center [355, 55] width 21 height 19
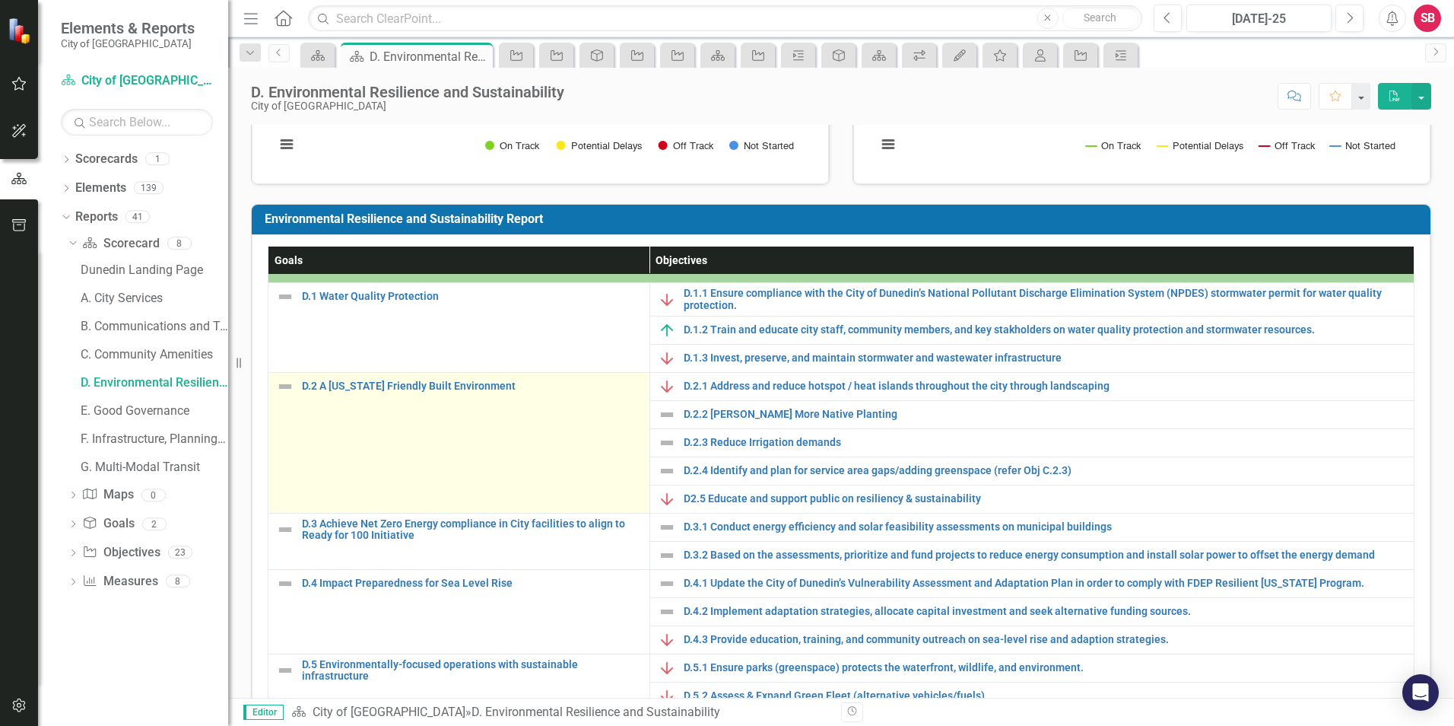
scroll to position [24, 0]
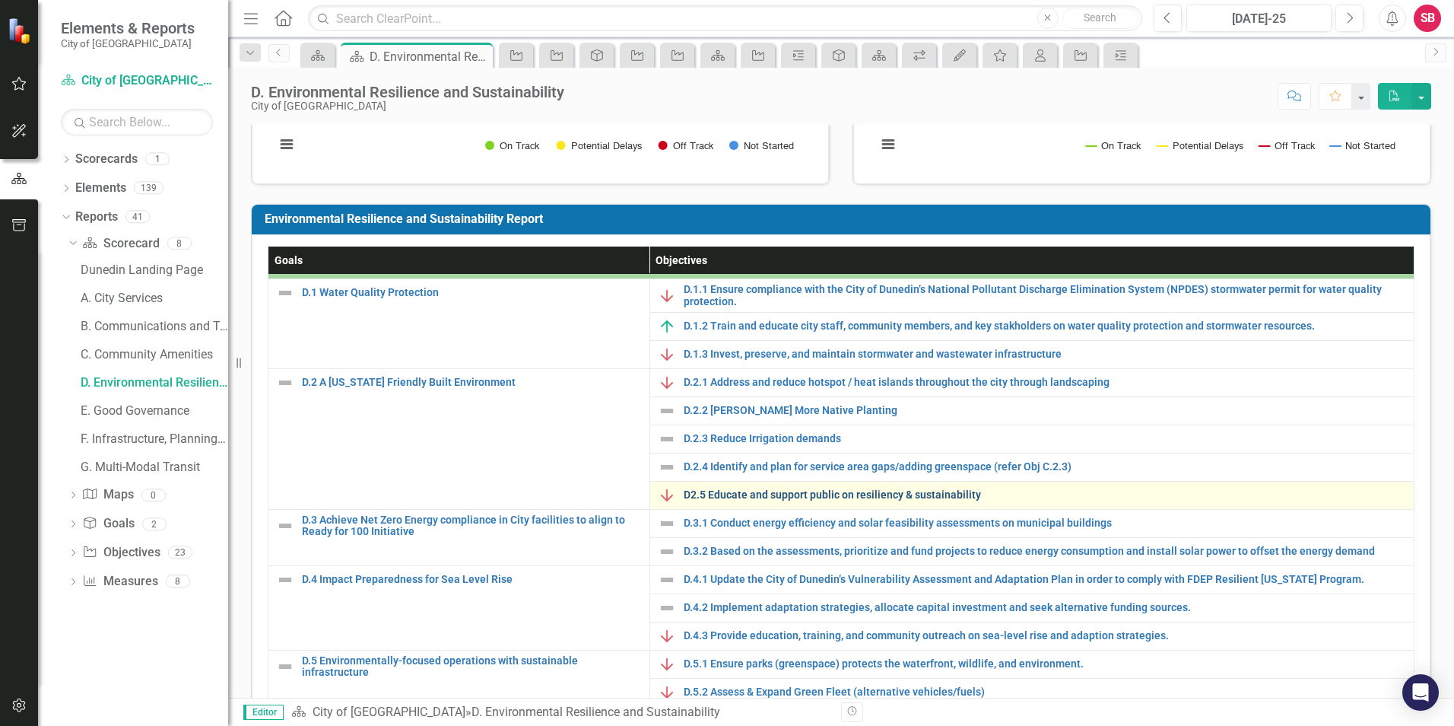
click at [744, 499] on link "D2.5 Educate and support public on resiliency & sustainability" at bounding box center [1045, 494] width 723 height 11
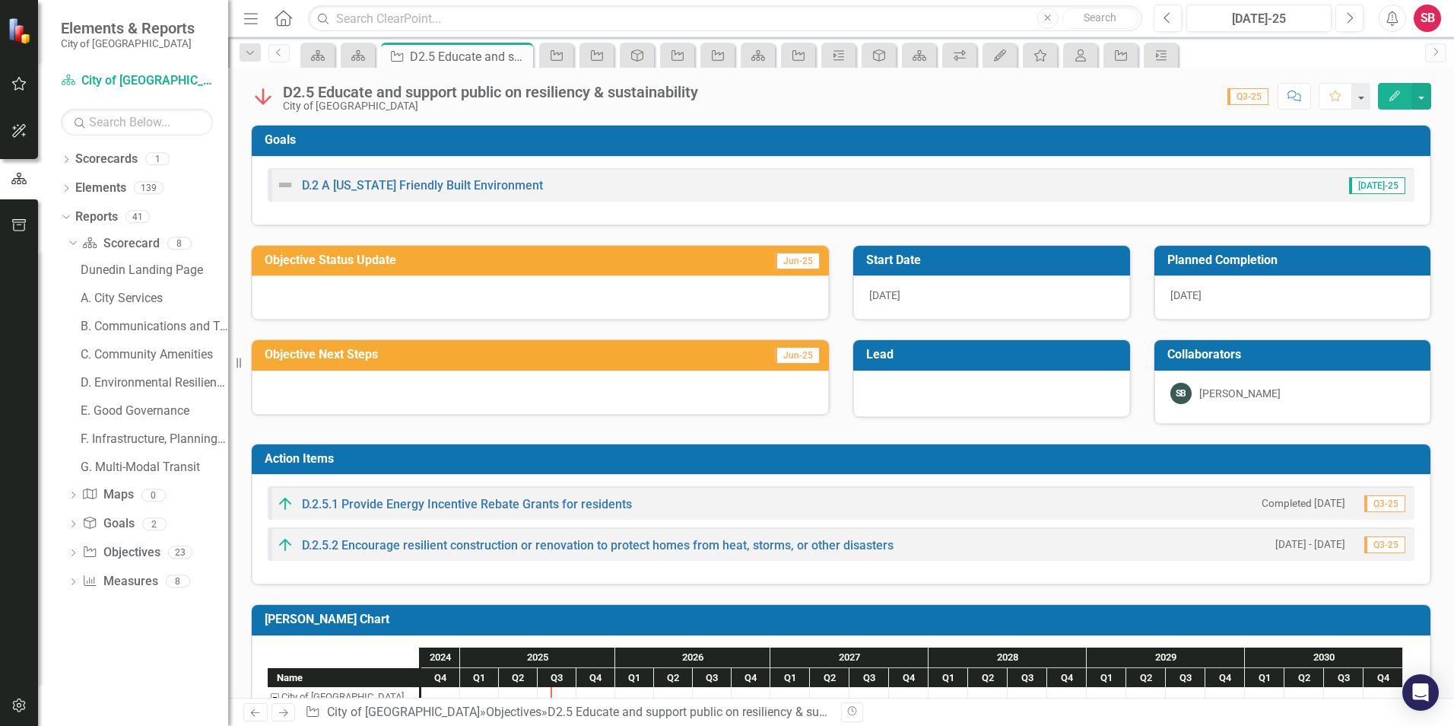
scroll to position [76, 0]
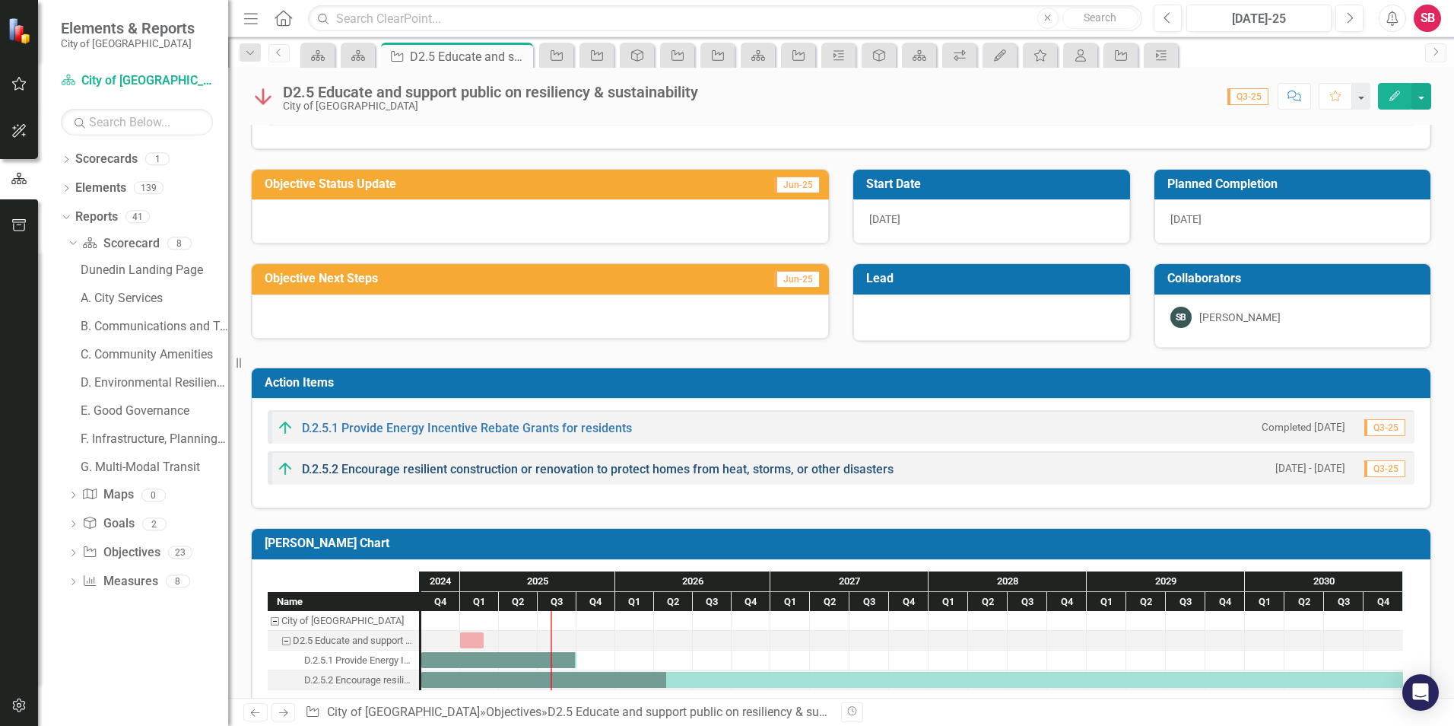
click at [497, 472] on link "D.2.5.2 Encourage resilient construction or renovation to protect homes from he…" at bounding box center [598, 469] width 592 height 14
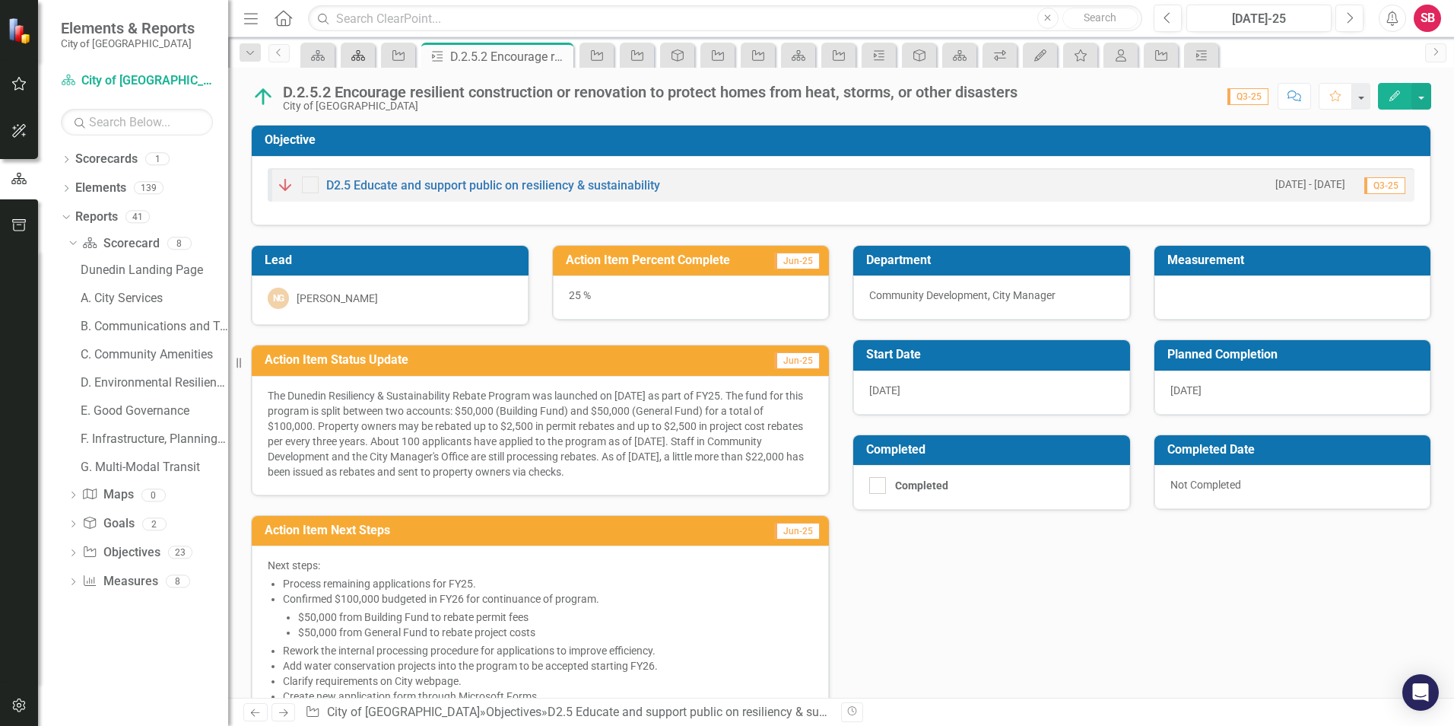
click at [363, 55] on icon "Scorecard" at bounding box center [358, 55] width 15 height 12
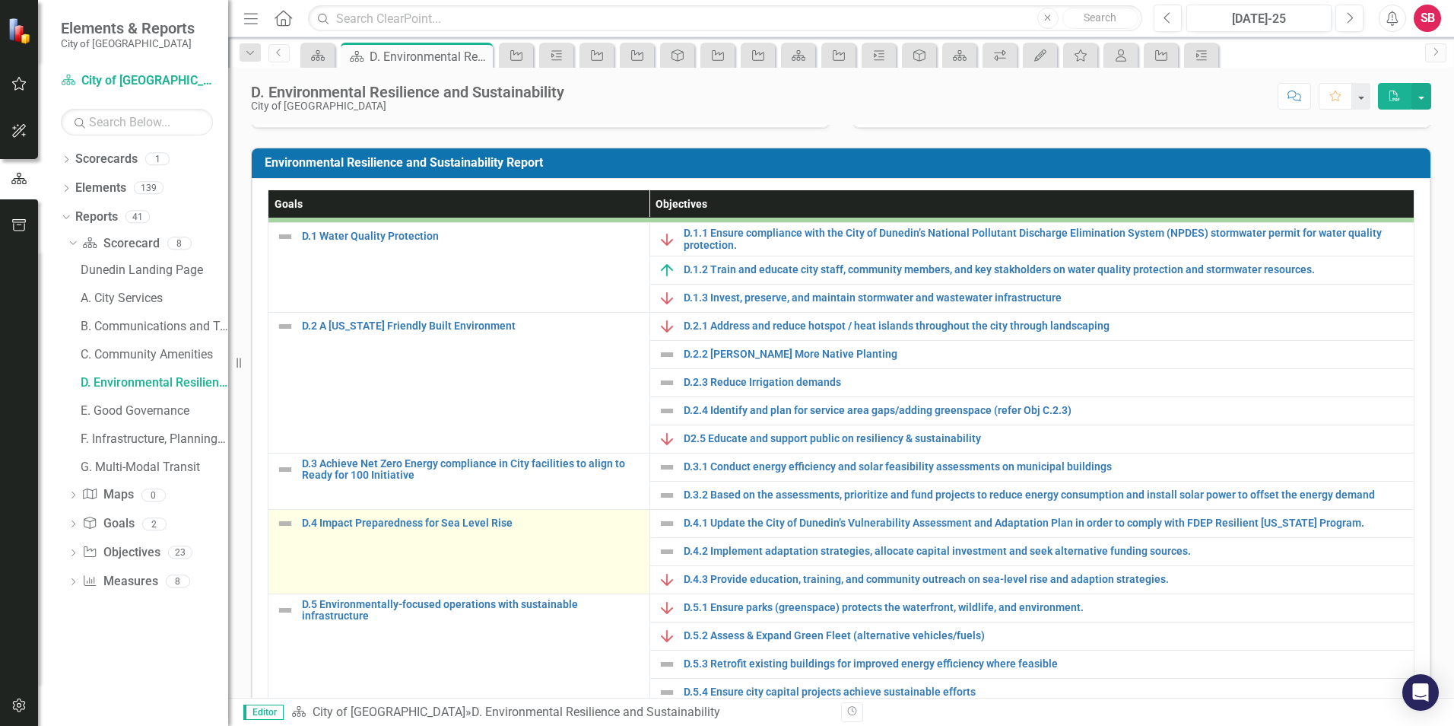
scroll to position [304, 0]
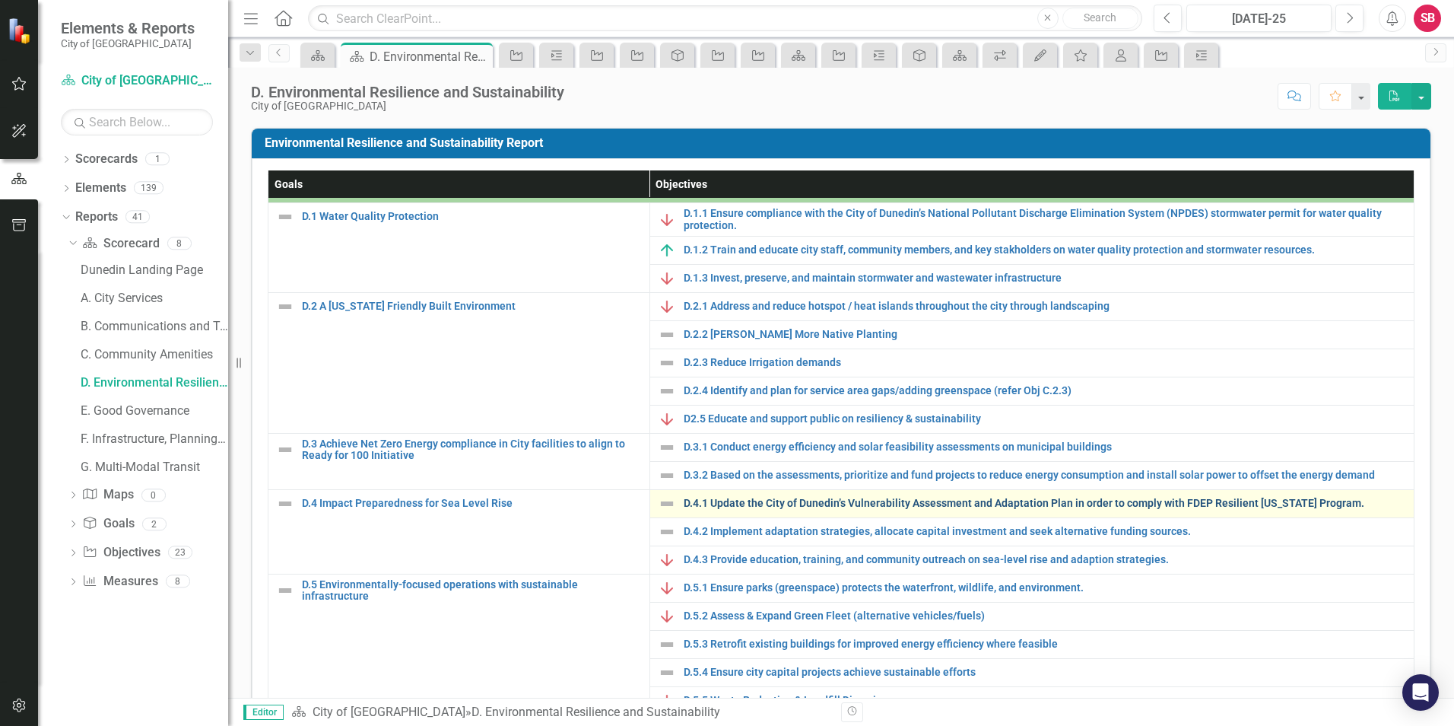
click at [1305, 499] on link "D.4.1 Update the City of Dunedin’s Vulnerability Assessment and Adaptation Plan…" at bounding box center [1045, 502] width 723 height 11
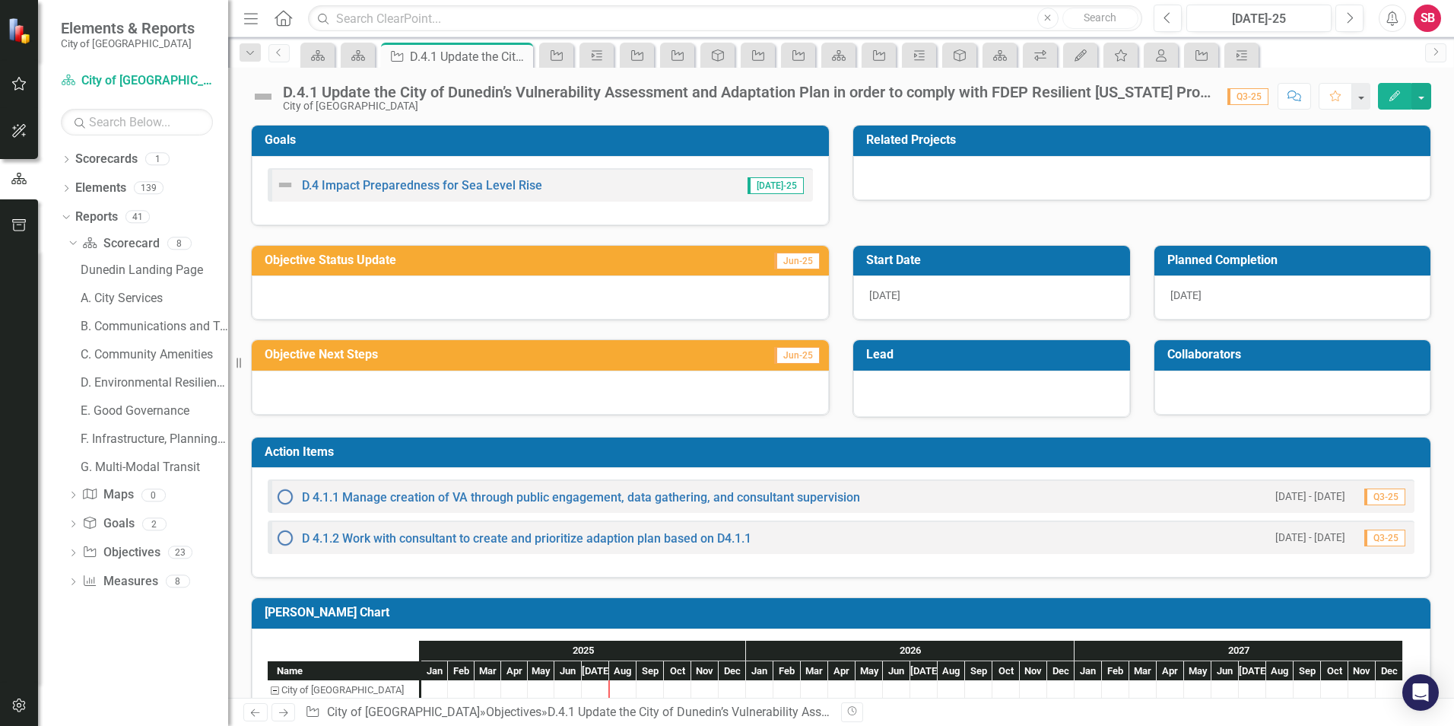
click at [494, 490] on div "D 4.1.1 Manage creation of VA through public engagement, data gathering, and co…" at bounding box center [568, 497] width 584 height 18
click at [489, 491] on link "D 4.1.1 Manage creation of VA through public engagement, data gathering, and co…" at bounding box center [581, 497] width 558 height 14
click at [501, 535] on link "D 4.1.2 Work with consultant to create and prioritize adaption plan based on D4…" at bounding box center [526, 538] width 449 height 14
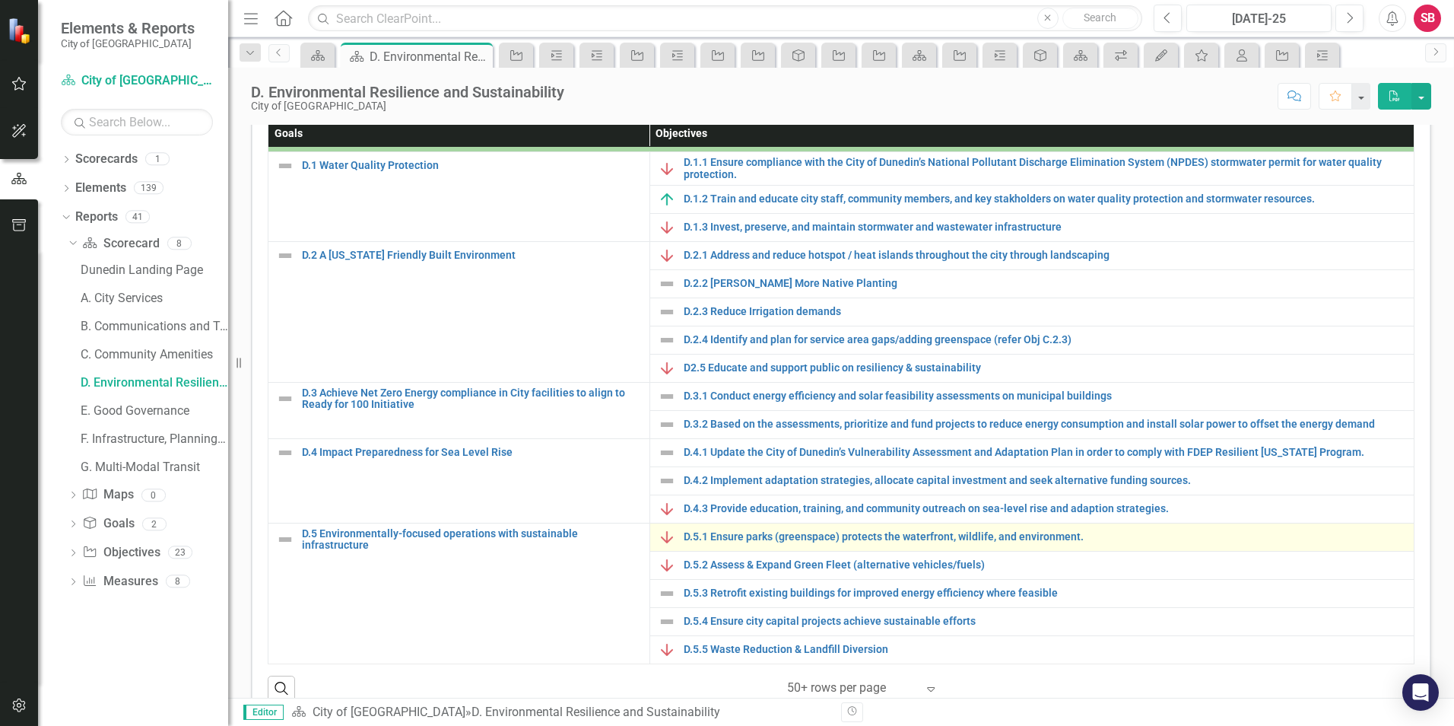
scroll to position [380, 0]
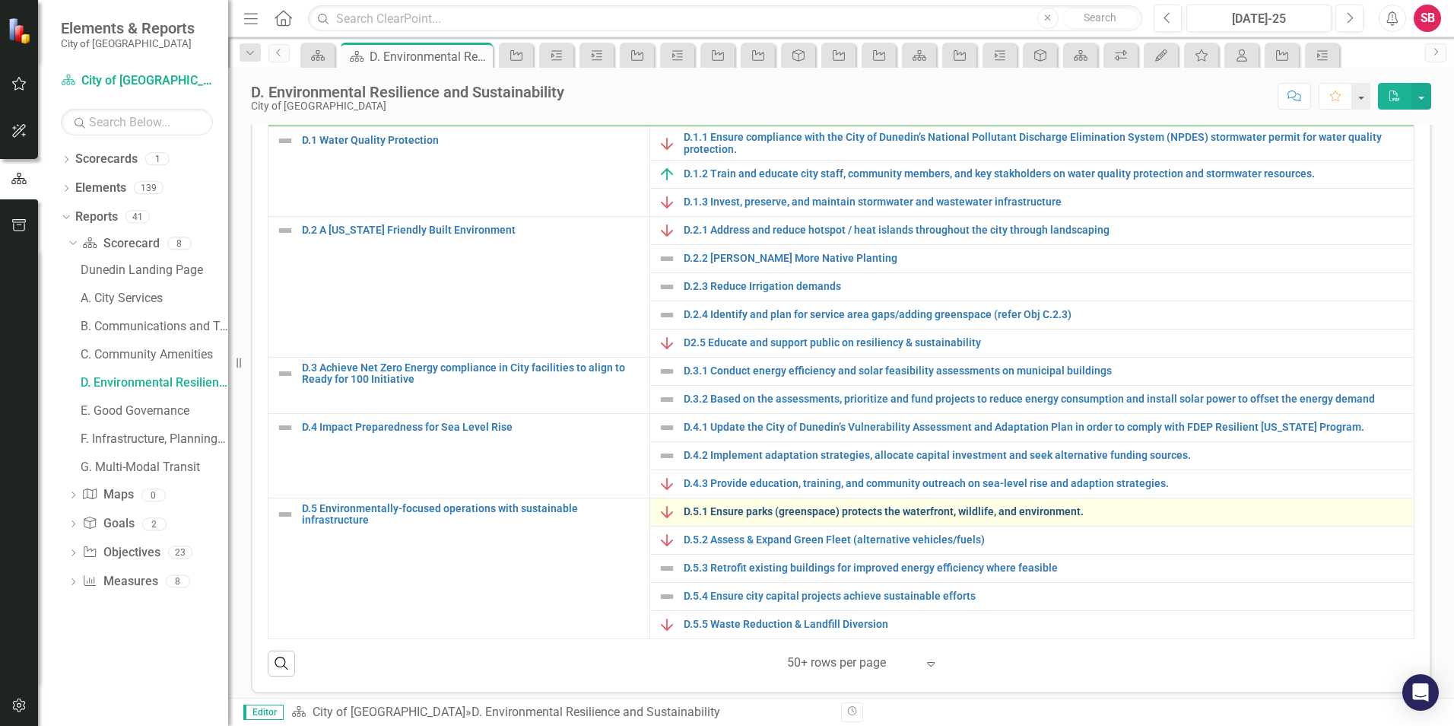
click at [741, 513] on link "D.5.1 Ensure parks (greenspace) protects the waterfront, wildlife, and environm…" at bounding box center [1045, 511] width 723 height 11
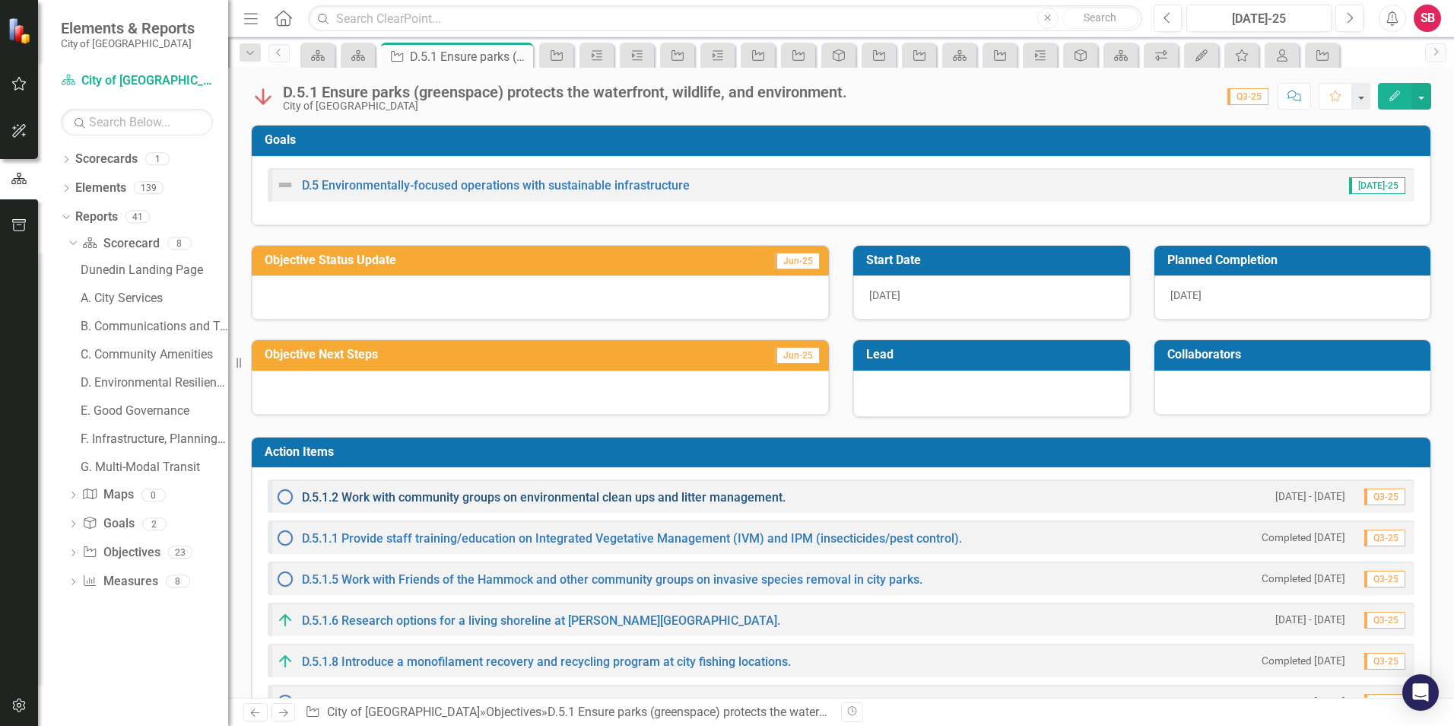
click at [745, 497] on link "D.5.1.2 Work with community groups on environmental clean ups and litter manage…" at bounding box center [544, 497] width 484 height 14
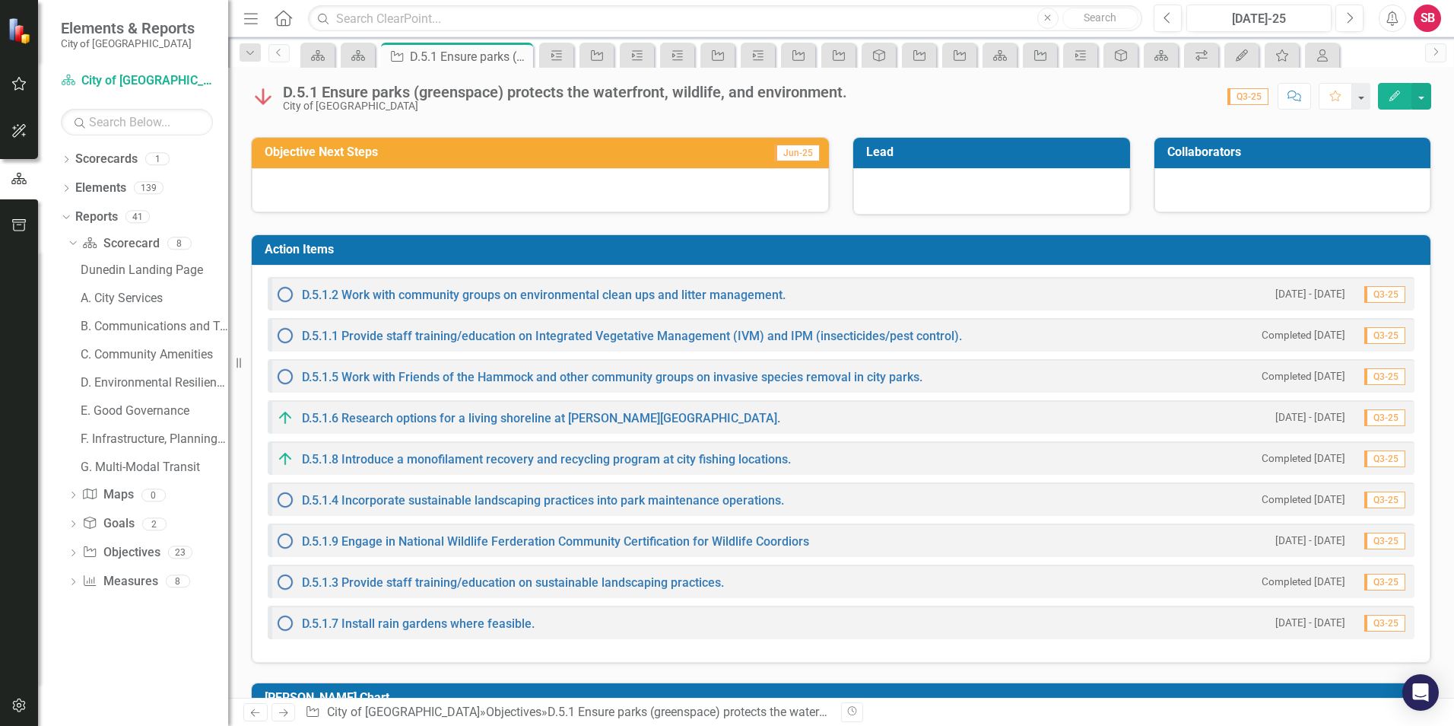
scroll to position [228, 0]
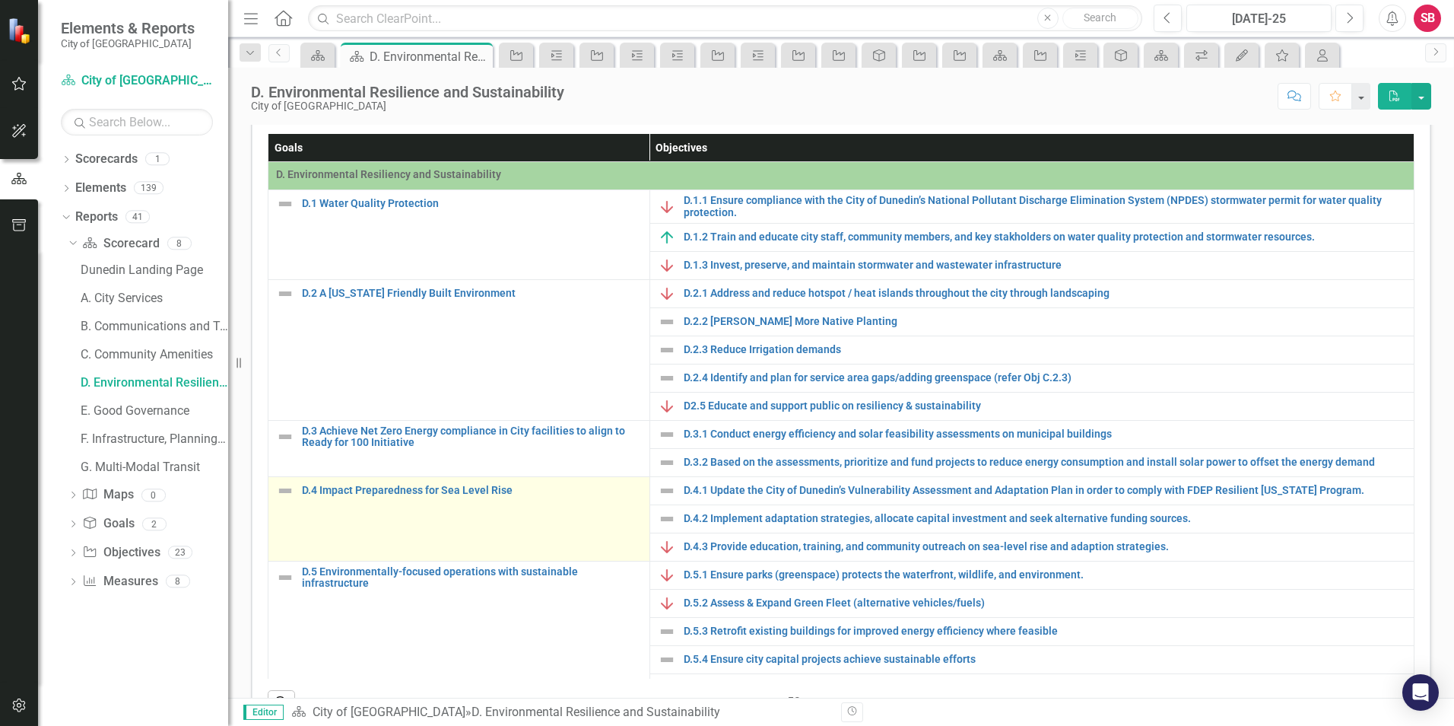
scroll to position [315, 0]
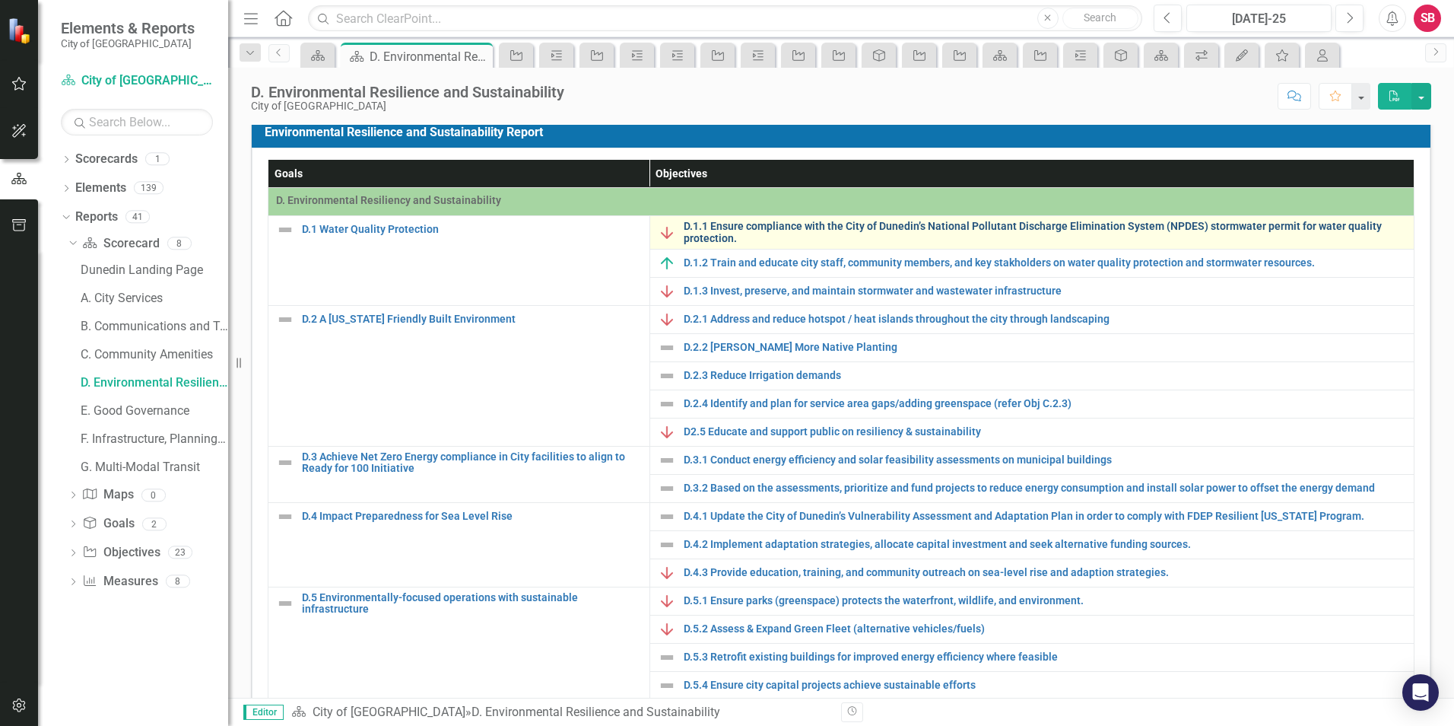
click at [735, 232] on link "D.1.1 Ensure compliance with the City of Dunedin’s National Pollutant Discharge…" at bounding box center [1045, 233] width 723 height 24
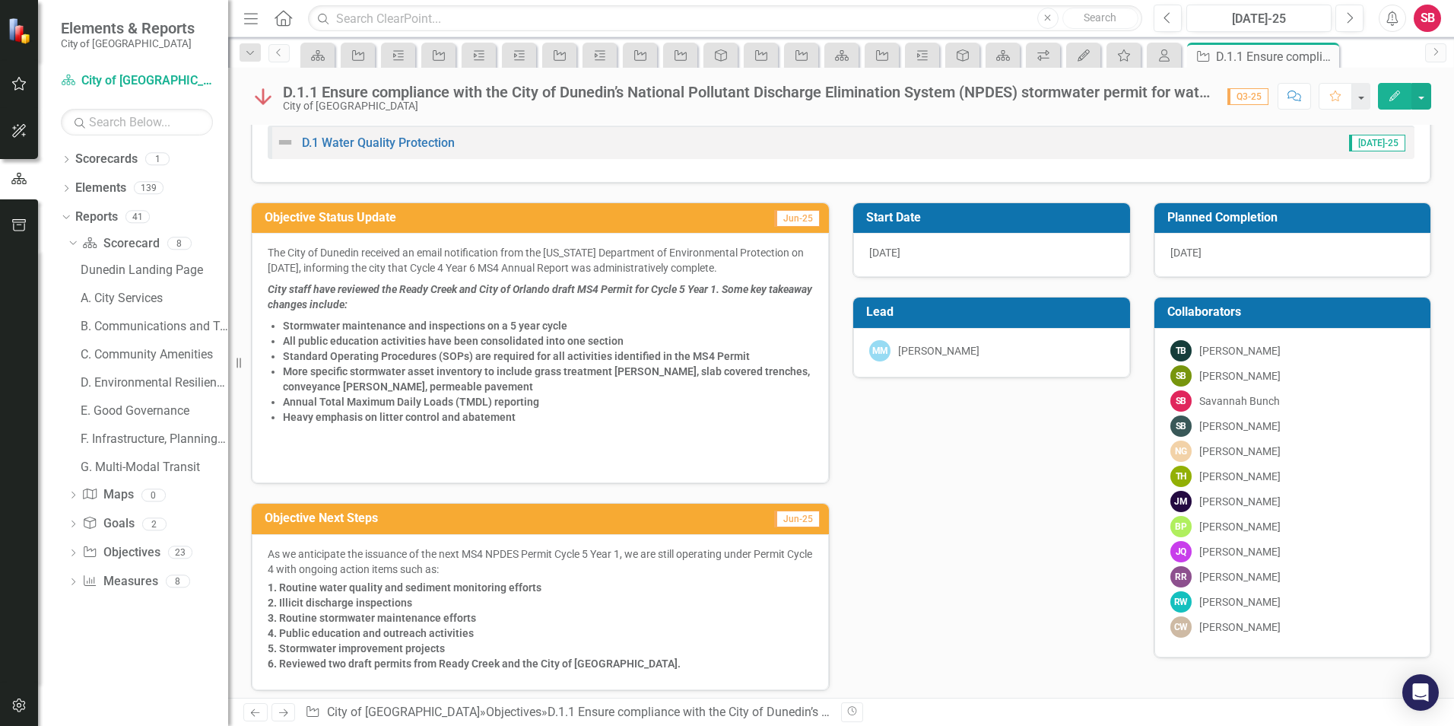
scroll to position [76, 0]
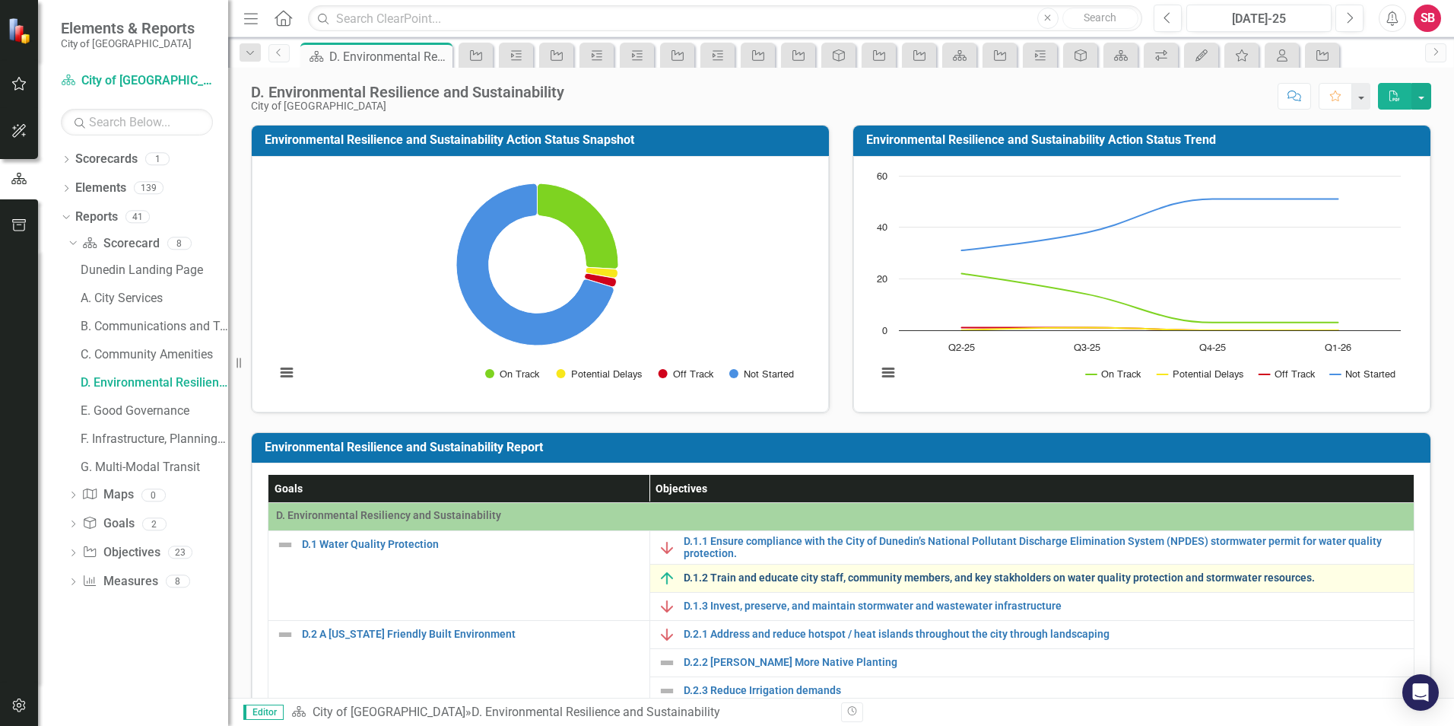
click at [792, 578] on link "D.1.2 Train and educate city staff, community members, and key stakholders on w…" at bounding box center [1045, 577] width 723 height 11
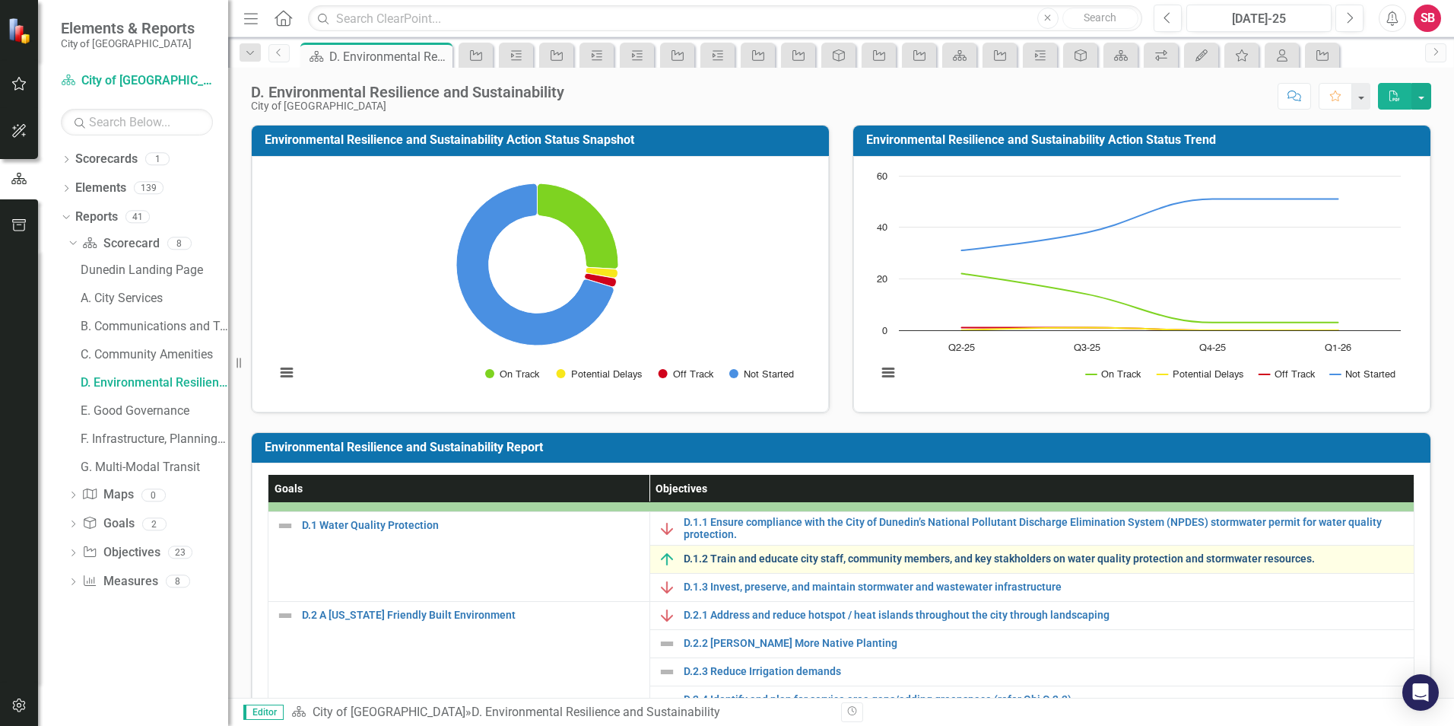
scroll to position [24, 0]
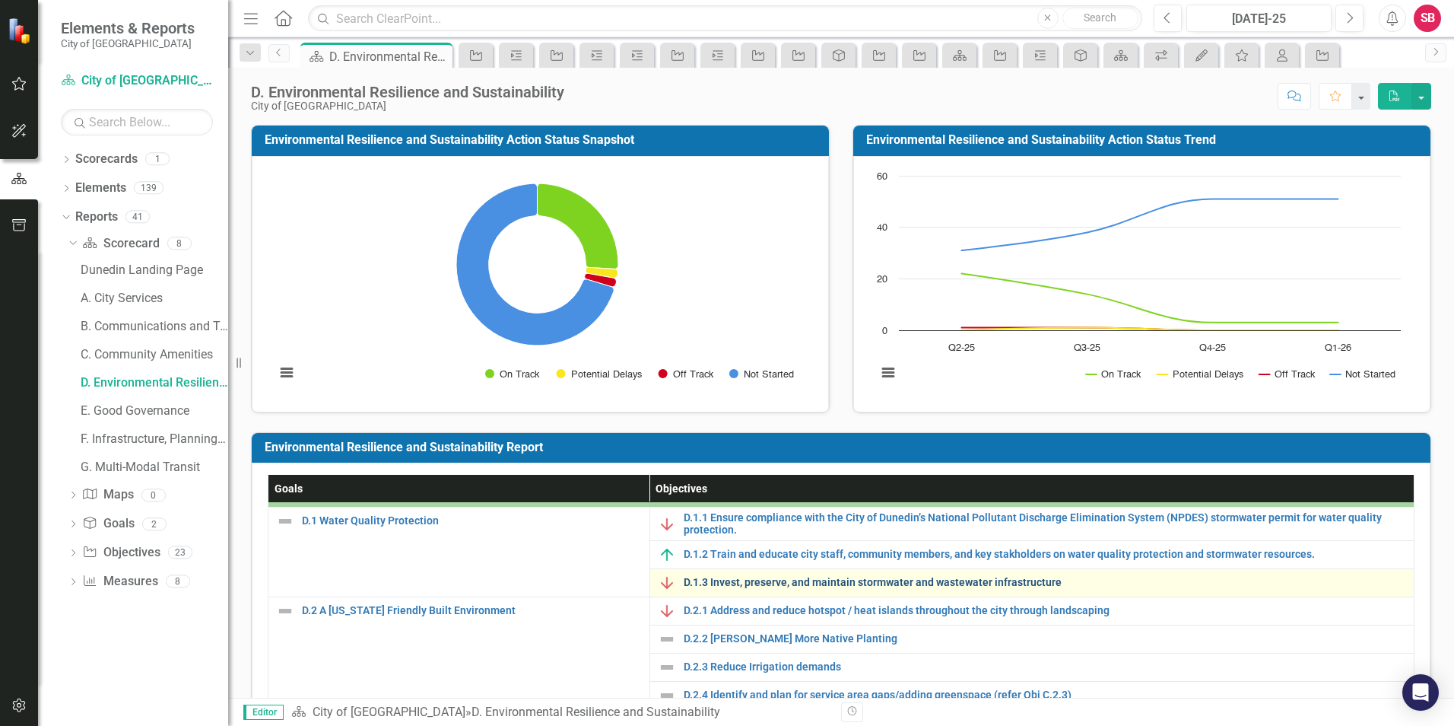
click at [756, 577] on link "D.1.3 Invest, preserve, and maintain stormwater and wastewater infrastructure" at bounding box center [1045, 582] width 723 height 11
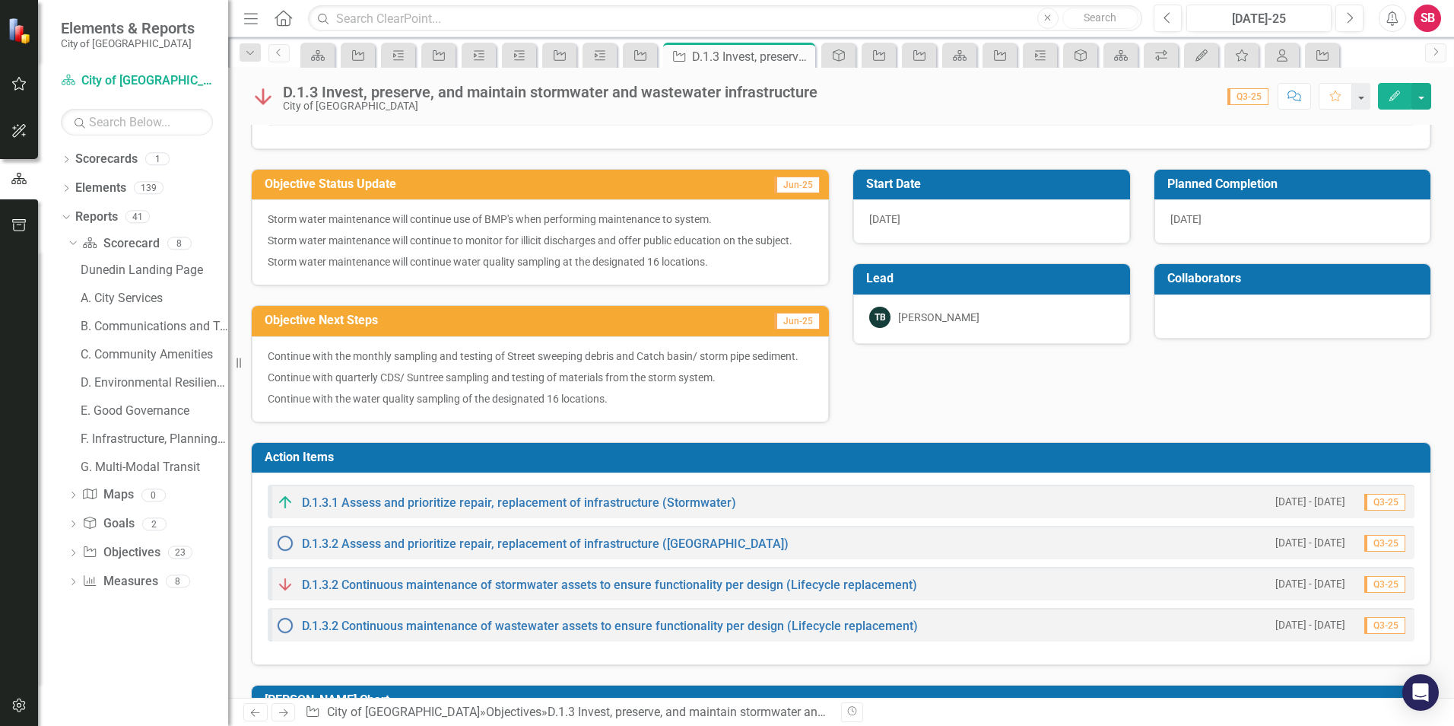
scroll to position [152, 0]
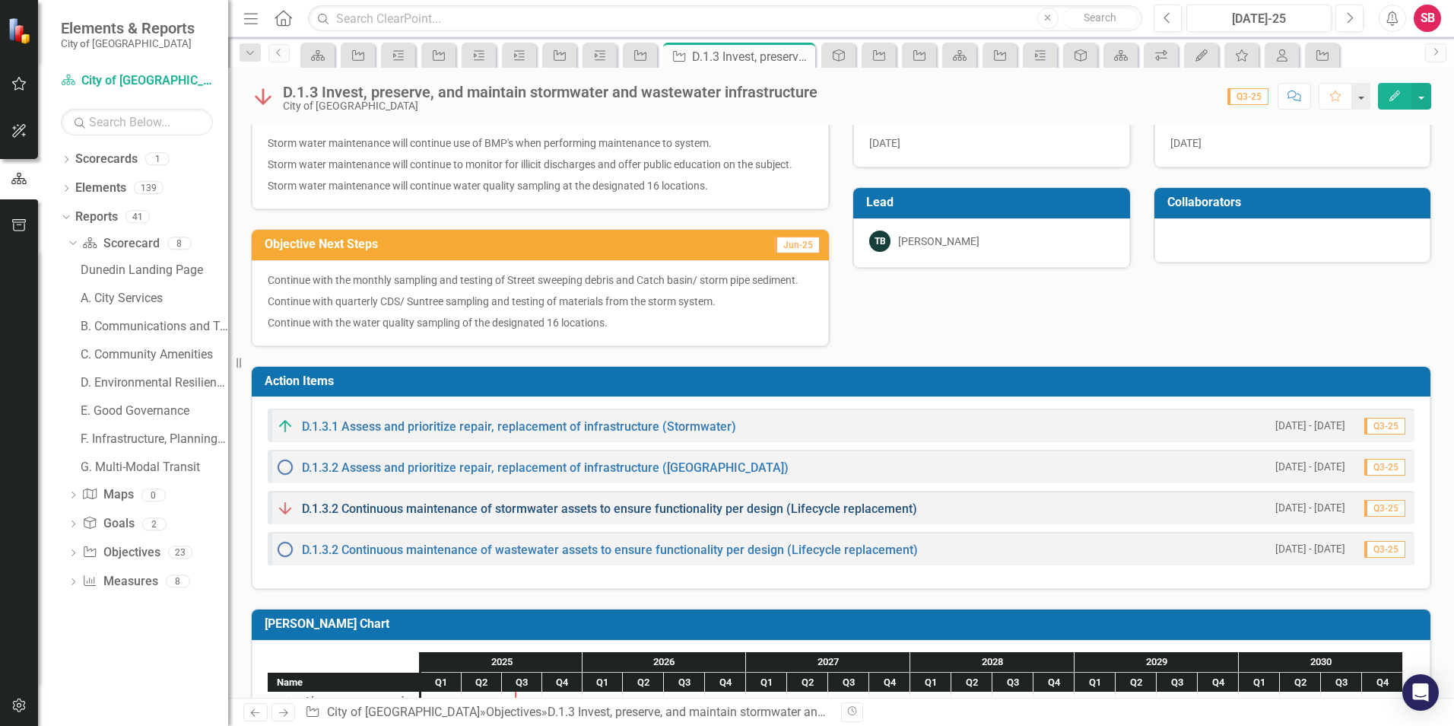
click at [510, 508] on link "D.1.3.2 Continuous maintenance of stormwater assets to ensure functionality per…" at bounding box center [609, 508] width 615 height 14
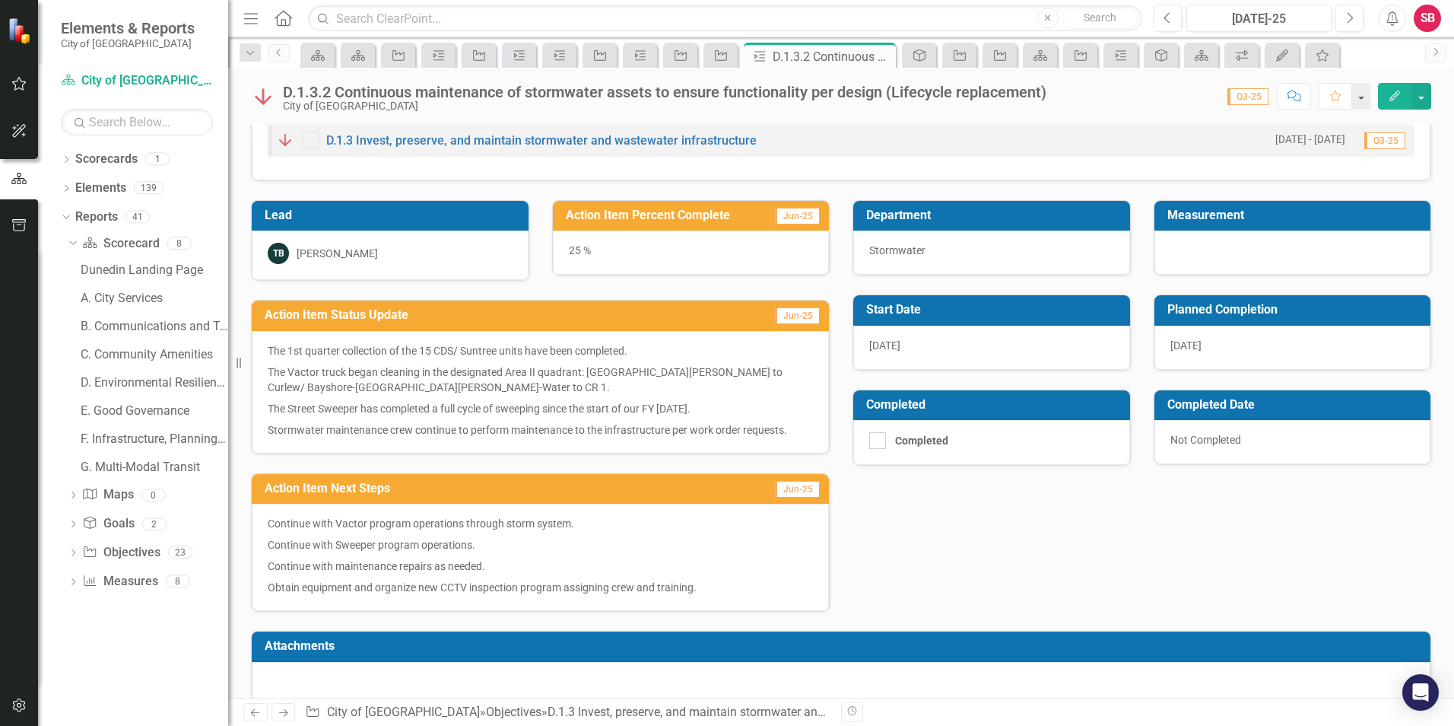
scroll to position [69, 0]
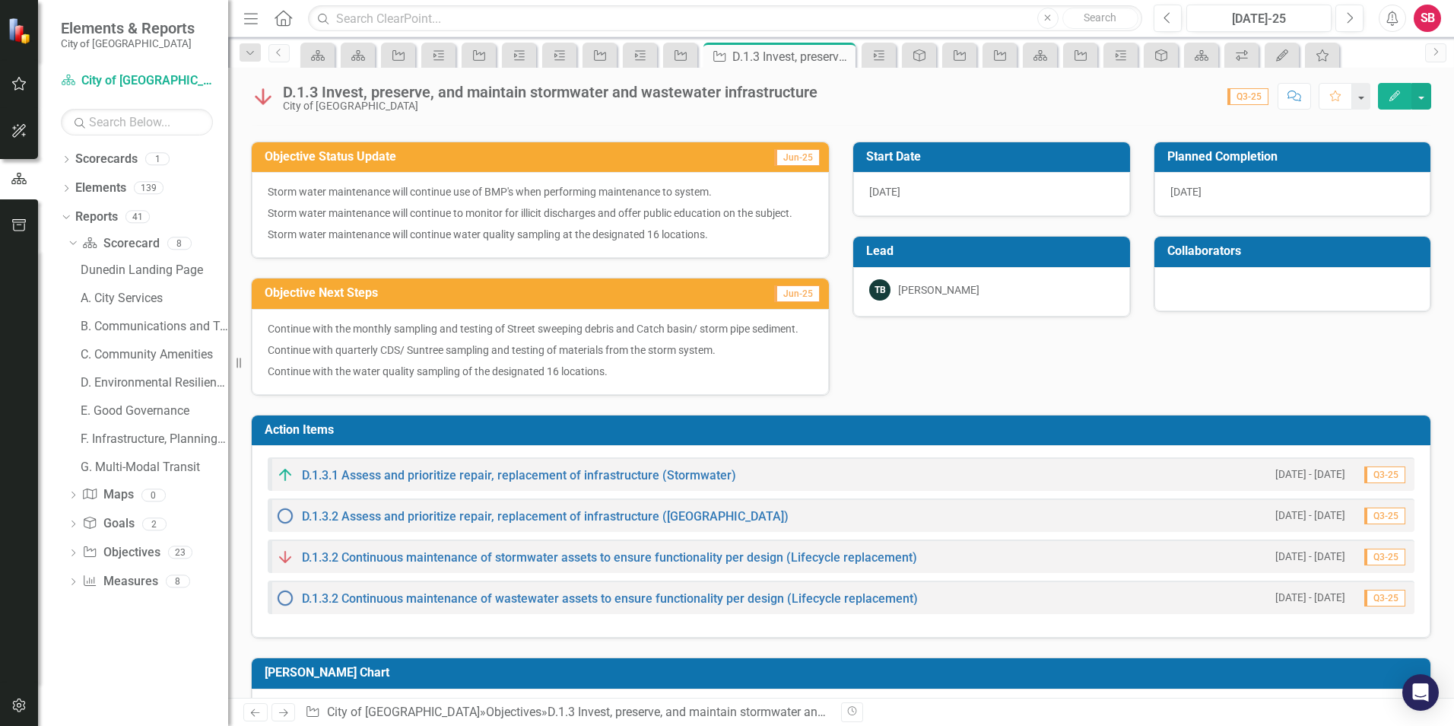
scroll to position [76, 0]
